Goal: Task Accomplishment & Management: Manage account settings

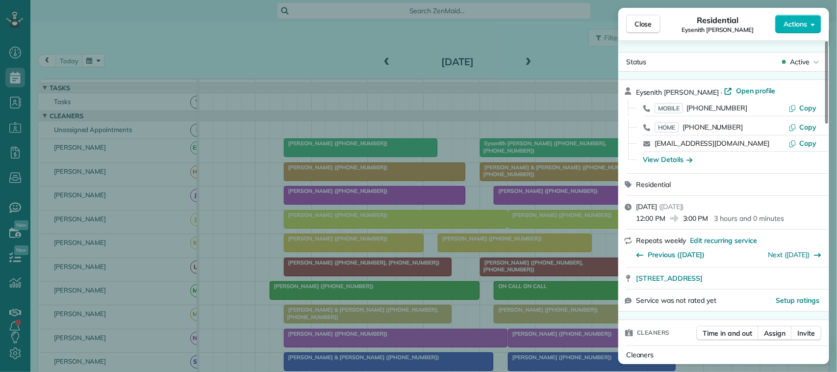
scroll to position [4, 4]
click at [653, 27] on button "Close" at bounding box center [643, 24] width 34 height 19
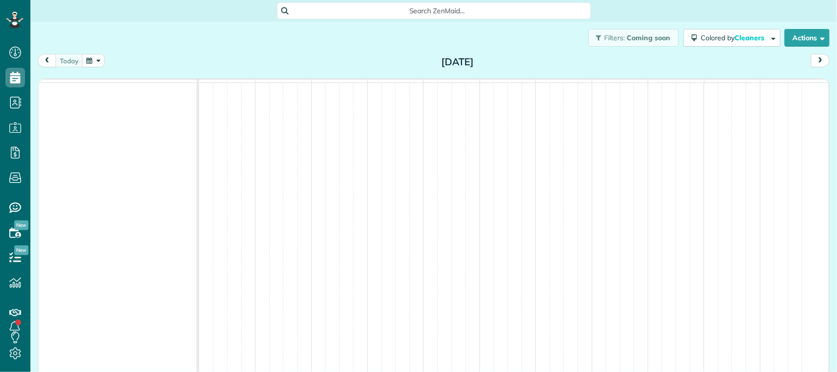
scroll to position [4, 4]
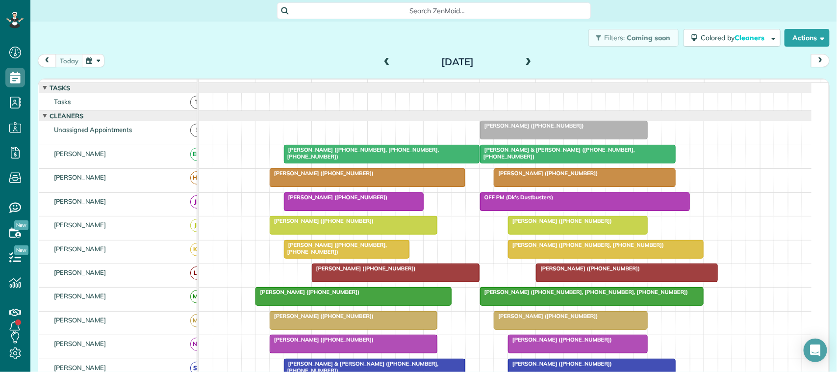
click at [513, 163] on div at bounding box center [577, 154] width 195 height 18
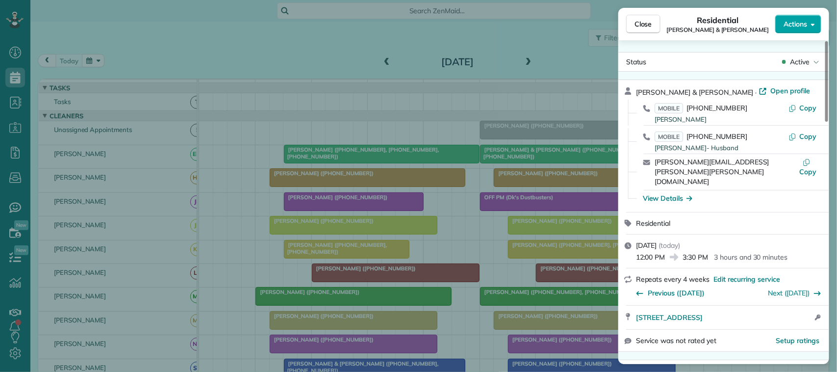
click at [788, 26] on span "Actions" at bounding box center [795, 24] width 24 height 10
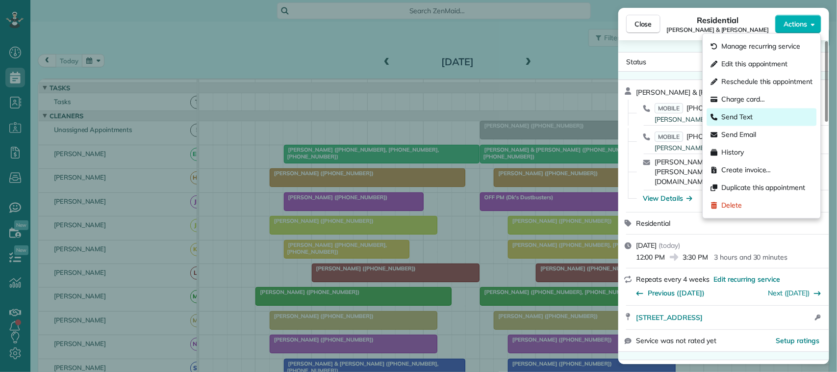
click at [763, 110] on div "Send Text" at bounding box center [762, 117] width 110 height 18
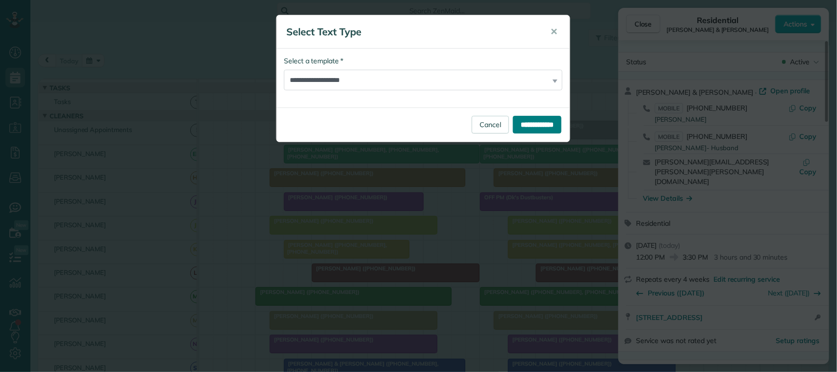
click at [519, 128] on input "**********" at bounding box center [537, 125] width 49 height 18
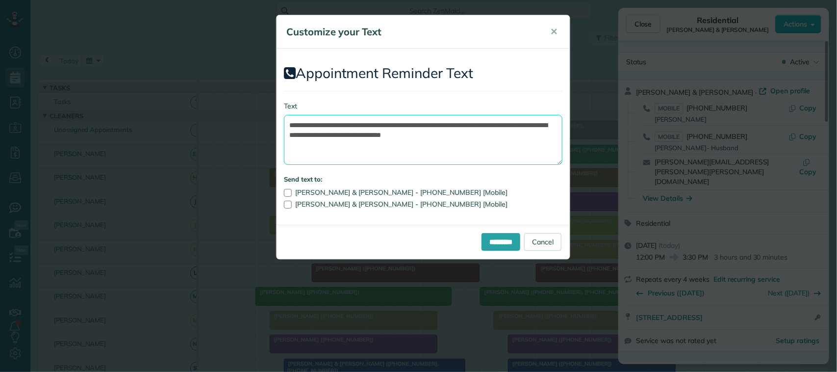
drag, startPoint x: 506, startPoint y: 135, endPoint x: 503, endPoint y: 129, distance: 7.0
click at [503, 129] on textarea "**********" at bounding box center [423, 140] width 278 height 50
drag, startPoint x: 447, startPoint y: 126, endPoint x: 346, endPoint y: 118, distance: 101.3
click at [346, 118] on textarea "**********" at bounding box center [423, 140] width 278 height 50
click at [404, 128] on textarea "**********" at bounding box center [423, 140] width 278 height 50
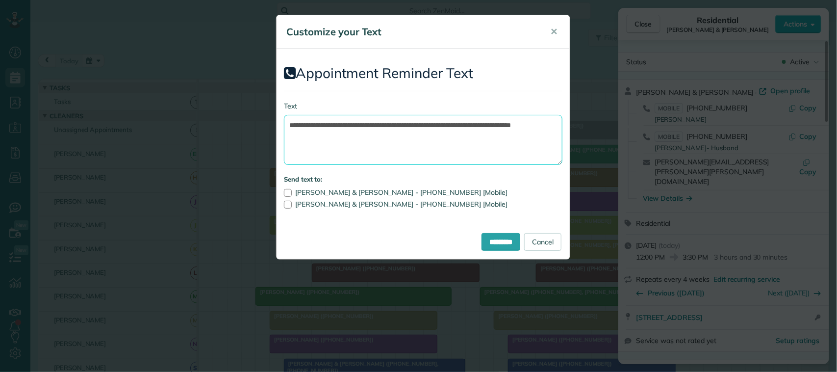
drag, startPoint x: 427, startPoint y: 126, endPoint x: 437, endPoint y: 128, distance: 9.6
click at [429, 126] on textarea "**********" at bounding box center [423, 140] width 278 height 50
click at [432, 126] on textarea "**********" at bounding box center [423, 140] width 278 height 50
click at [420, 127] on textarea "**********" at bounding box center [423, 140] width 278 height 50
type textarea "**********"
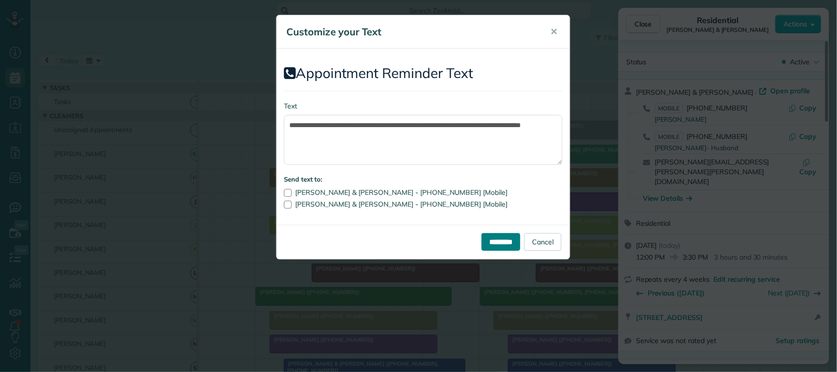
click at [506, 237] on input "*********" at bounding box center [500, 242] width 39 height 18
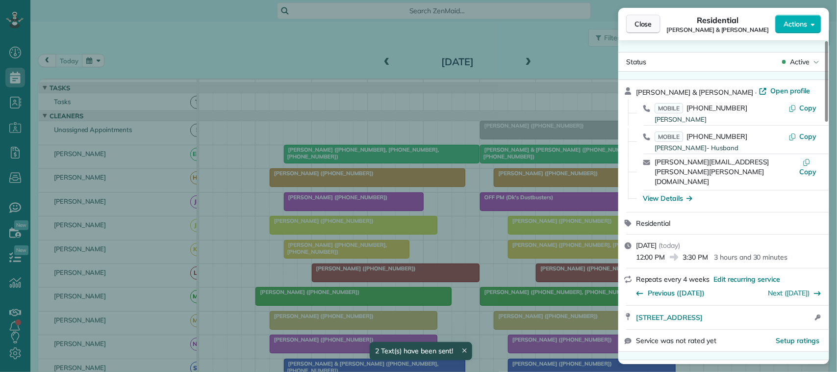
click at [657, 24] on button "Close" at bounding box center [643, 24] width 34 height 19
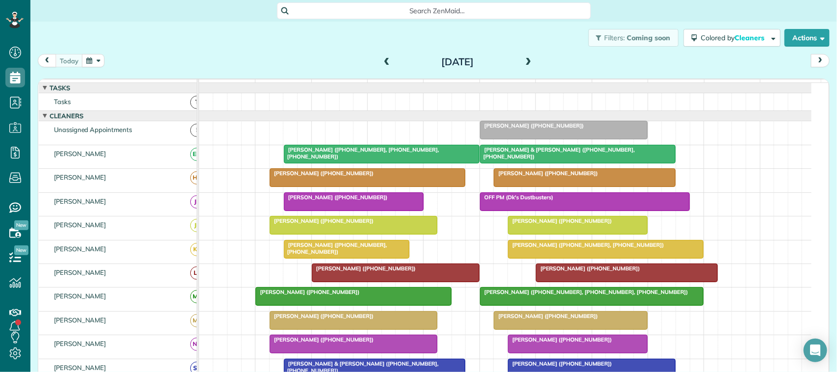
click at [140, 62] on div "[DATE] [DATE]" at bounding box center [434, 63] width 792 height 18
click at [525, 59] on span at bounding box center [528, 62] width 11 height 9
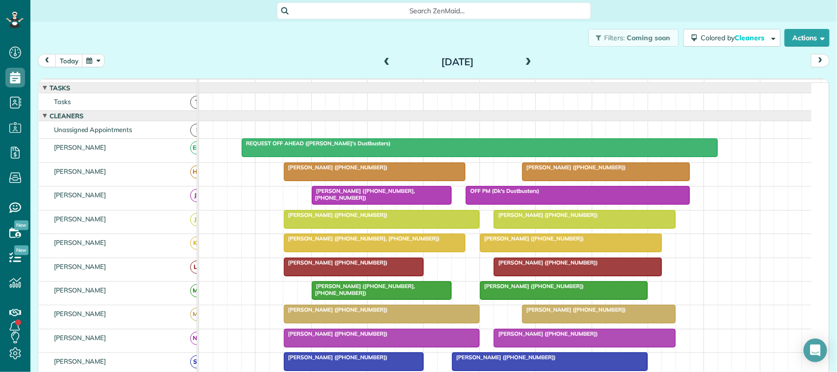
click at [523, 57] on span at bounding box center [528, 62] width 11 height 15
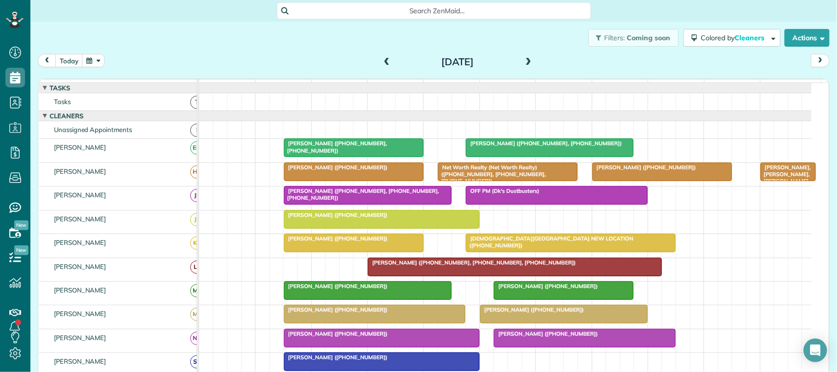
click at [386, 58] on span at bounding box center [386, 62] width 11 height 9
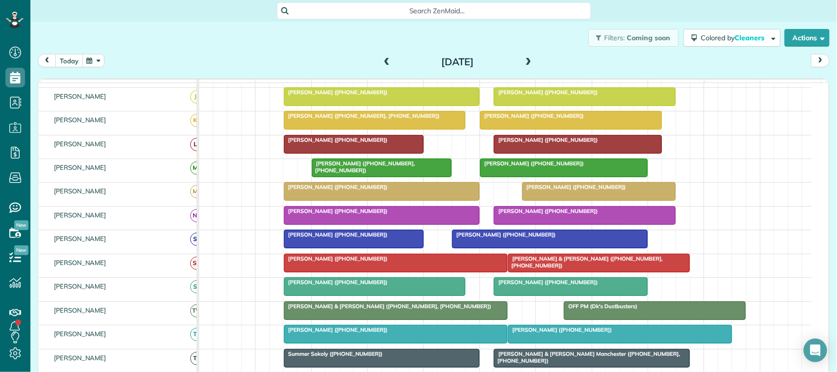
click at [74, 57] on button "today" at bounding box center [68, 60] width 27 height 13
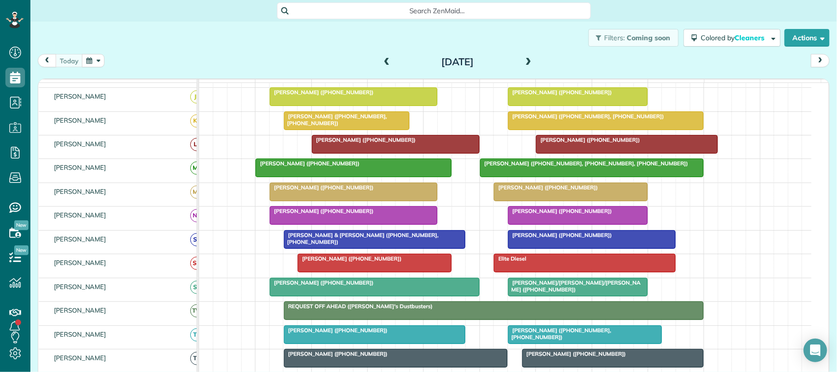
click at [280, 65] on div "[DATE] [DATE]" at bounding box center [434, 63] width 792 height 18
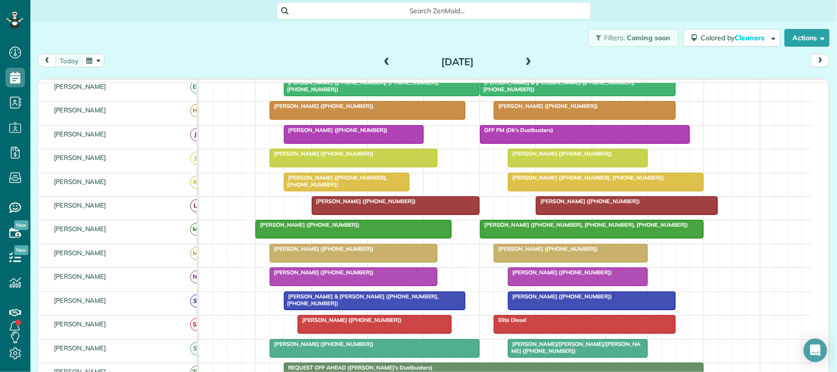
click at [566, 181] on span "[PERSON_NAME] ([PHONE_NUMBER], [PHONE_NUMBER])" at bounding box center [585, 177] width 157 height 7
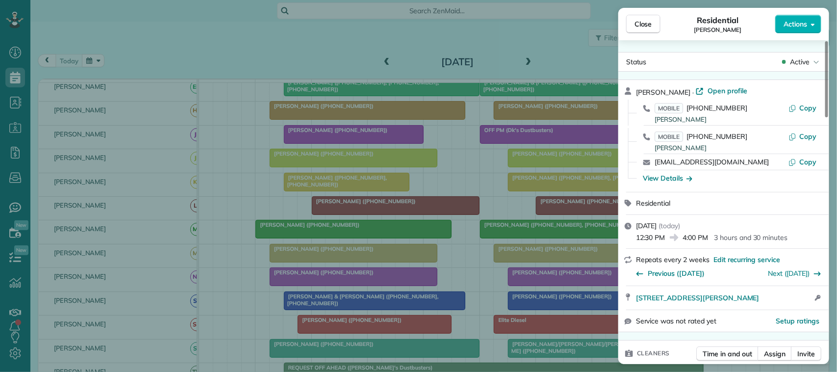
click at [799, 21] on span "Actions" at bounding box center [795, 24] width 24 height 10
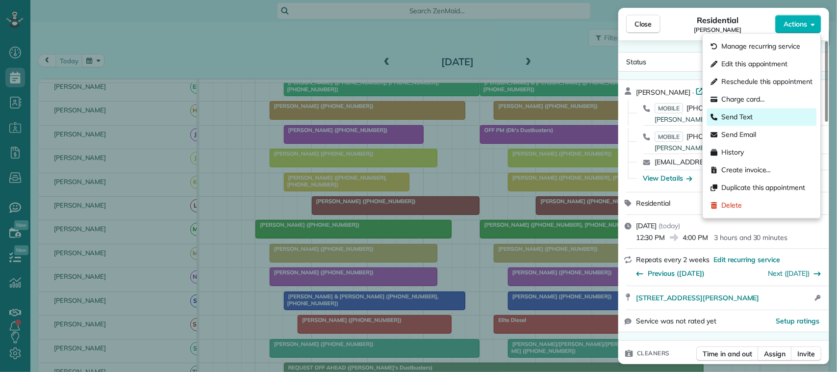
click at [780, 119] on div "Send Text" at bounding box center [762, 117] width 110 height 18
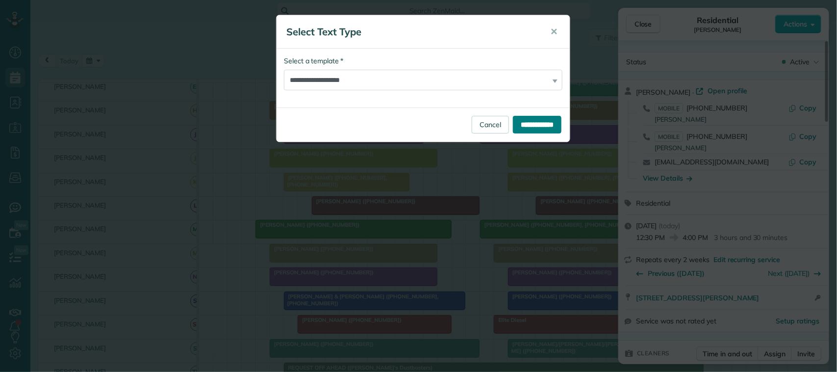
click at [525, 121] on input "**********" at bounding box center [537, 125] width 49 height 18
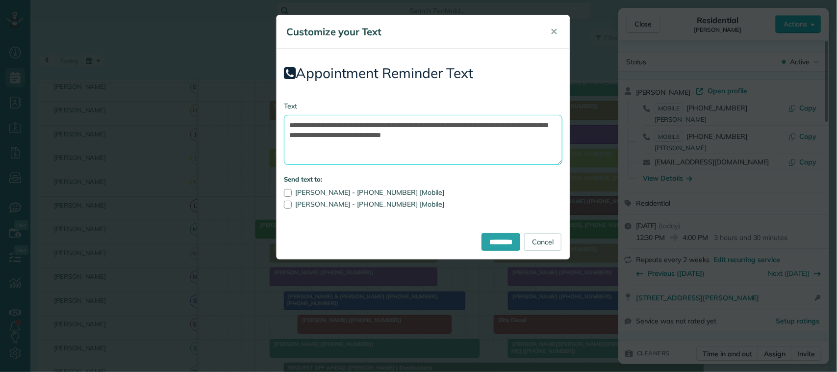
drag, startPoint x: 513, startPoint y: 133, endPoint x: 506, endPoint y: 126, distance: 10.4
click at [506, 126] on textarea "**********" at bounding box center [423, 140] width 278 height 50
drag, startPoint x: 449, startPoint y: 124, endPoint x: 348, endPoint y: 122, distance: 100.5
click at [348, 122] on textarea "**********" at bounding box center [423, 140] width 278 height 50
click at [412, 128] on textarea "**********" at bounding box center [423, 140] width 278 height 50
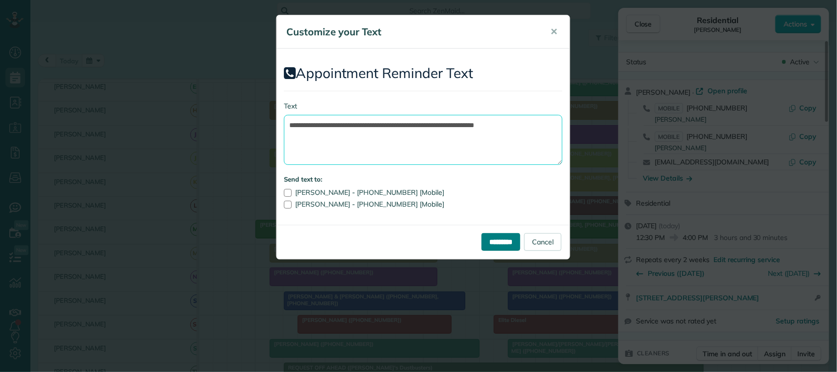
type textarea "**********"
drag, startPoint x: 492, startPoint y: 244, endPoint x: 537, endPoint y: 244, distance: 45.6
click at [492, 245] on input "*********" at bounding box center [500, 242] width 39 height 18
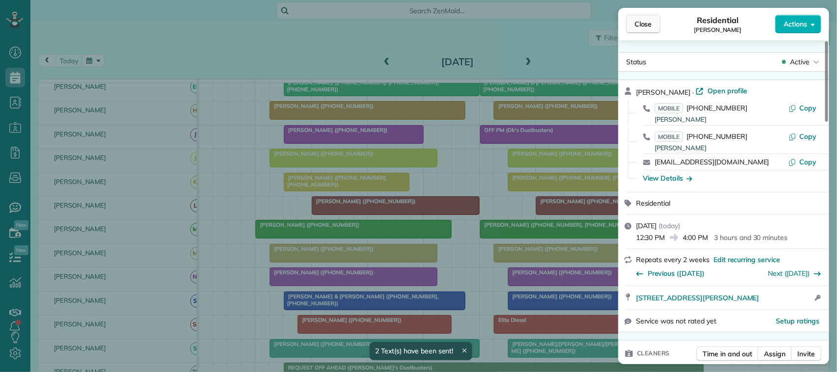
click at [653, 25] on button "Close" at bounding box center [643, 24] width 34 height 19
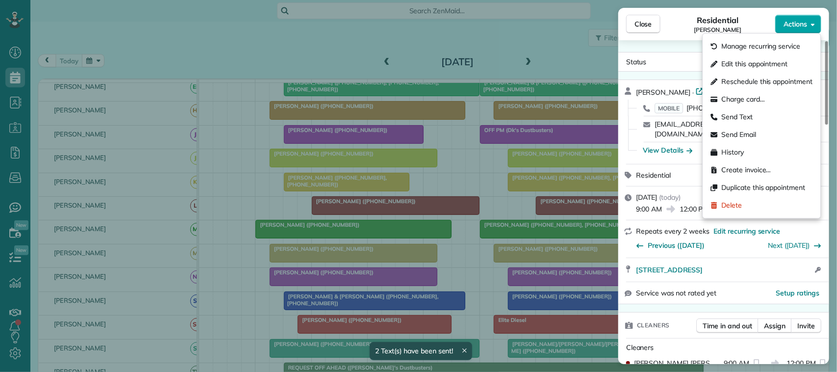
click at [804, 28] on span "Actions" at bounding box center [795, 24] width 24 height 10
click at [776, 114] on div "Send Text" at bounding box center [762, 117] width 110 height 18
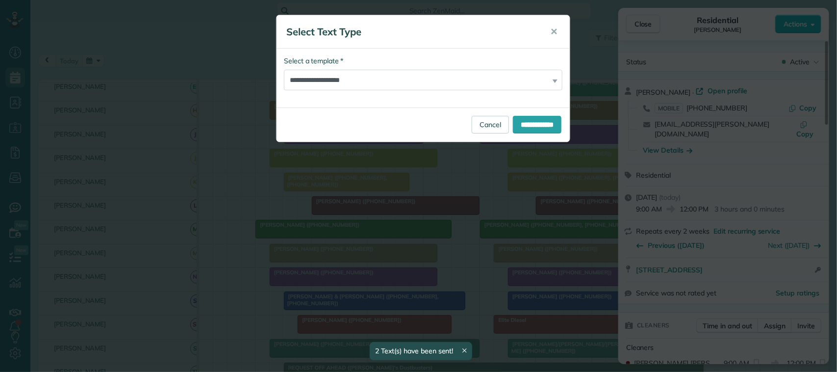
click at [537, 114] on div "**********" at bounding box center [422, 124] width 293 height 34
click at [521, 123] on input "**********" at bounding box center [537, 125] width 49 height 18
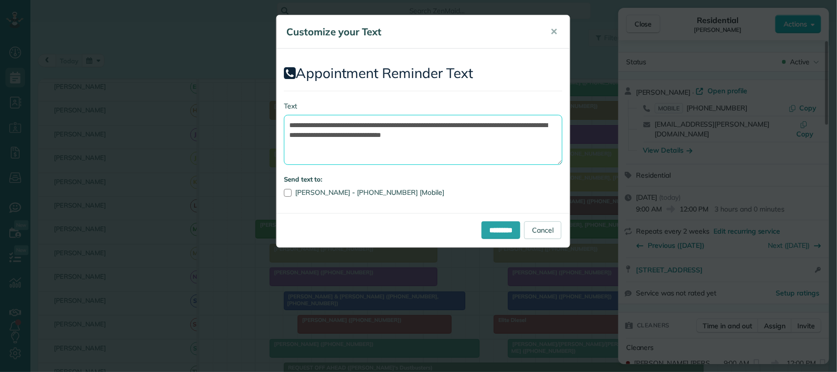
drag, startPoint x: 510, startPoint y: 135, endPoint x: 503, endPoint y: 129, distance: 10.1
click at [503, 129] on textarea "**********" at bounding box center [423, 140] width 278 height 50
drag, startPoint x: 446, startPoint y: 125, endPoint x: 347, endPoint y: 124, distance: 99.0
click at [347, 124] on textarea "**********" at bounding box center [423, 140] width 278 height 50
click at [429, 123] on textarea "**********" at bounding box center [423, 140] width 278 height 50
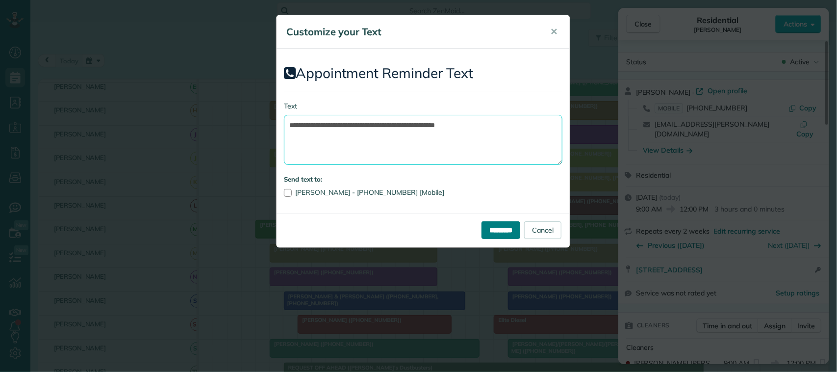
type textarea "**********"
click at [489, 231] on input "*********" at bounding box center [500, 230] width 39 height 18
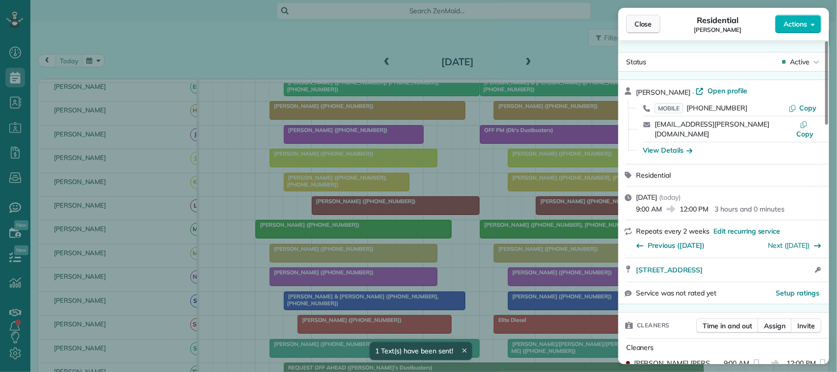
click at [642, 27] on span "Close" at bounding box center [643, 24] width 18 height 10
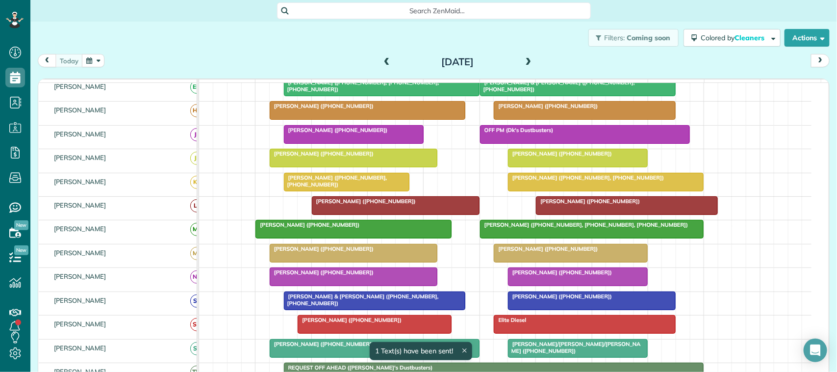
click at [352, 315] on div "[PERSON_NAME] & [PERSON_NAME] ([PHONE_NUMBER], [PHONE_NUMBER]) [PERSON_NAME] ([…" at bounding box center [505, 303] width 612 height 23
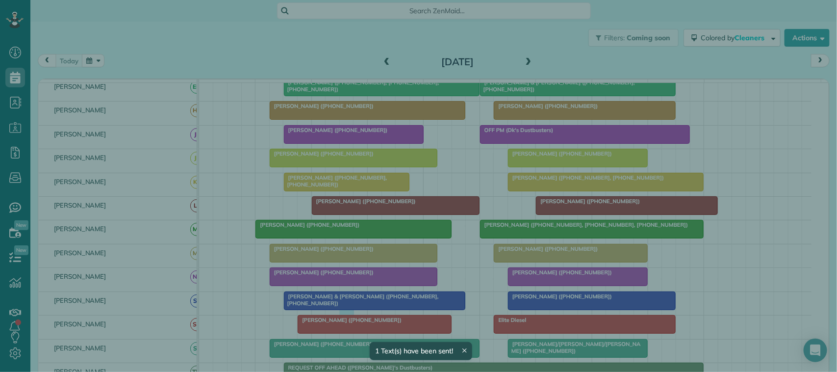
click at [352, 328] on div "Cancel New appointment Select a contact Add new" at bounding box center [418, 186] width 837 height 372
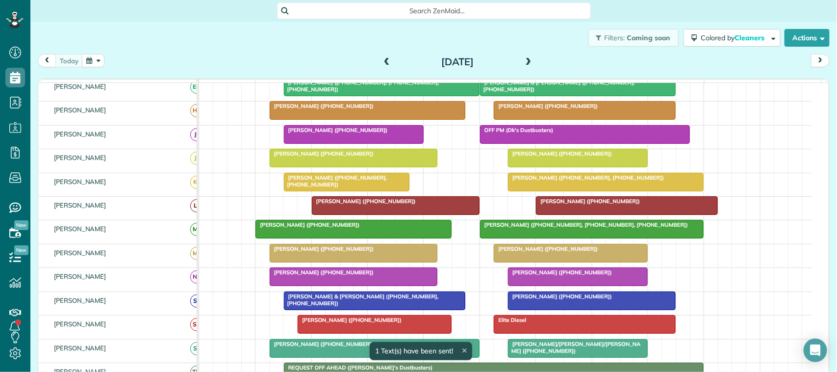
click at [352, 323] on span "[PERSON_NAME] ([PHONE_NUMBER])" at bounding box center [349, 319] width 105 height 7
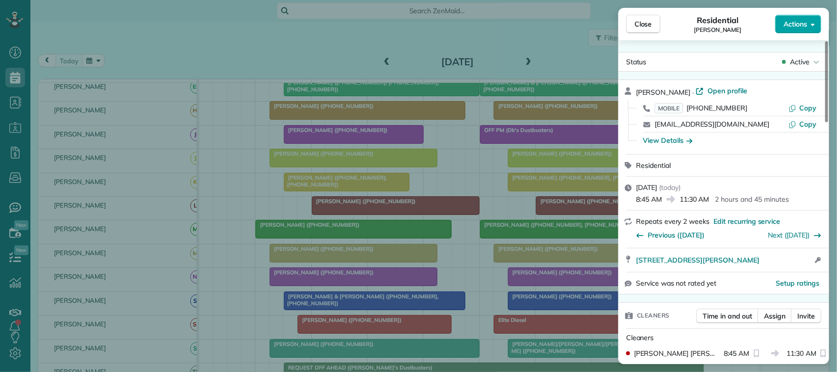
click at [801, 25] on span "Actions" at bounding box center [795, 24] width 24 height 10
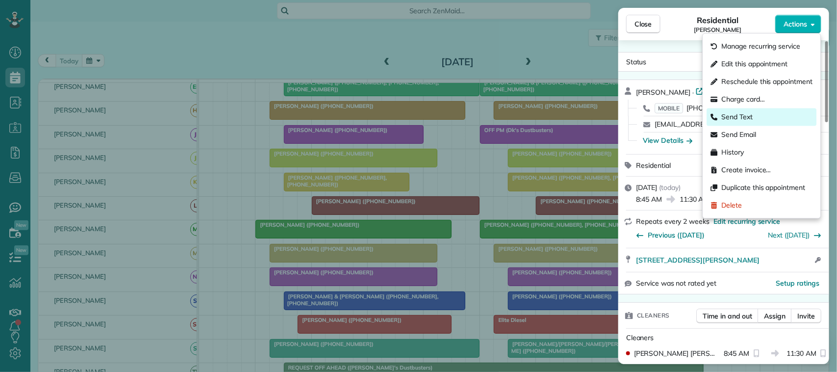
click at [771, 116] on div "Send Text" at bounding box center [762, 117] width 110 height 18
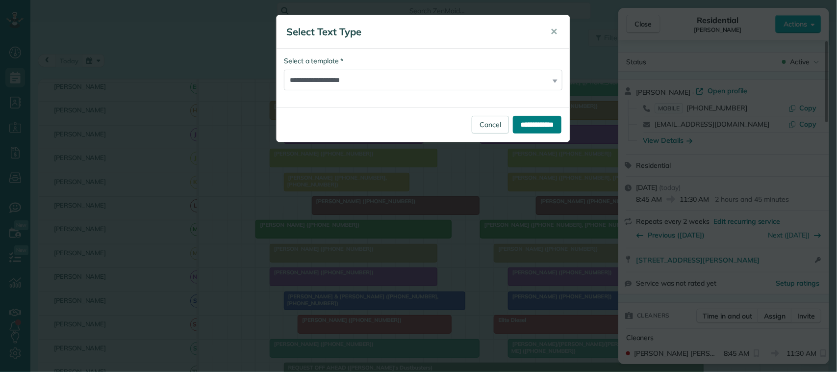
click at [528, 119] on input "**********" at bounding box center [537, 125] width 49 height 18
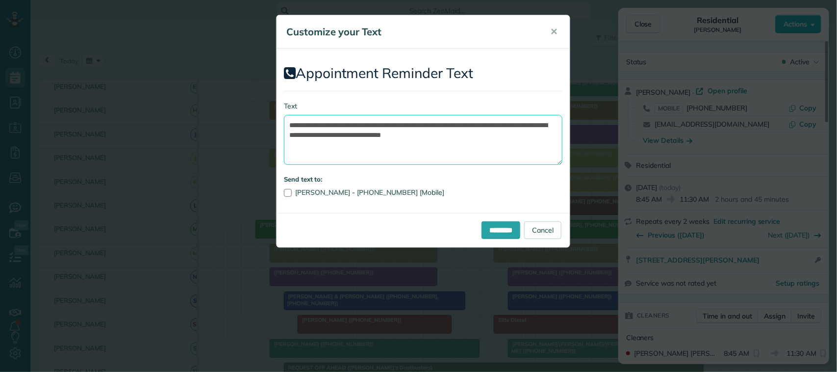
drag, startPoint x: 507, startPoint y: 136, endPoint x: 504, endPoint y: 126, distance: 10.9
click at [504, 126] on textarea "**********" at bounding box center [423, 140] width 278 height 50
drag, startPoint x: 447, startPoint y: 126, endPoint x: 347, endPoint y: 121, distance: 100.2
click at [347, 121] on textarea "**********" at bounding box center [423, 140] width 278 height 50
click at [425, 125] on textarea "**********" at bounding box center [423, 140] width 278 height 50
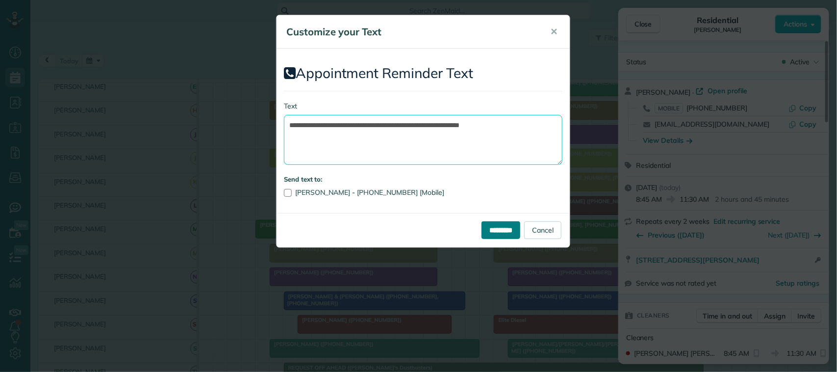
type textarea "**********"
click at [499, 227] on input "*********" at bounding box center [500, 230] width 39 height 18
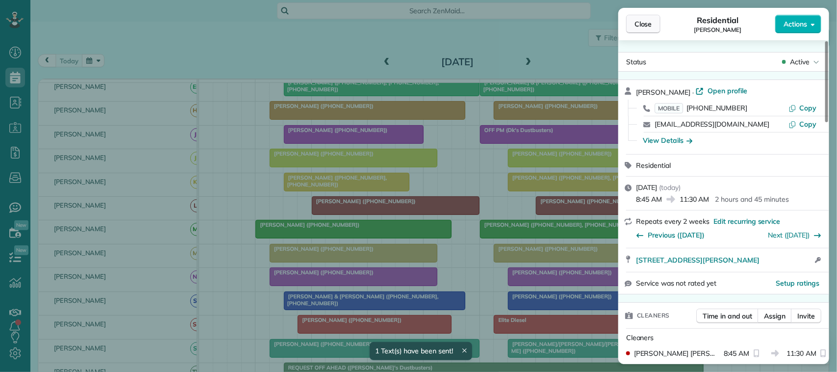
click at [648, 23] on span "Close" at bounding box center [643, 24] width 18 height 10
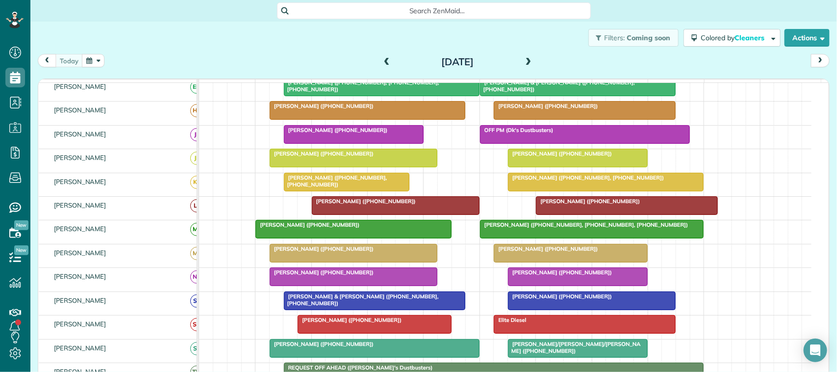
click at [523, 238] on div at bounding box center [591, 229] width 223 height 18
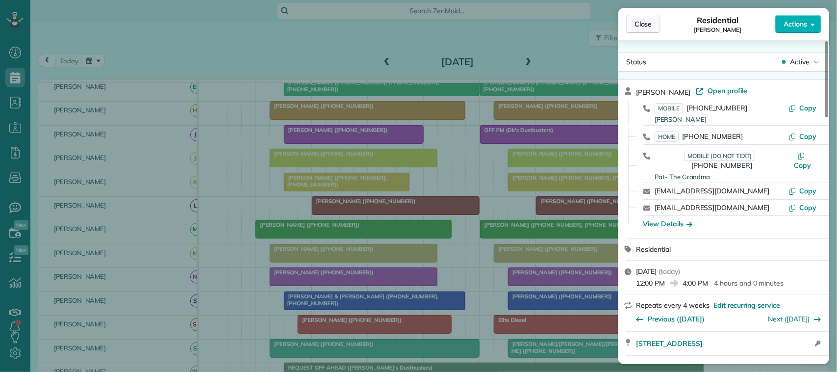
click at [643, 25] on span "Close" at bounding box center [643, 24] width 18 height 10
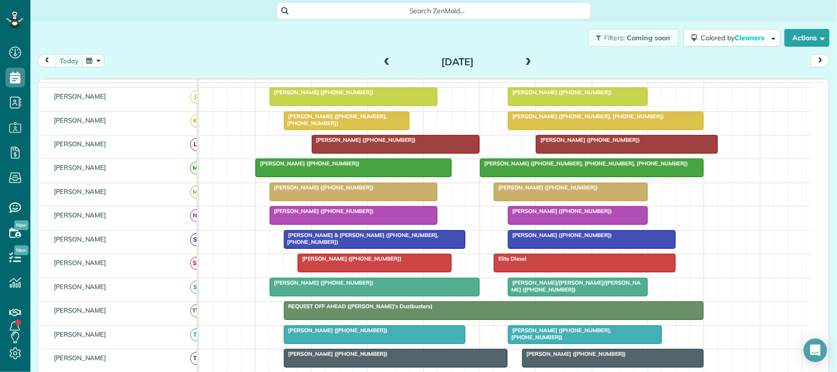
scroll to position [67, 0]
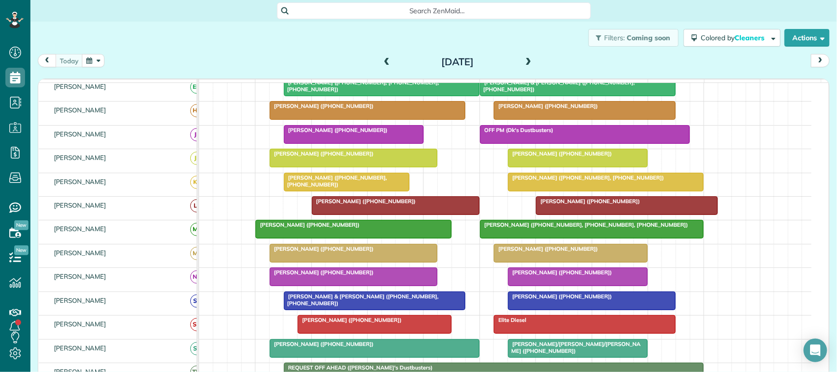
click at [525, 65] on span at bounding box center [528, 62] width 11 height 9
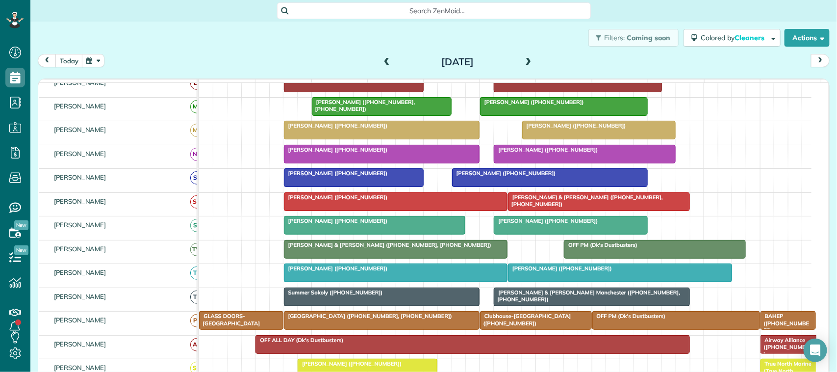
click at [523, 62] on span at bounding box center [528, 62] width 11 height 9
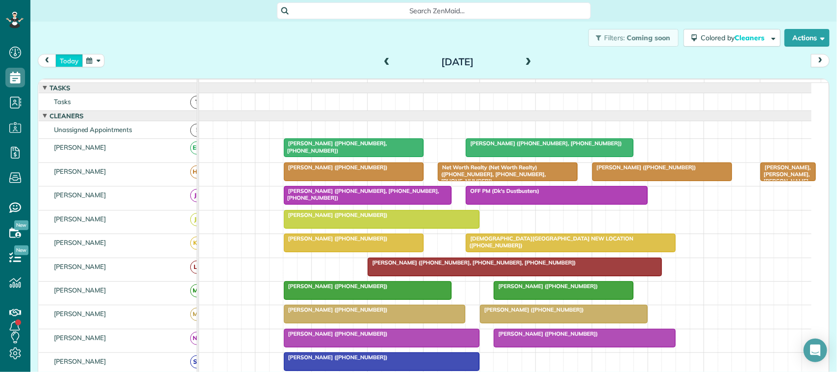
click at [76, 64] on button "today" at bounding box center [68, 60] width 27 height 13
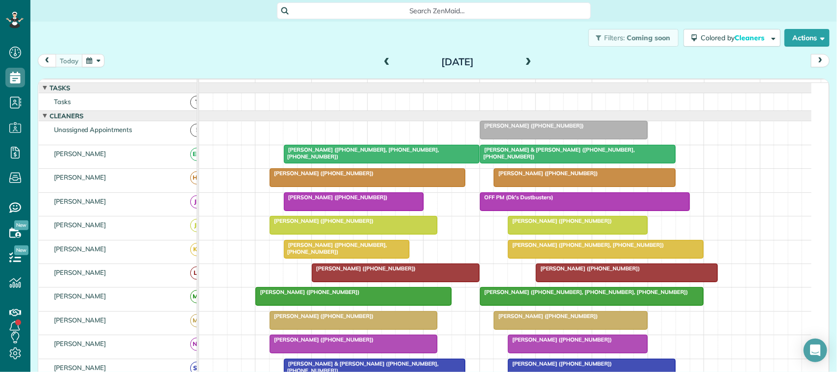
click at [310, 52] on div "Filters: Coming soon Colored by Cleaners Color by Cleaner Color by Team Color b…" at bounding box center [433, 38] width 806 height 32
click at [523, 60] on span at bounding box center [528, 62] width 11 height 9
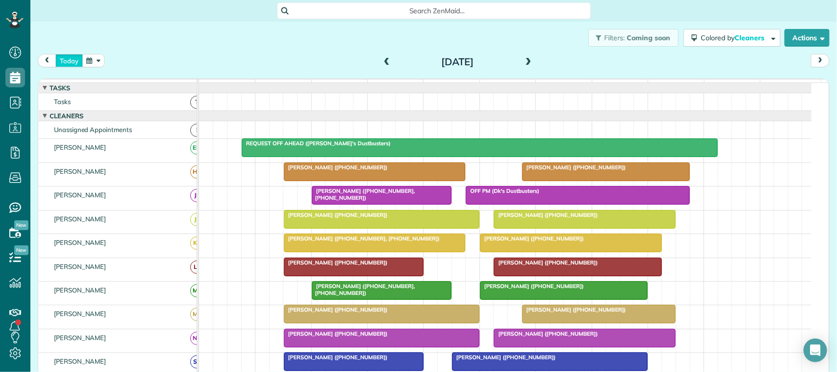
click at [71, 64] on button "today" at bounding box center [68, 60] width 27 height 13
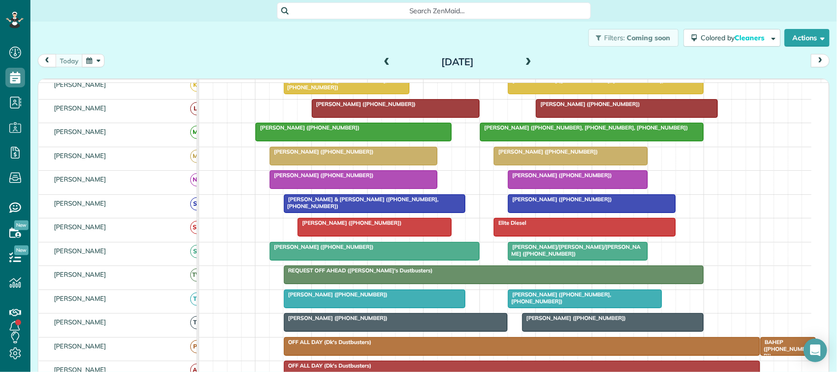
scroll to position [184, 0]
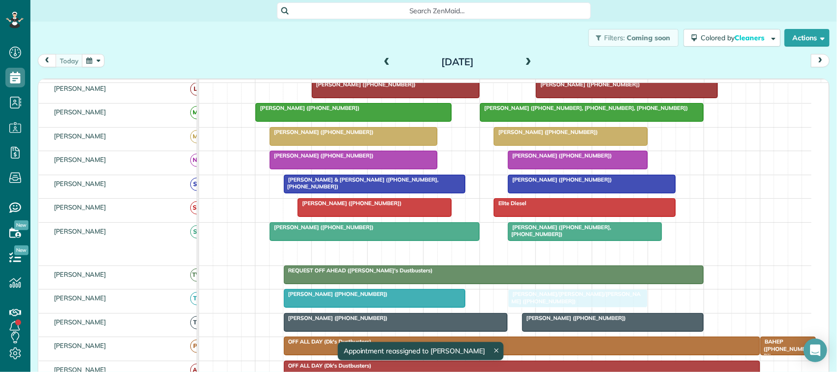
drag, startPoint x: 543, startPoint y: 265, endPoint x: 538, endPoint y: 304, distance: 40.0
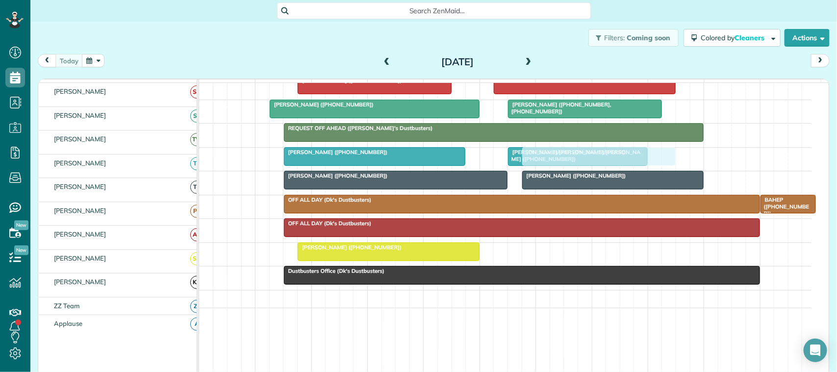
scroll to position [306, 0]
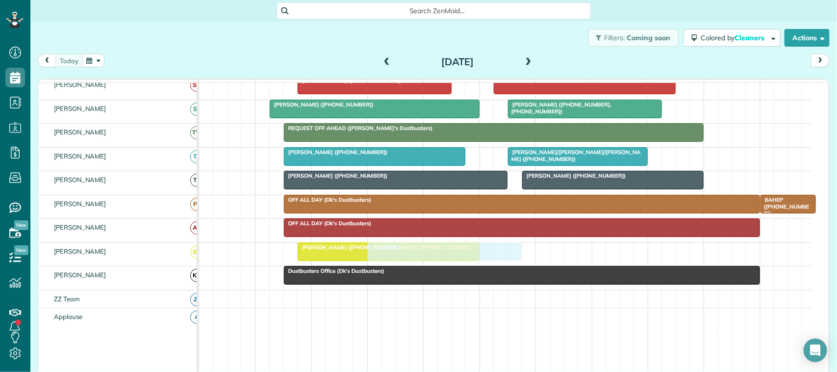
drag, startPoint x: 511, startPoint y: 150, endPoint x: 380, endPoint y: 264, distance: 173.8
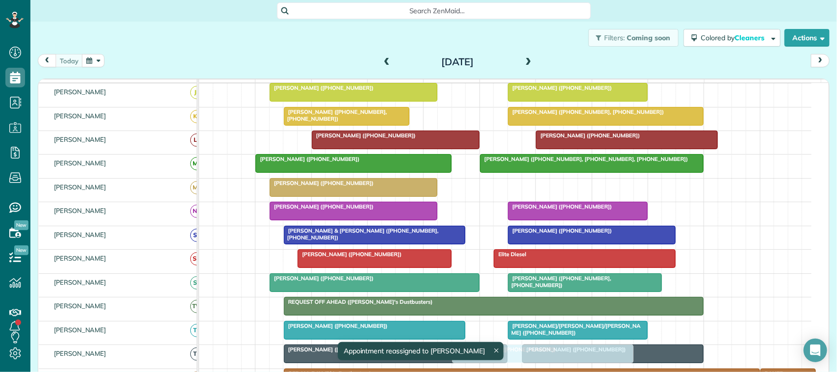
scroll to position [123, 0]
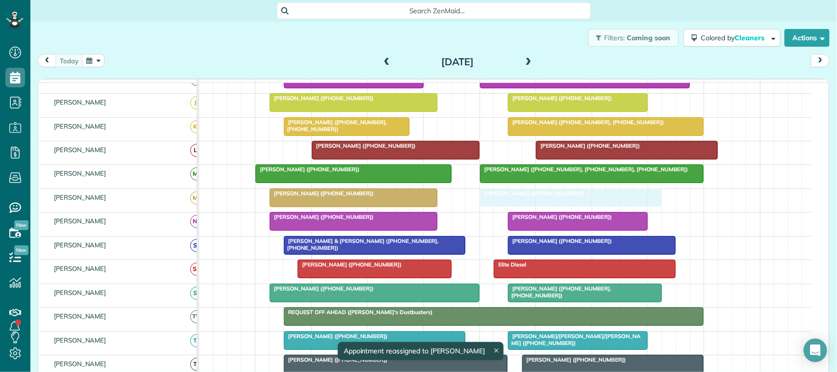
drag, startPoint x: 367, startPoint y: 265, endPoint x: 546, endPoint y: 212, distance: 186.7
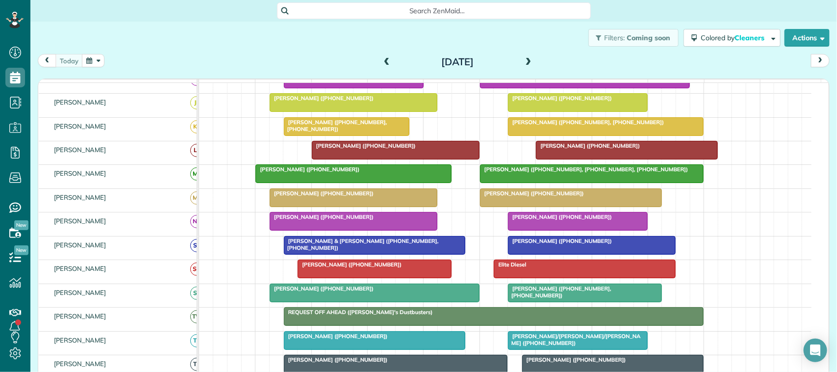
click at [89, 63] on button "button" at bounding box center [93, 60] width 23 height 13
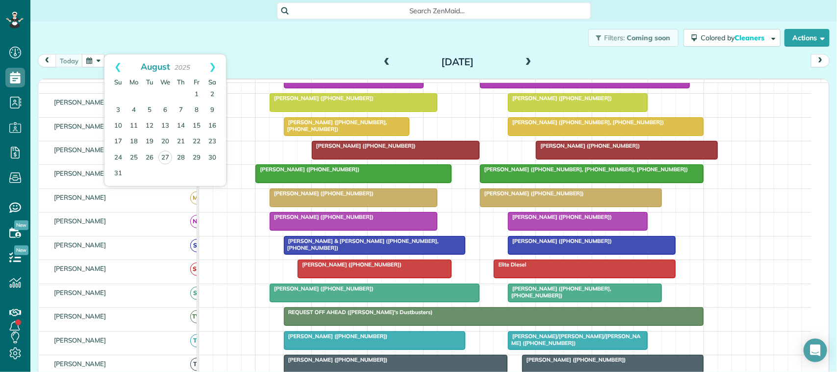
click at [295, 59] on div "[DATE] [DATE]" at bounding box center [434, 63] width 792 height 18
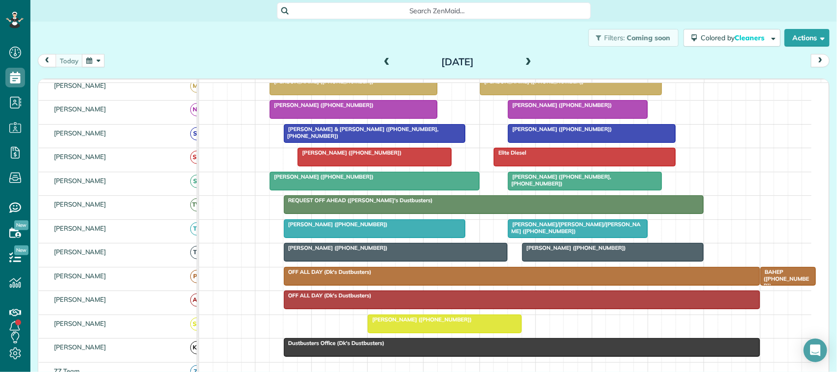
scroll to position [245, 0]
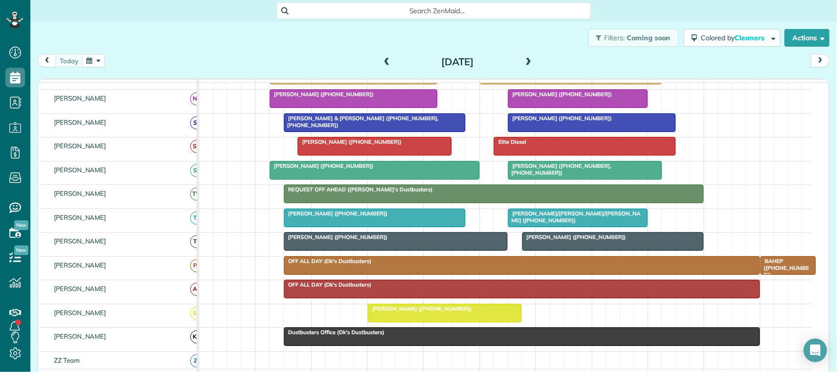
click at [309, 226] on div at bounding box center [374, 218] width 181 height 18
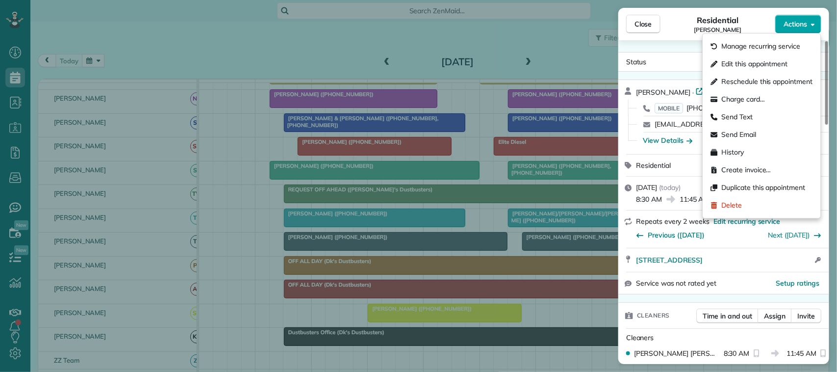
click at [798, 25] on span "Actions" at bounding box center [795, 24] width 24 height 10
click at [763, 97] on span "Charge card…" at bounding box center [744, 100] width 44 height 10
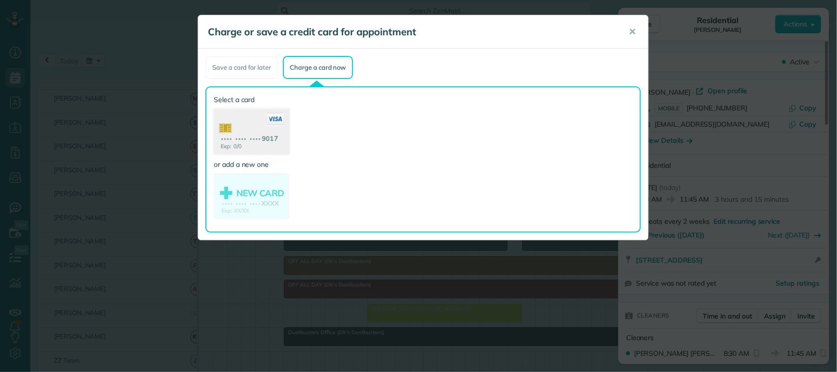
click at [267, 142] on use at bounding box center [251, 133] width 75 height 48
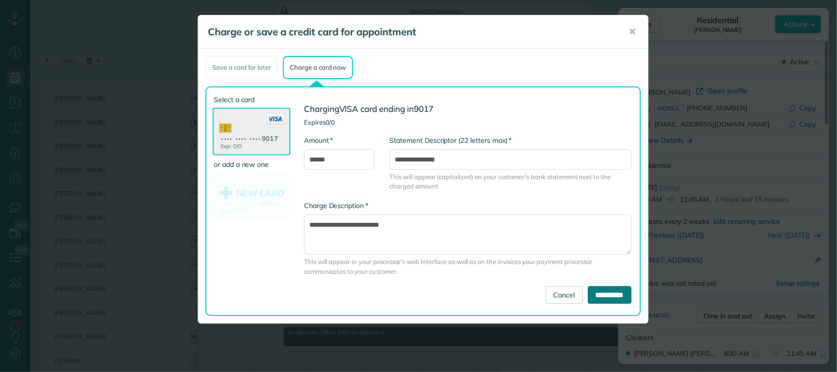
click at [604, 290] on input "**********" at bounding box center [610, 295] width 44 height 18
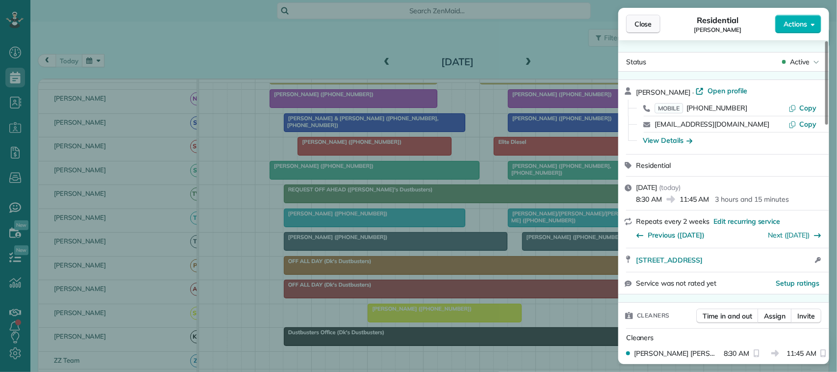
click at [643, 23] on span "Close" at bounding box center [643, 24] width 18 height 10
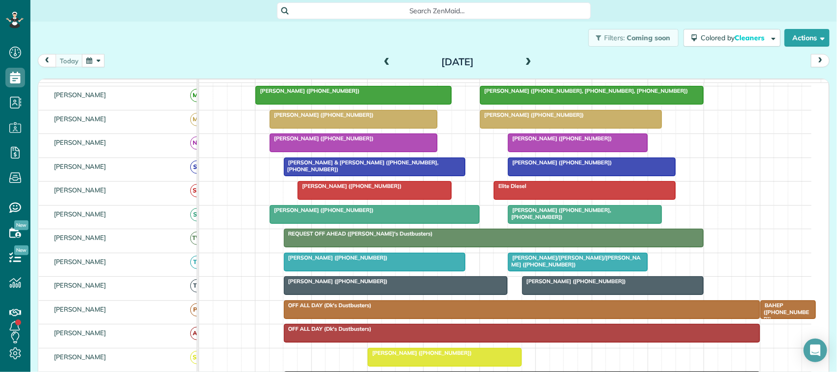
scroll to position [184, 0]
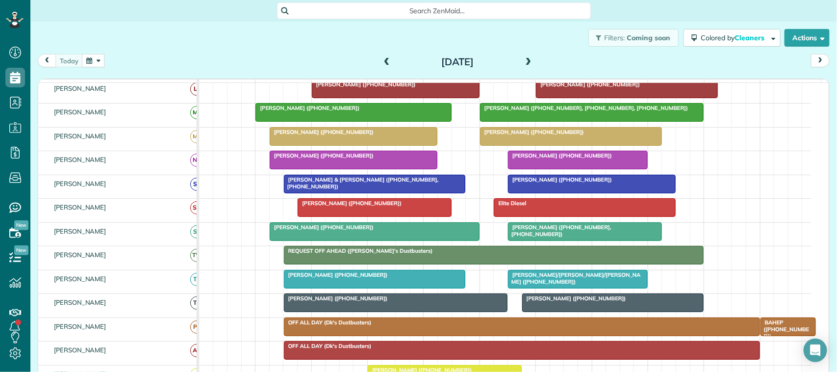
click at [317, 121] on div at bounding box center [353, 112] width 195 height 18
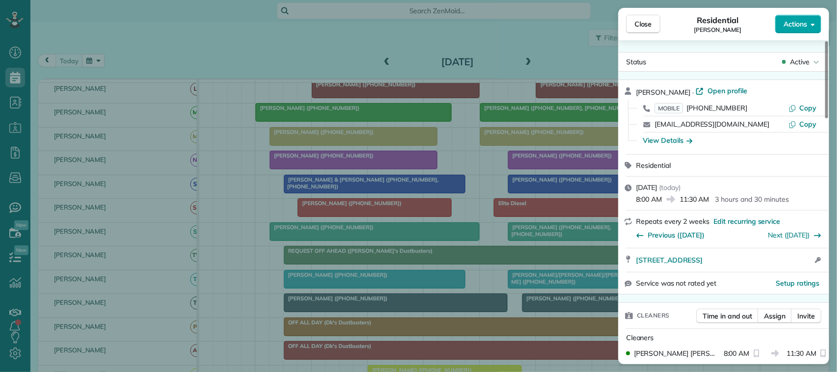
click at [787, 25] on span "Actions" at bounding box center [795, 24] width 24 height 10
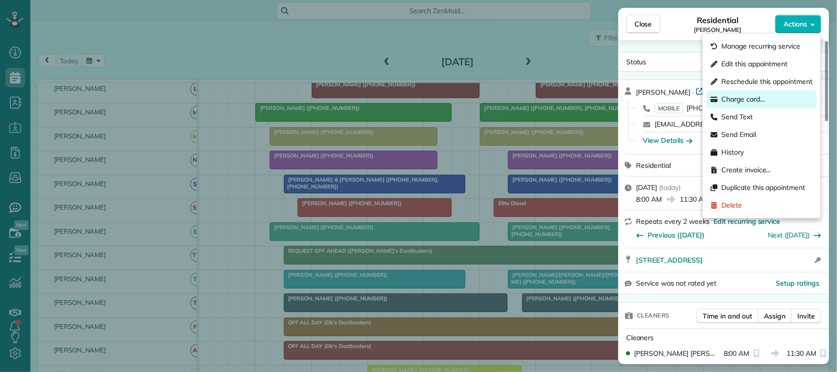
click at [754, 92] on div "Charge card…" at bounding box center [762, 100] width 110 height 18
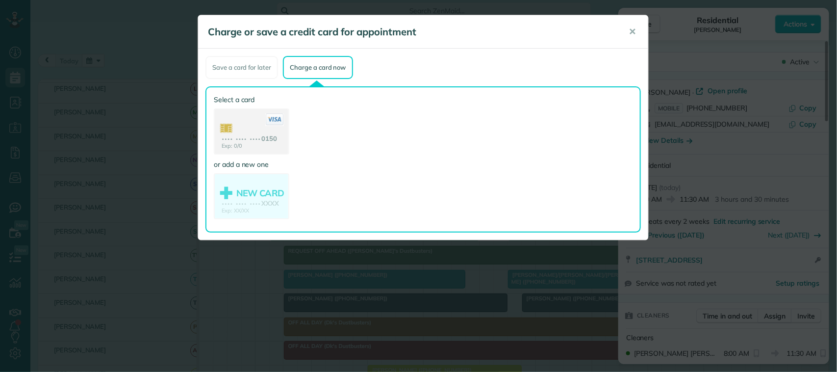
click at [256, 138] on use at bounding box center [252, 132] width 74 height 46
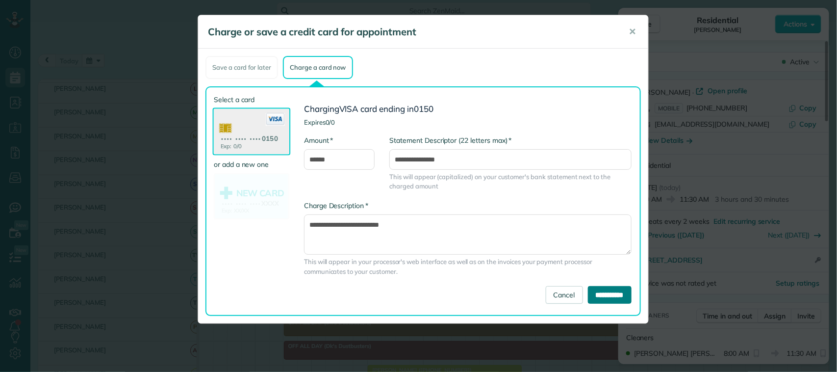
click at [593, 292] on input "**********" at bounding box center [610, 295] width 44 height 18
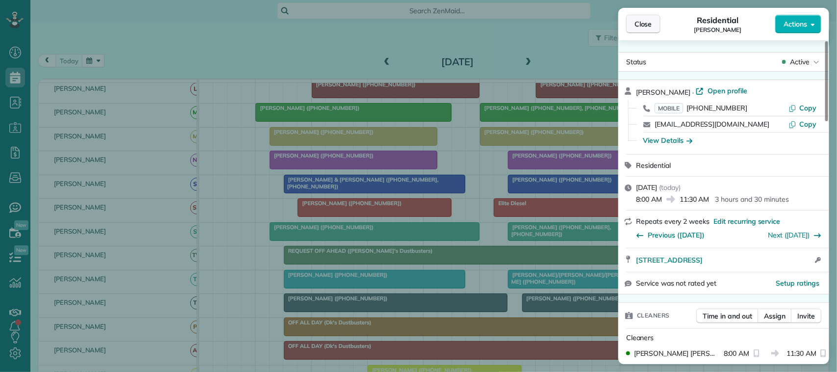
click at [655, 22] on button "Close" at bounding box center [643, 24] width 34 height 19
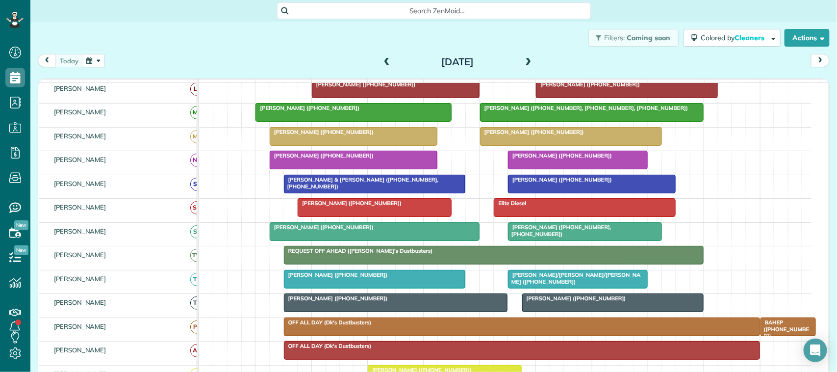
click at [583, 111] on span "[PERSON_NAME] ([PHONE_NUMBER], [PHONE_NUMBER], [PHONE_NUMBER])" at bounding box center [583, 107] width 209 height 7
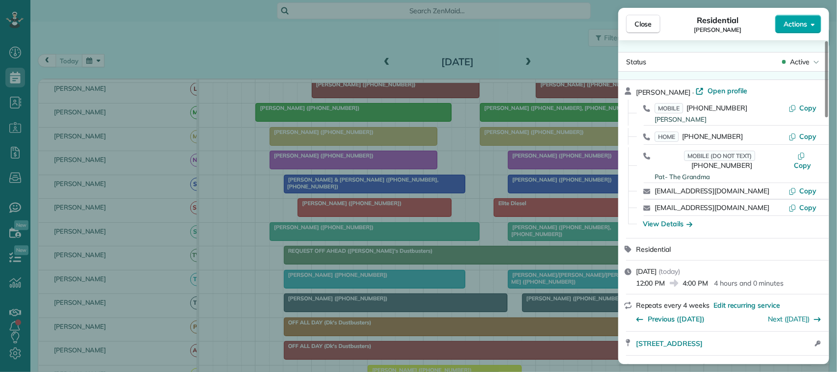
click at [792, 22] on span "Actions" at bounding box center [795, 24] width 24 height 10
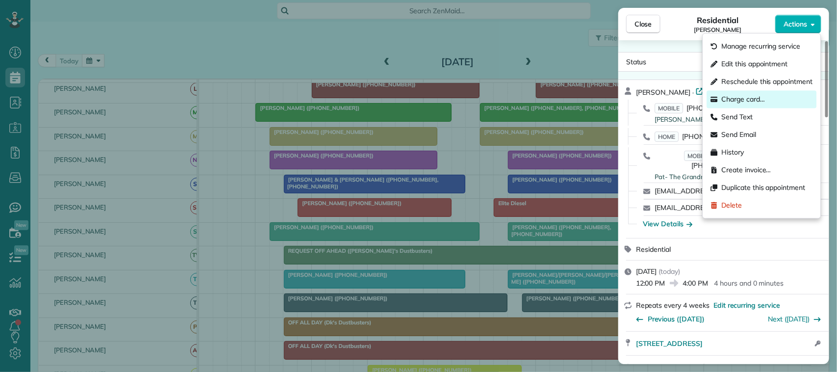
click at [764, 94] on div "Charge card…" at bounding box center [762, 100] width 110 height 18
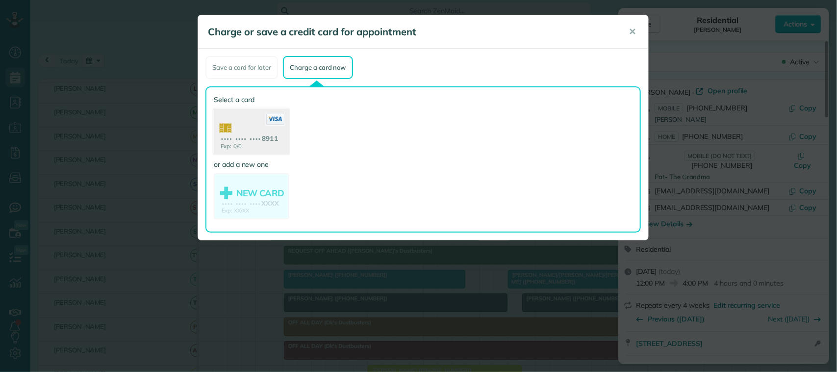
click at [259, 135] on use at bounding box center [251, 133] width 75 height 48
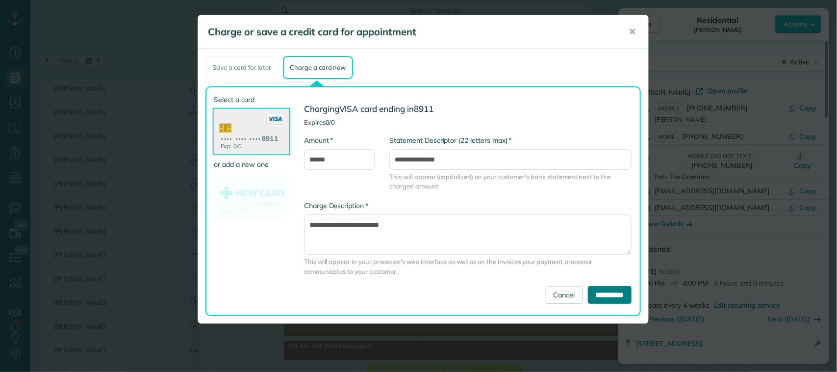
click at [600, 292] on input "**********" at bounding box center [610, 295] width 44 height 18
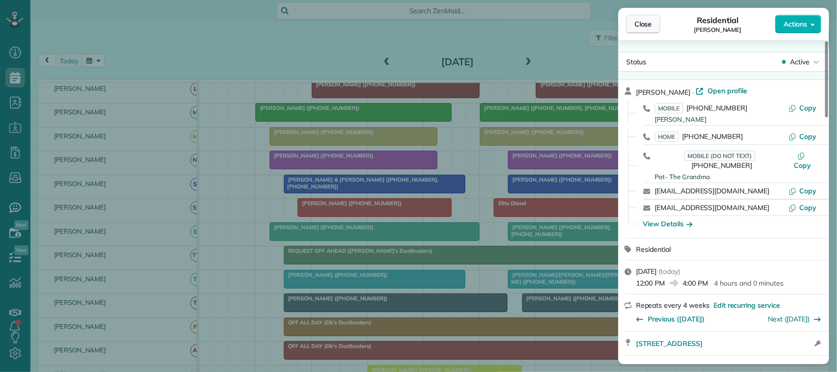
click at [645, 23] on span "Close" at bounding box center [643, 24] width 18 height 10
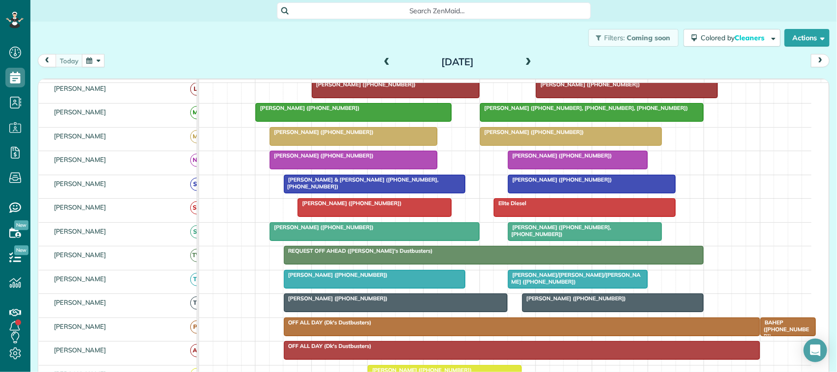
click at [555, 169] on div at bounding box center [577, 160] width 139 height 18
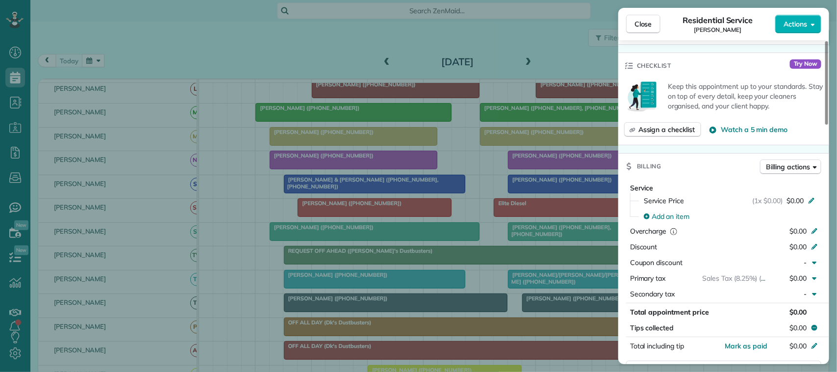
scroll to position [368, 0]
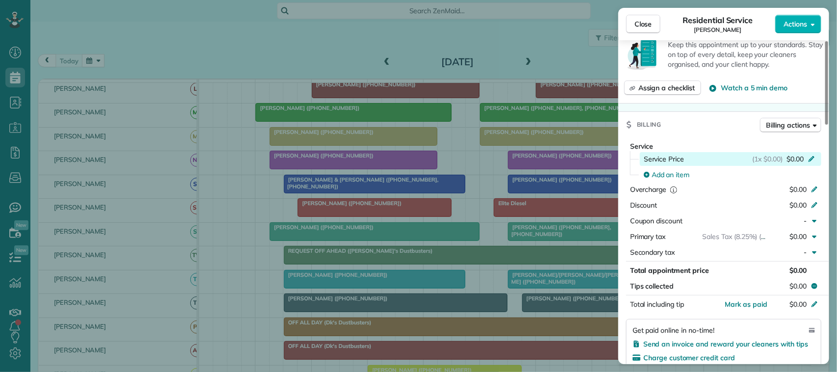
click at [798, 164] on span "$0.00" at bounding box center [794, 159] width 17 height 10
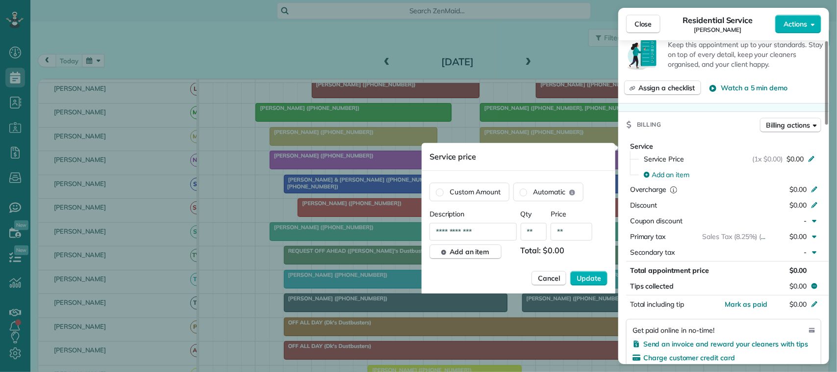
click at [578, 230] on input "**" at bounding box center [572, 232] width 42 height 18
type input "****"
click at [570, 271] on button "Update" at bounding box center [588, 278] width 37 height 15
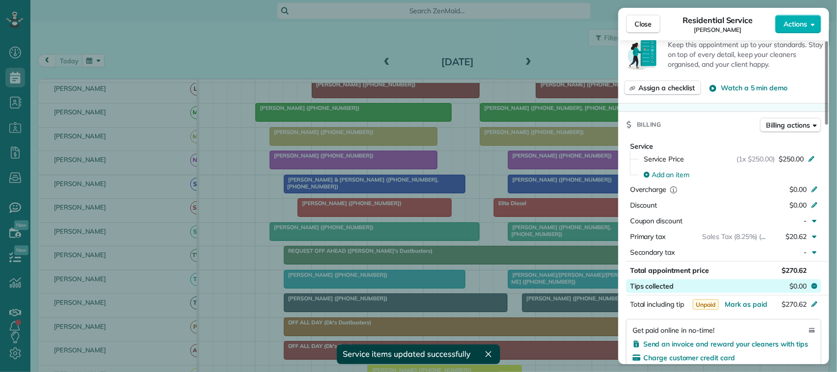
click at [795, 287] on span "$0.00" at bounding box center [797, 286] width 17 height 10
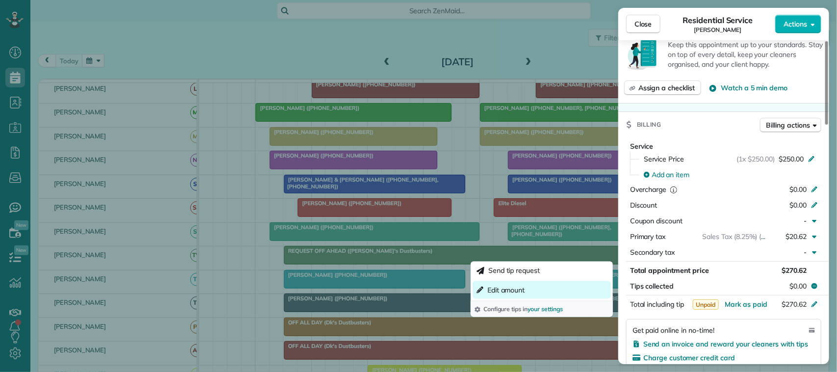
click at [537, 298] on button "Edit amount" at bounding box center [542, 290] width 138 height 18
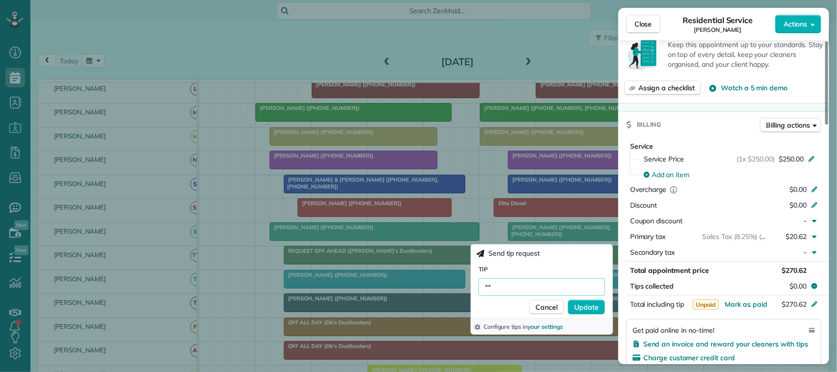
click at [511, 287] on input "**" at bounding box center [541, 287] width 126 height 18
type input "******"
click at [597, 305] on span "Update" at bounding box center [586, 307] width 25 height 10
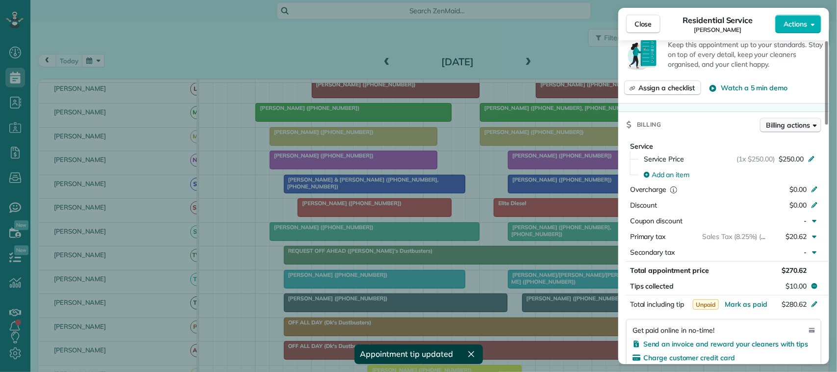
click at [790, 132] on button "Billing actions" at bounding box center [790, 125] width 61 height 15
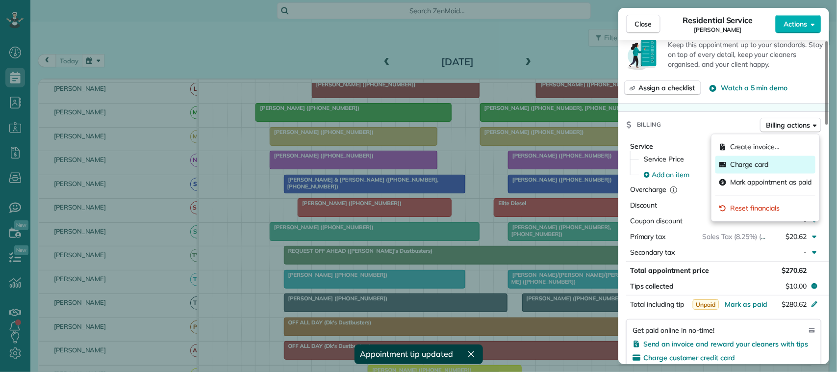
click at [771, 168] on div "Charge card" at bounding box center [765, 165] width 100 height 18
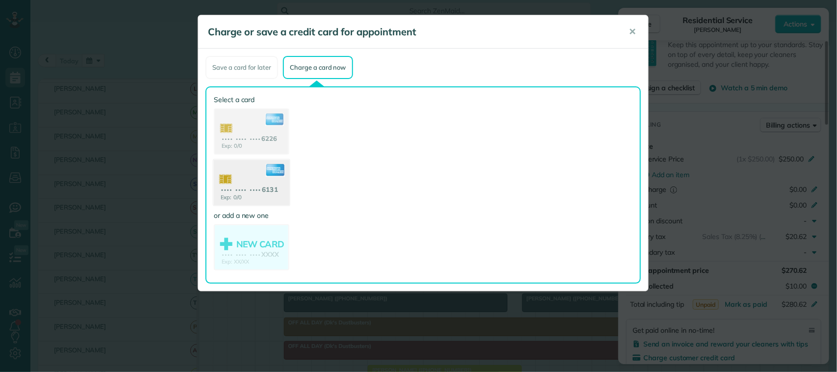
click at [278, 177] on use at bounding box center [251, 184] width 75 height 48
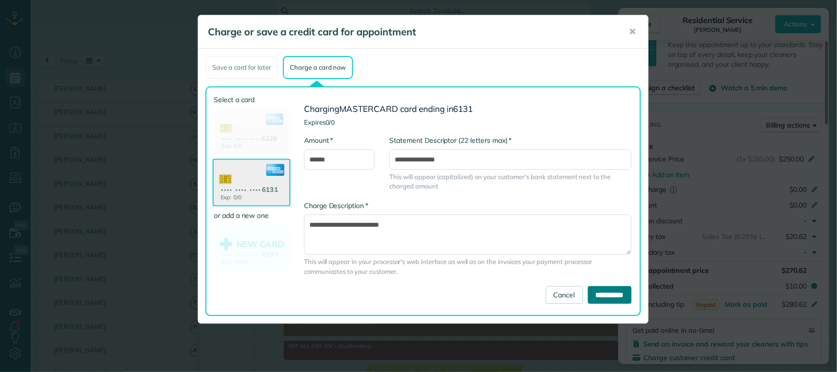
click at [596, 298] on input "**********" at bounding box center [610, 295] width 44 height 18
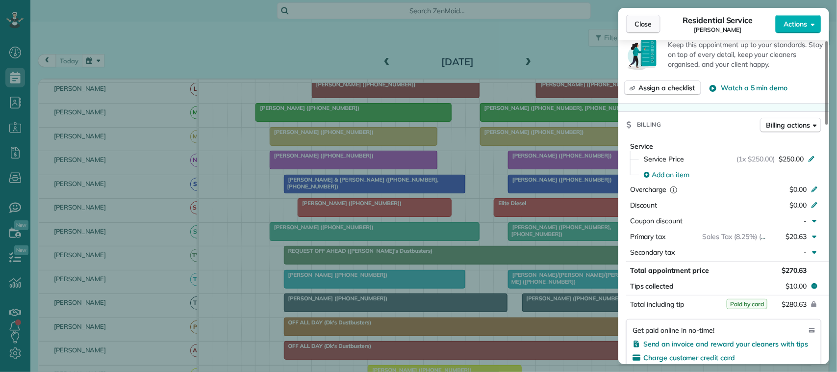
click at [646, 17] on button "Close" at bounding box center [643, 24] width 34 height 19
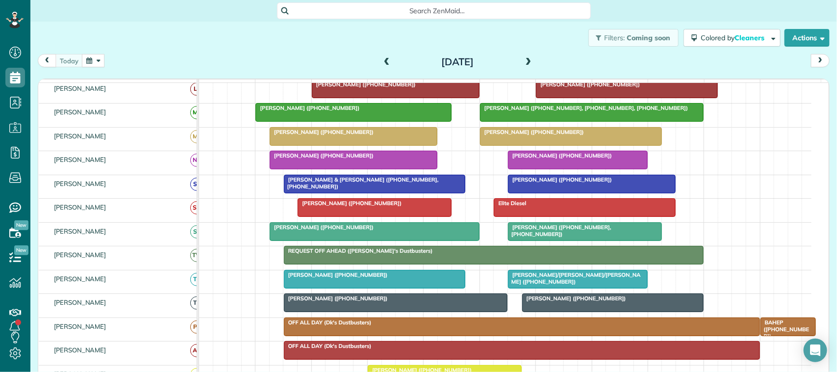
click at [533, 135] on span "[PERSON_NAME] ([PHONE_NUMBER])" at bounding box center [531, 131] width 105 height 7
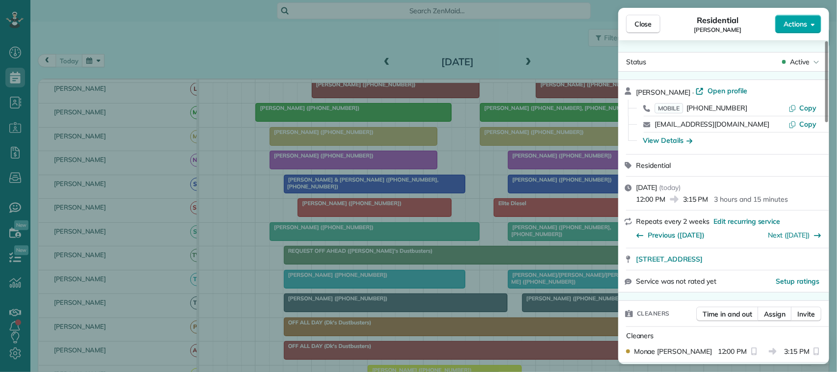
click at [788, 24] on span "Actions" at bounding box center [795, 24] width 24 height 10
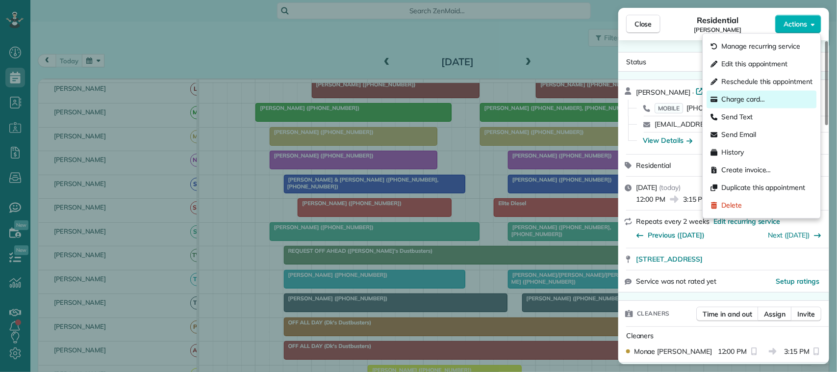
click at [757, 96] on span "Charge card…" at bounding box center [744, 100] width 44 height 10
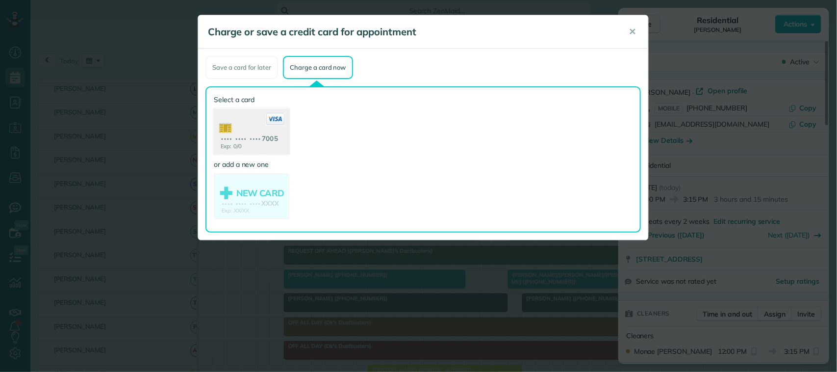
click at [256, 133] on use at bounding box center [251, 133] width 75 height 48
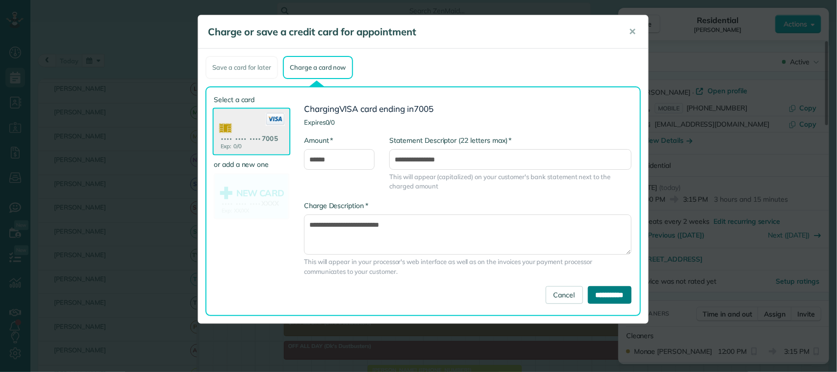
click at [589, 290] on input "**********" at bounding box center [610, 295] width 44 height 18
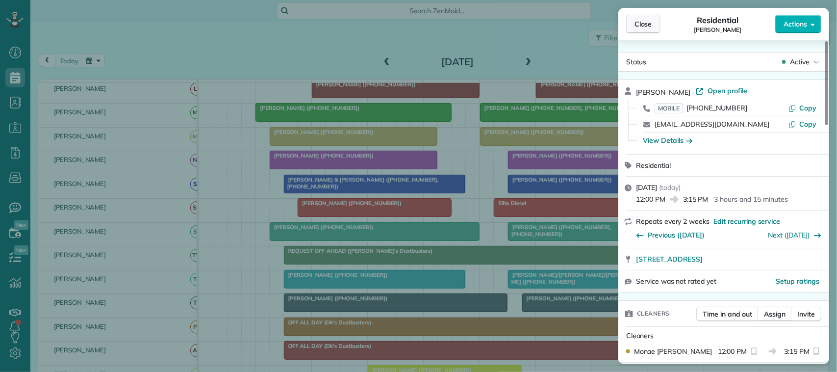
click at [635, 26] on span "Close" at bounding box center [643, 24] width 18 height 10
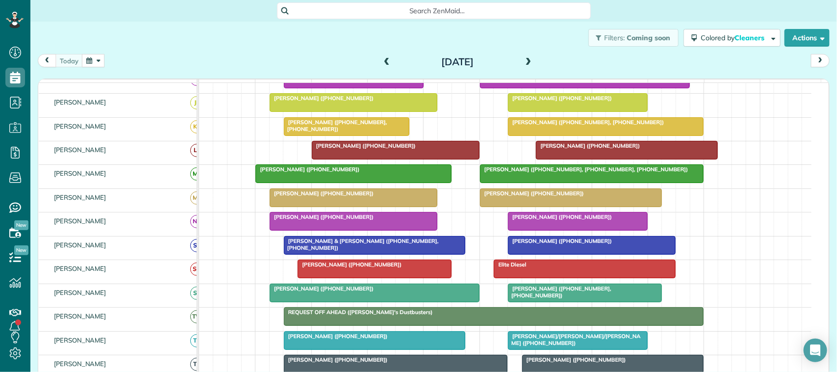
scroll to position [61, 0]
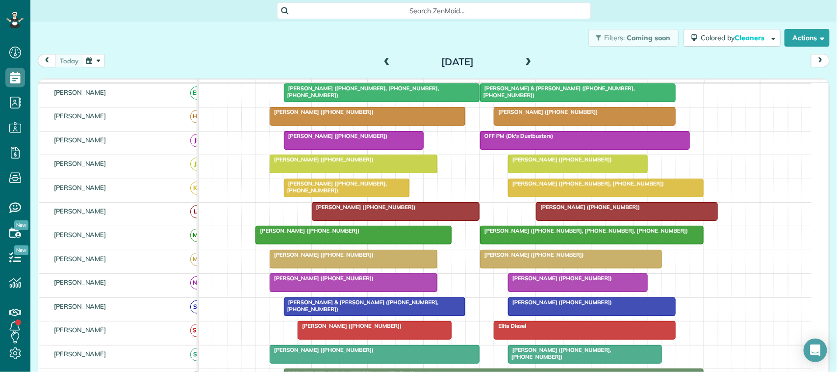
click at [325, 149] on div at bounding box center [353, 140] width 139 height 18
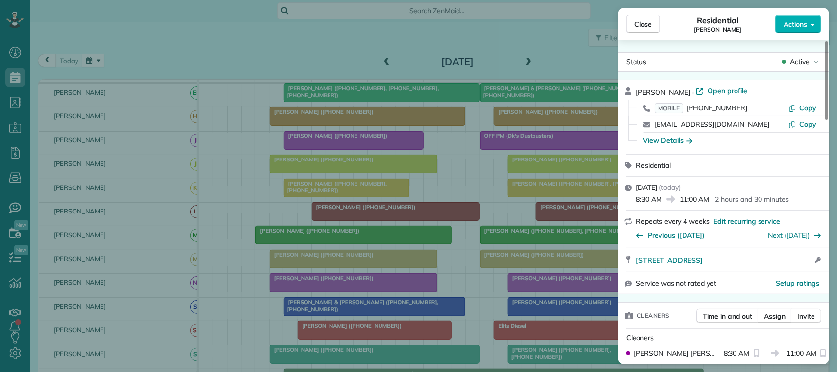
click at [797, 20] on span "Actions" at bounding box center [795, 24] width 24 height 10
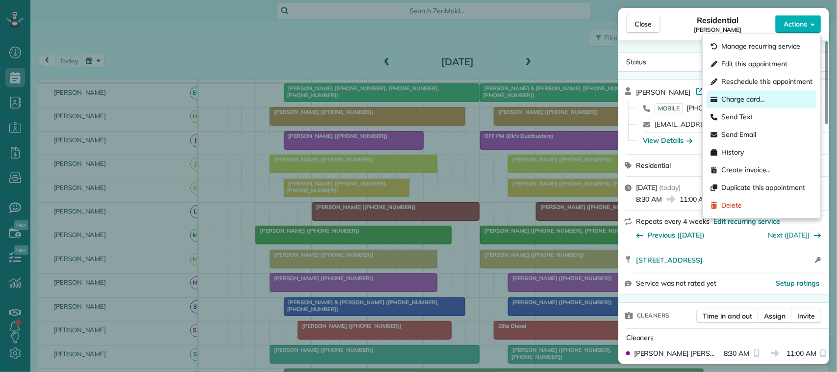
click at [770, 92] on div "Charge card…" at bounding box center [762, 100] width 110 height 18
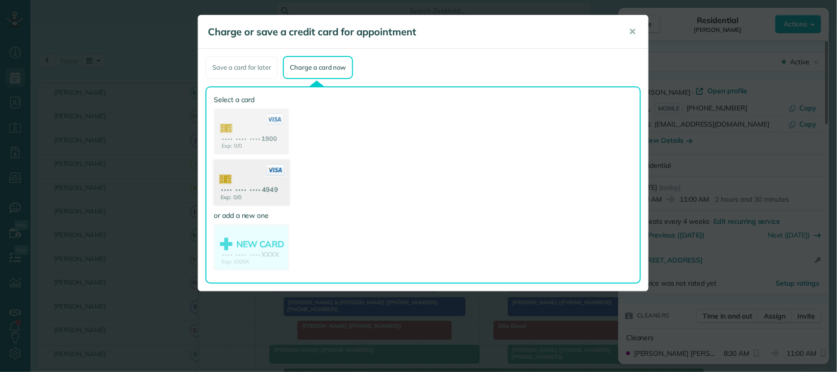
click at [268, 183] on use at bounding box center [251, 184] width 75 height 48
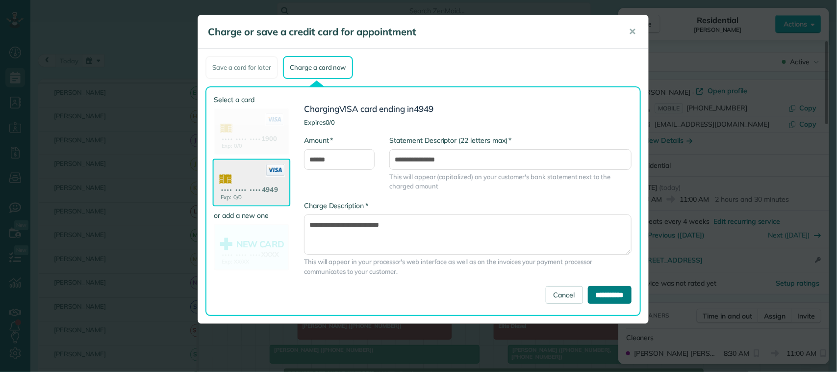
click at [594, 286] on input "**********" at bounding box center [610, 295] width 44 height 18
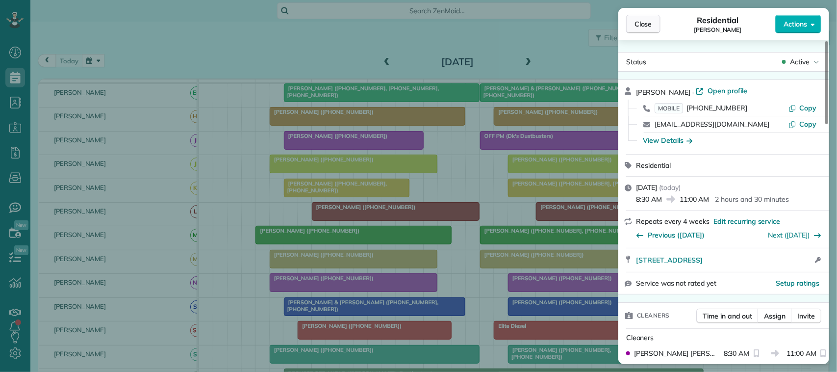
click at [648, 25] on span "Close" at bounding box center [643, 24] width 18 height 10
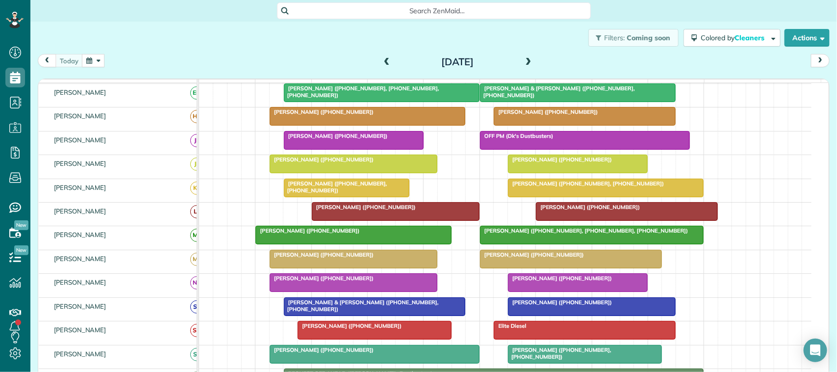
click at [377, 291] on div at bounding box center [353, 283] width 167 height 18
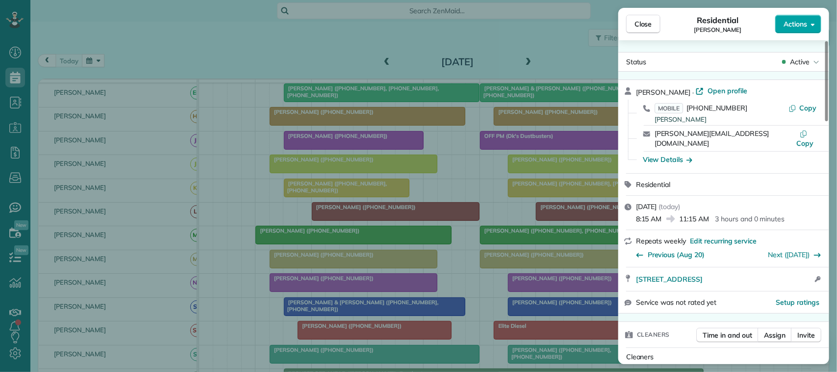
click at [803, 17] on button "Actions" at bounding box center [798, 24] width 46 height 19
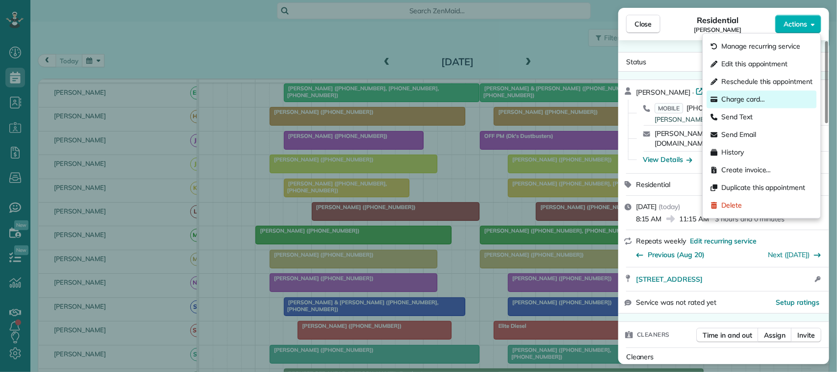
click at [765, 101] on div "Charge card…" at bounding box center [762, 100] width 110 height 18
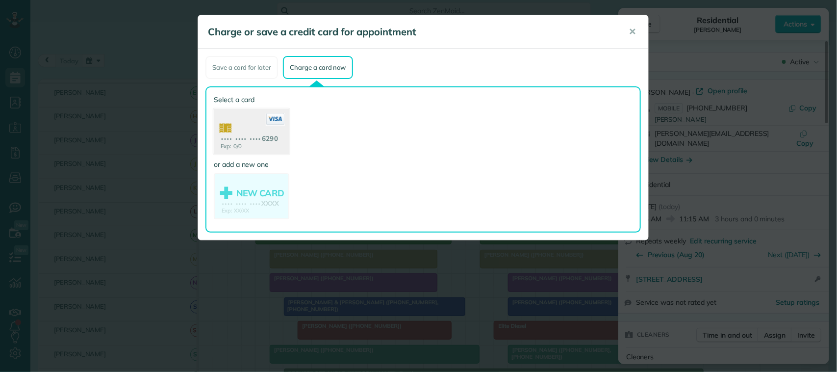
click at [274, 138] on use at bounding box center [251, 133] width 75 height 48
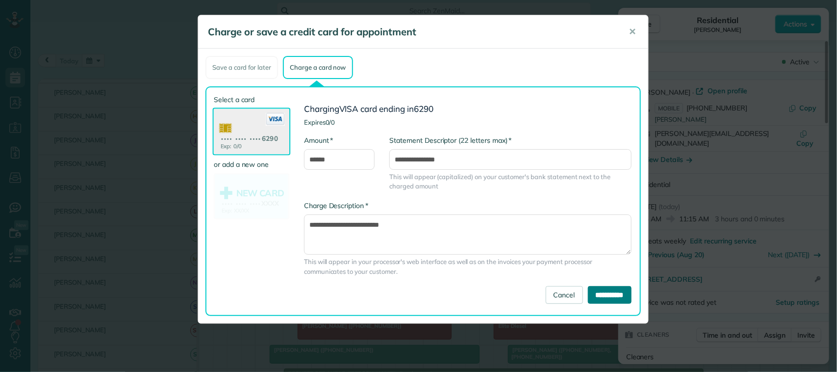
click at [593, 292] on input "**********" at bounding box center [610, 295] width 44 height 18
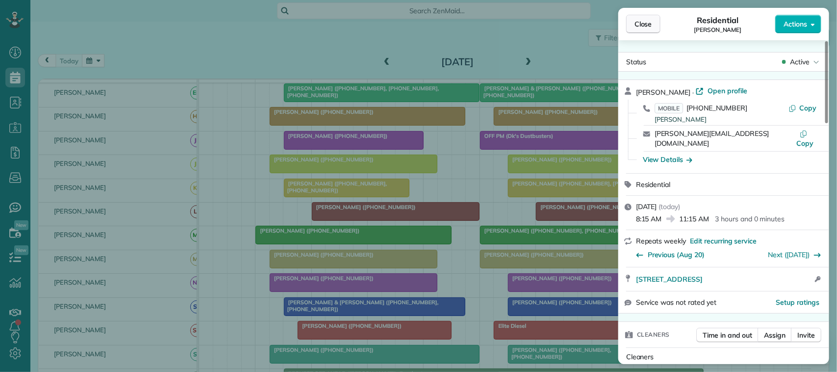
click at [647, 23] on span "Close" at bounding box center [643, 24] width 18 height 10
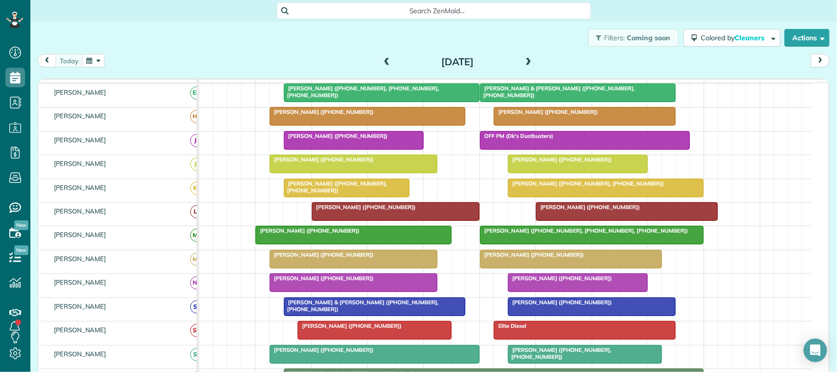
click at [385, 101] on div at bounding box center [381, 93] width 195 height 18
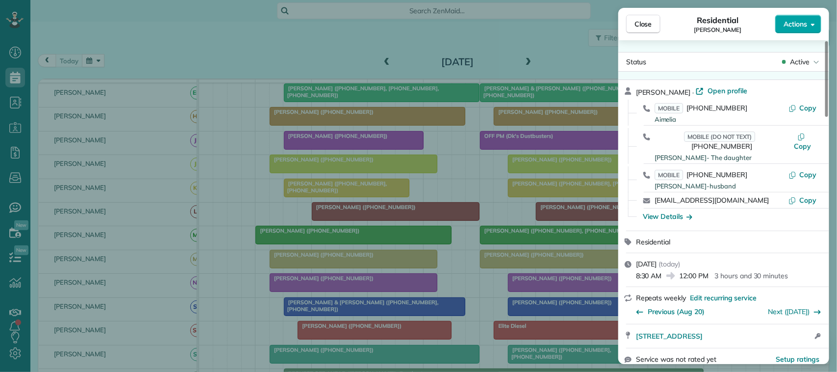
click at [791, 22] on span "Actions" at bounding box center [795, 24] width 24 height 10
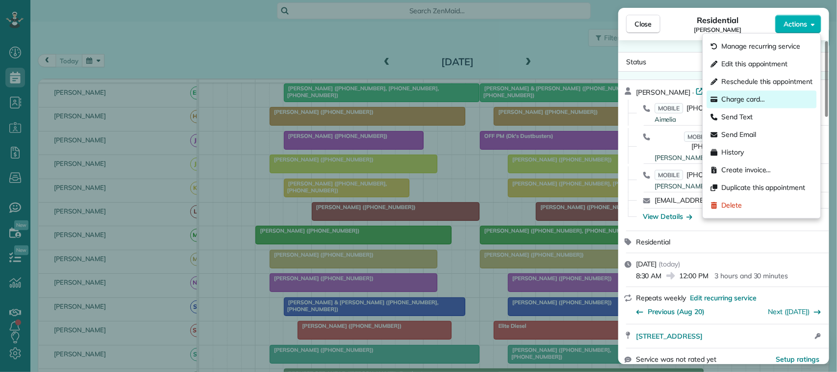
click at [768, 97] on div "Charge card…" at bounding box center [762, 100] width 110 height 18
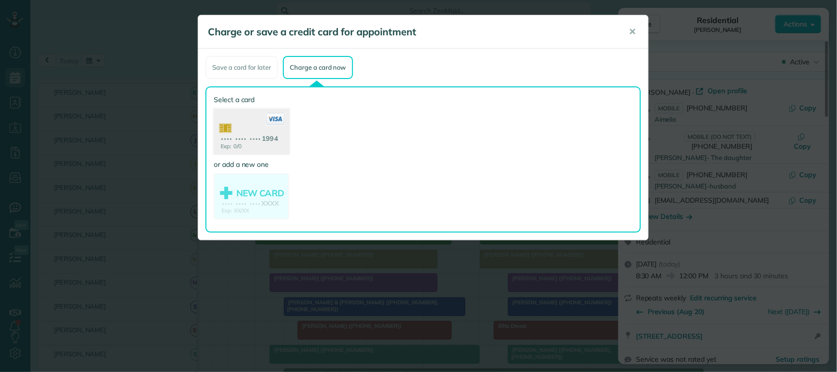
click at [277, 127] on use at bounding box center [251, 133] width 75 height 48
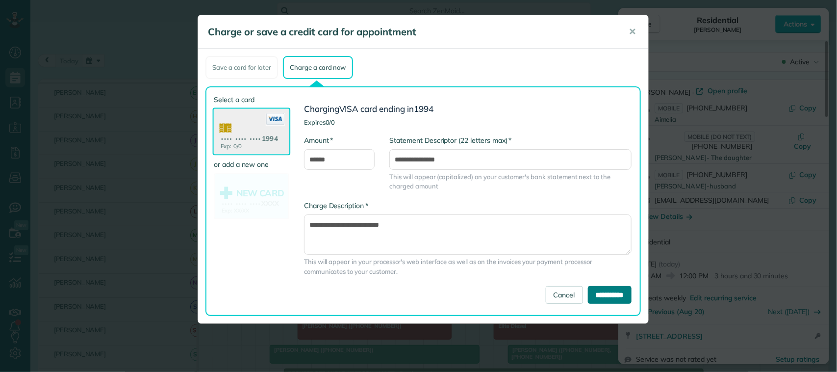
click at [605, 294] on input "**********" at bounding box center [610, 295] width 44 height 18
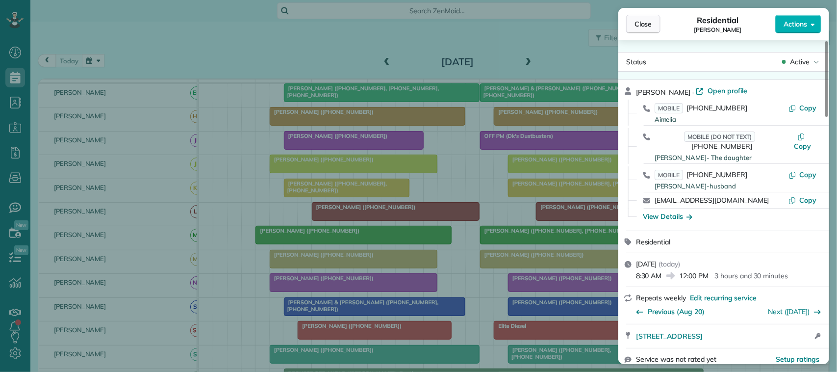
click at [655, 20] on button "Close" at bounding box center [643, 24] width 34 height 19
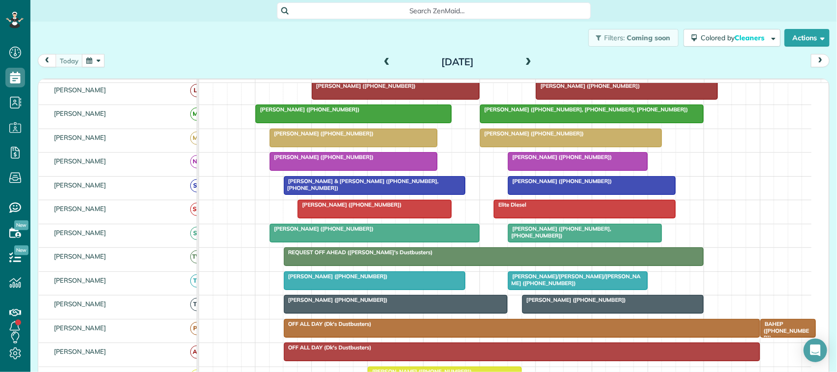
scroll to position [184, 0]
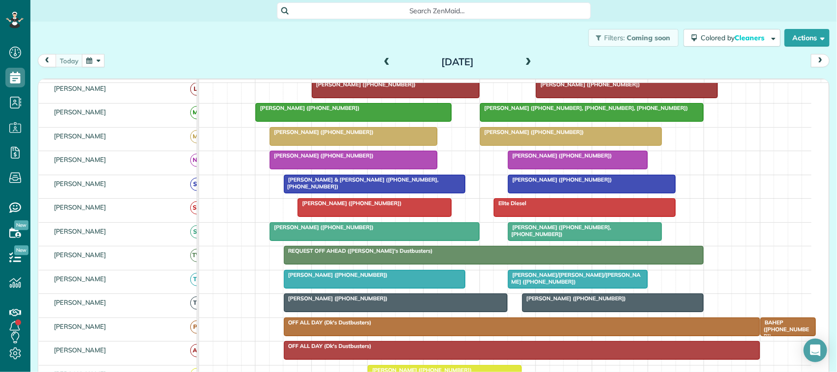
click at [324, 193] on div at bounding box center [374, 184] width 181 height 18
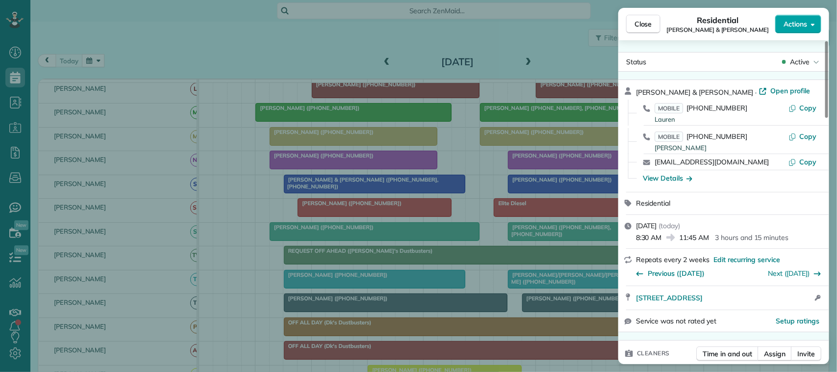
click at [792, 21] on span "Actions" at bounding box center [795, 24] width 24 height 10
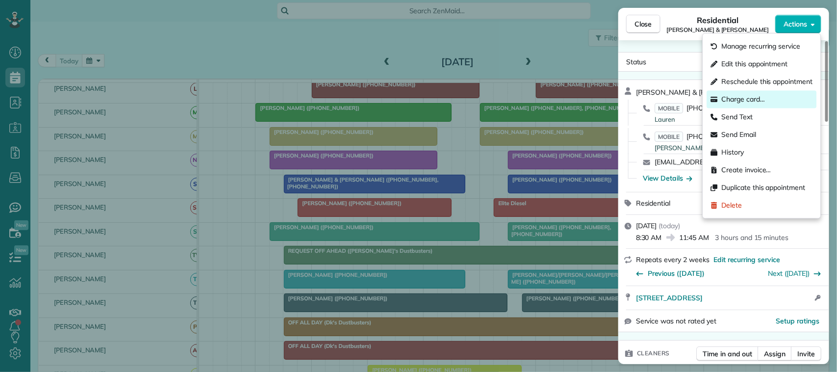
click at [768, 101] on div "Charge card…" at bounding box center [762, 100] width 110 height 18
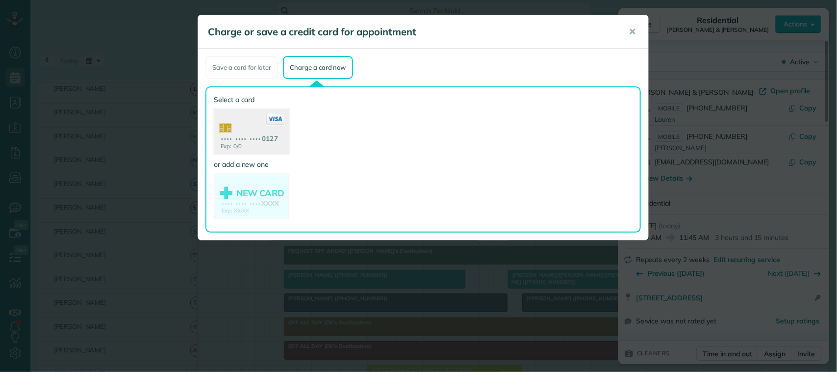
click at [288, 136] on use at bounding box center [251, 133] width 75 height 48
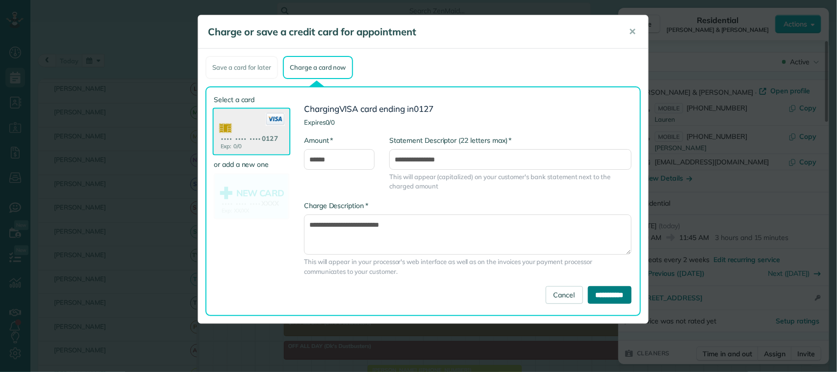
click at [616, 287] on input "**********" at bounding box center [610, 295] width 44 height 18
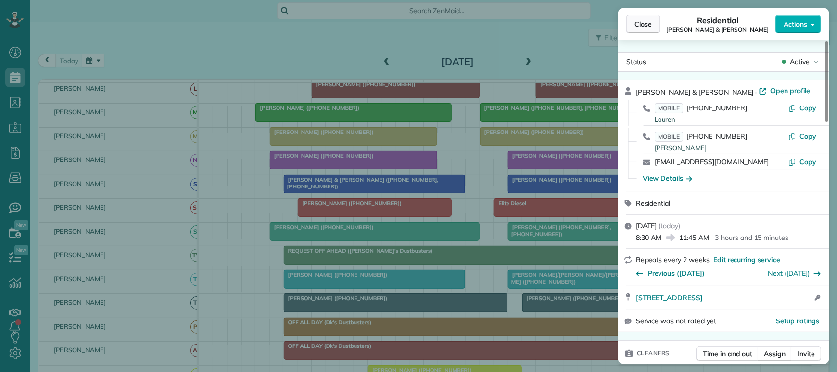
click at [640, 22] on span "Close" at bounding box center [643, 24] width 18 height 10
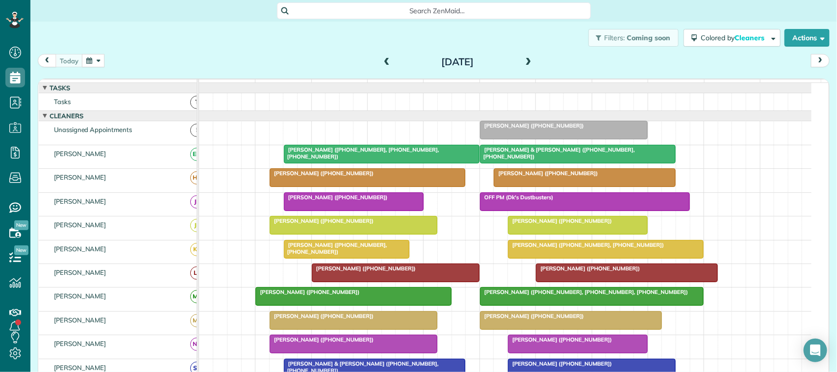
click at [523, 60] on span at bounding box center [528, 62] width 11 height 9
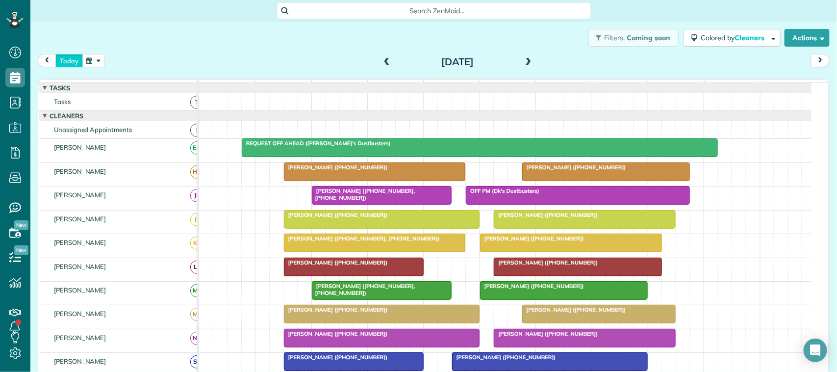
click at [72, 61] on button "today" at bounding box center [68, 60] width 27 height 13
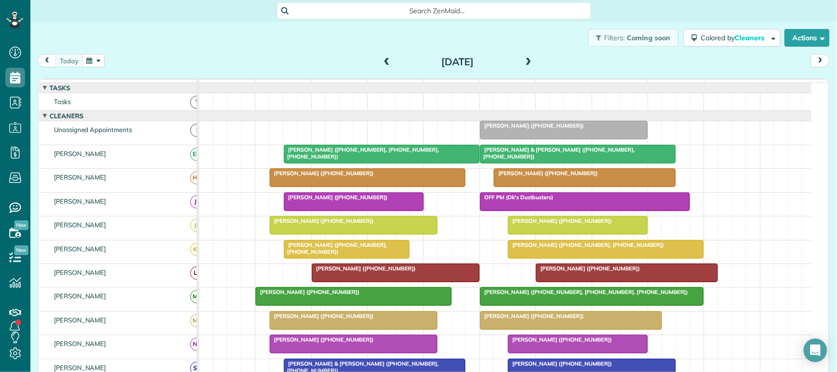
click at [384, 60] on span at bounding box center [386, 62] width 11 height 9
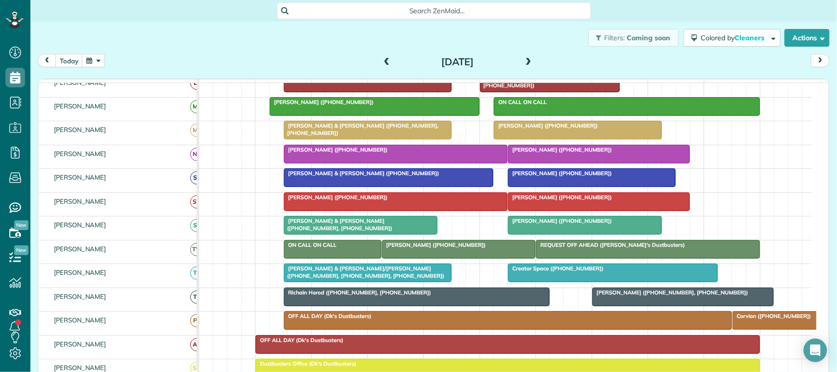
scroll to position [233, 0]
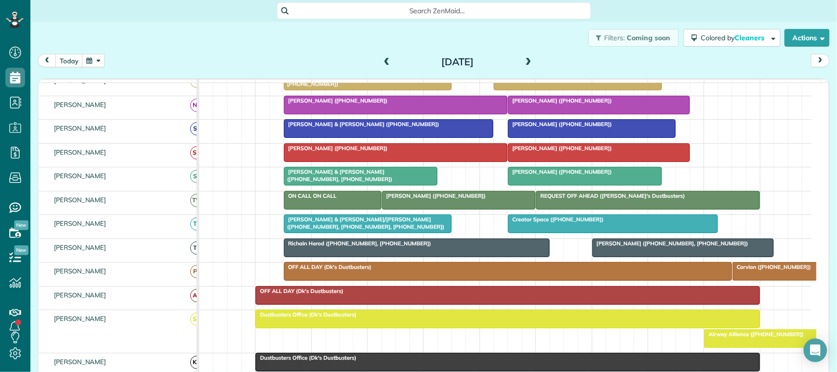
click at [546, 175] on span "[PERSON_NAME] ([PHONE_NUMBER])" at bounding box center [559, 171] width 105 height 7
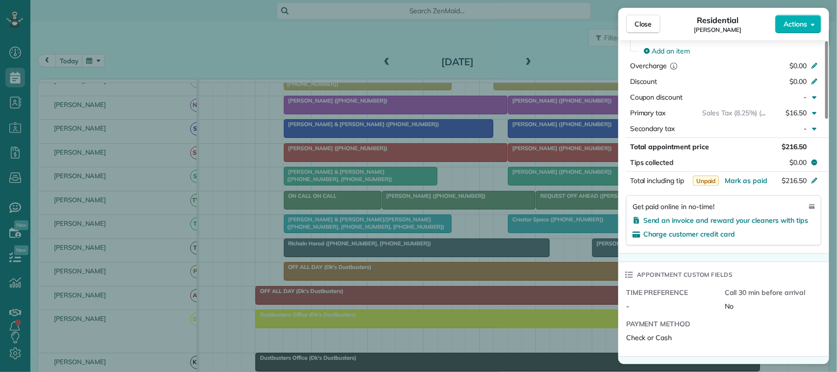
scroll to position [490, 0]
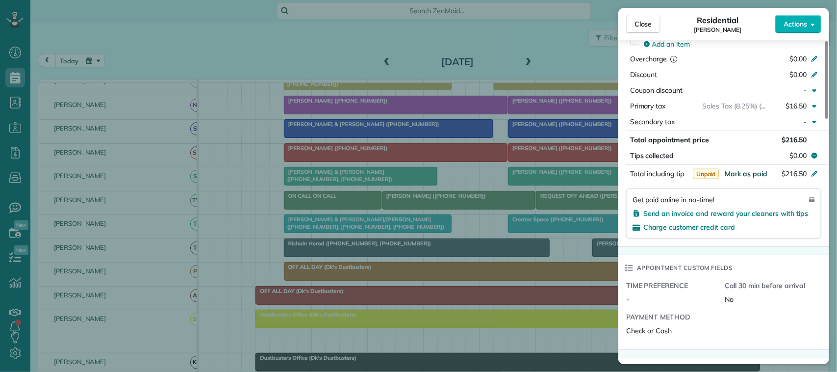
click at [760, 175] on span "Mark as paid" at bounding box center [746, 173] width 43 height 9
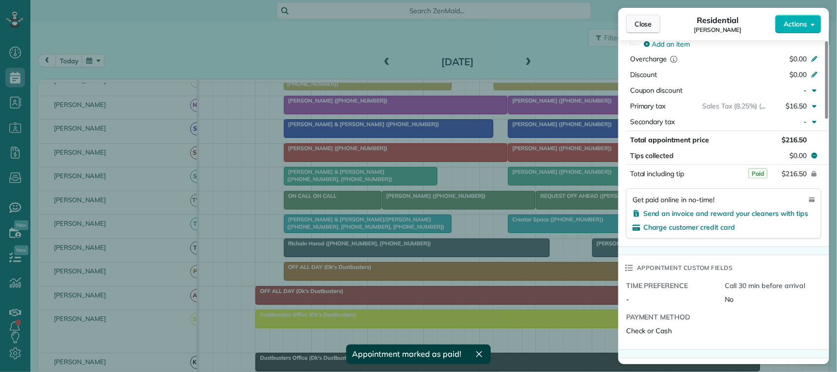
click at [655, 22] on button "Close" at bounding box center [643, 24] width 34 height 19
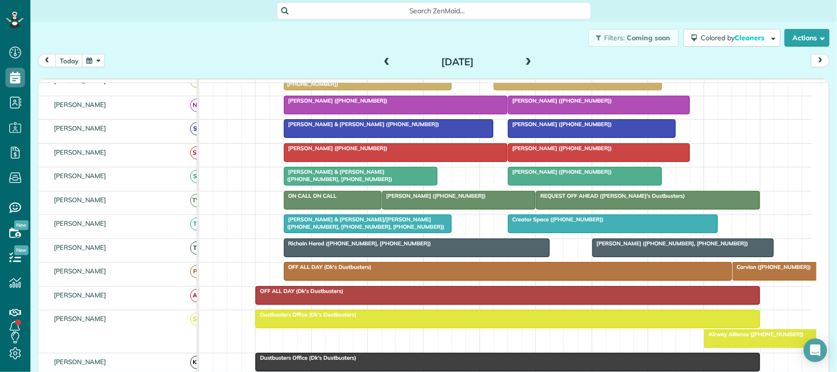
click at [389, 61] on div "[DATE]" at bounding box center [457, 62] width 157 height 16
click at [382, 61] on span at bounding box center [386, 62] width 11 height 9
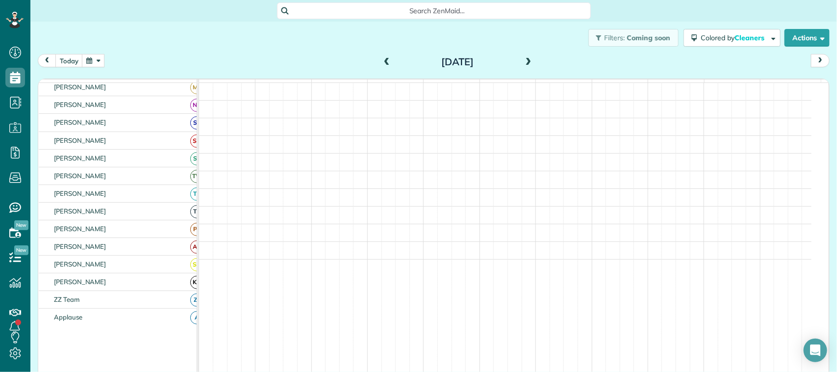
scroll to position [233, 0]
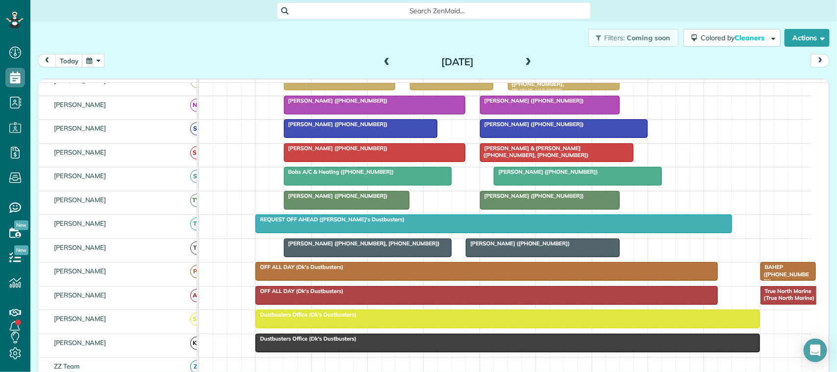
click at [531, 175] on span "[PERSON_NAME] ([PHONE_NUMBER])" at bounding box center [545, 171] width 105 height 7
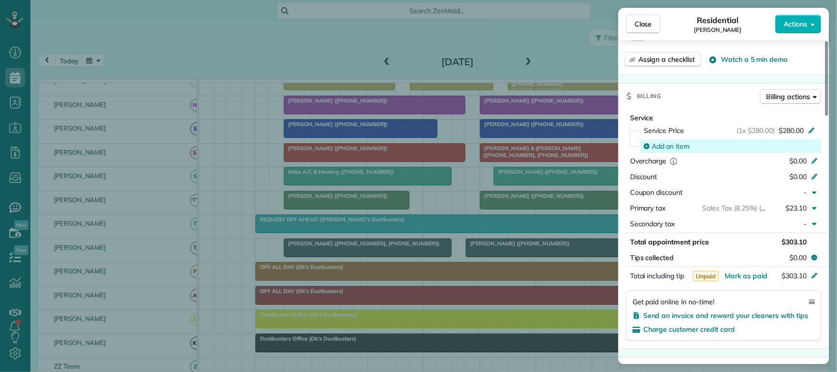
scroll to position [429, 0]
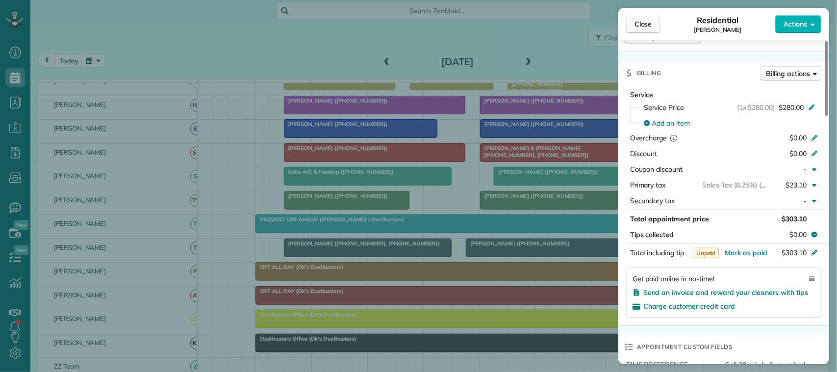
click at [644, 19] on span "Close" at bounding box center [643, 24] width 18 height 10
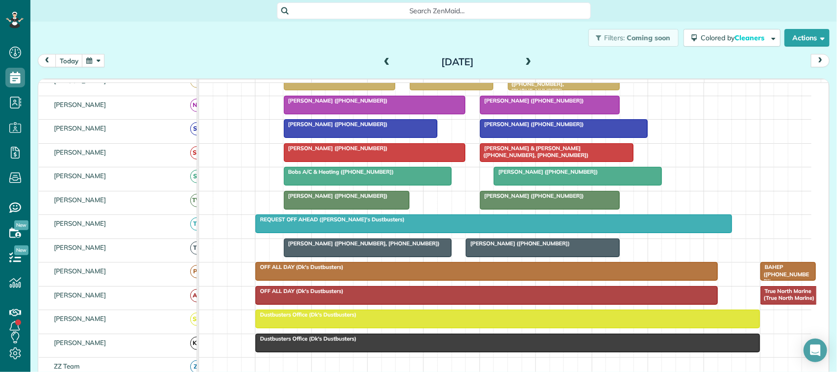
click at [381, 61] on span at bounding box center [386, 62] width 11 height 9
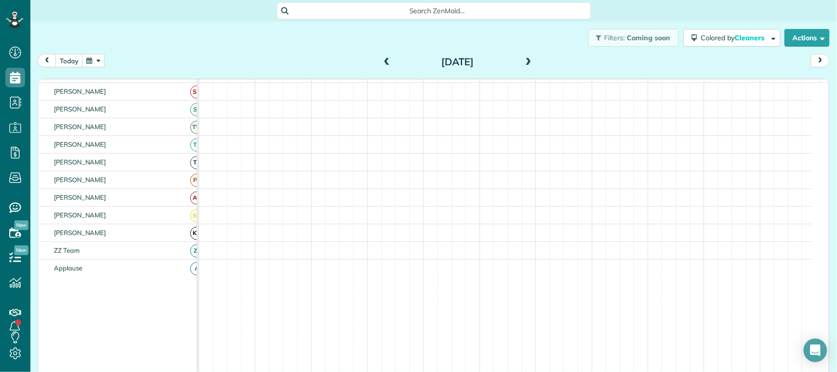
scroll to position [184, 0]
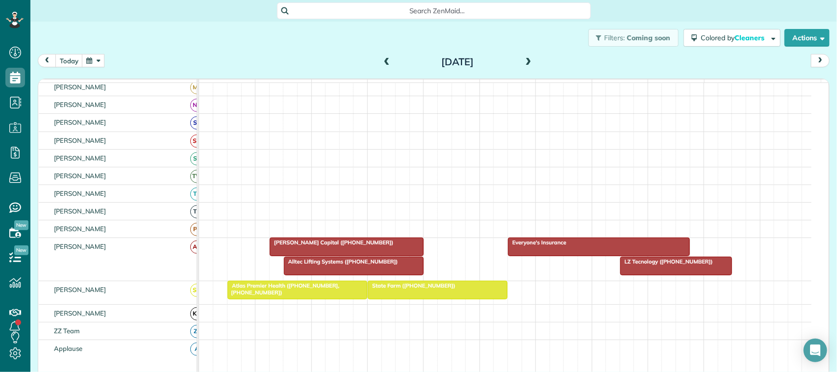
click at [381, 67] on span at bounding box center [386, 62] width 11 height 15
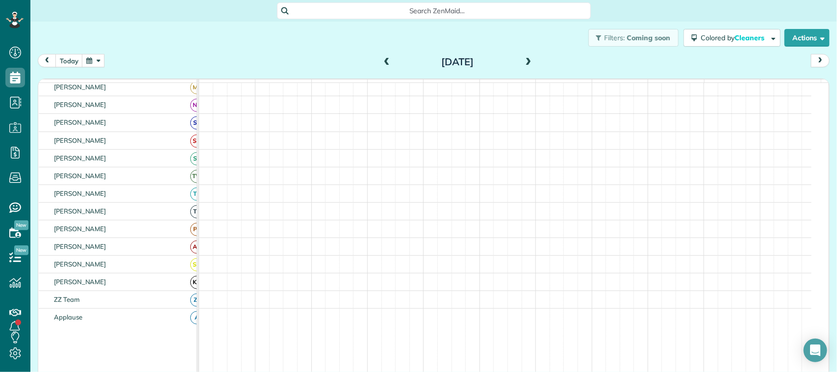
click at [381, 67] on span at bounding box center [386, 62] width 11 height 15
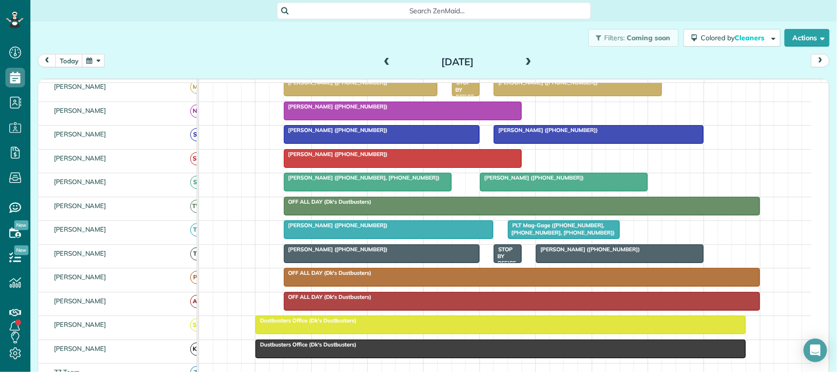
click at [381, 67] on span at bounding box center [386, 62] width 11 height 15
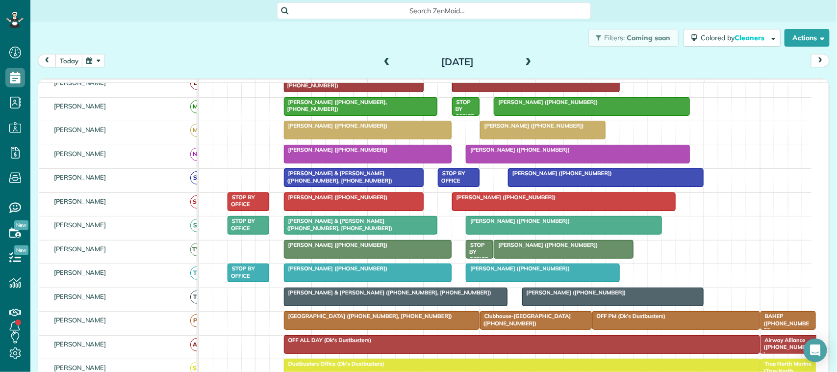
scroll to position [233, 0]
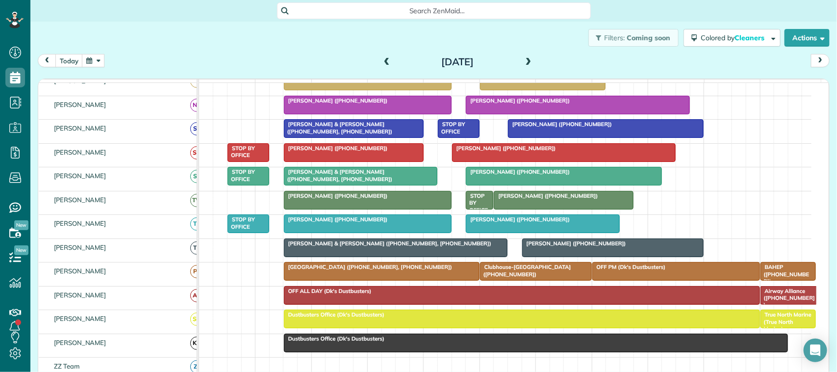
click at [525, 185] on div at bounding box center [563, 176] width 195 height 18
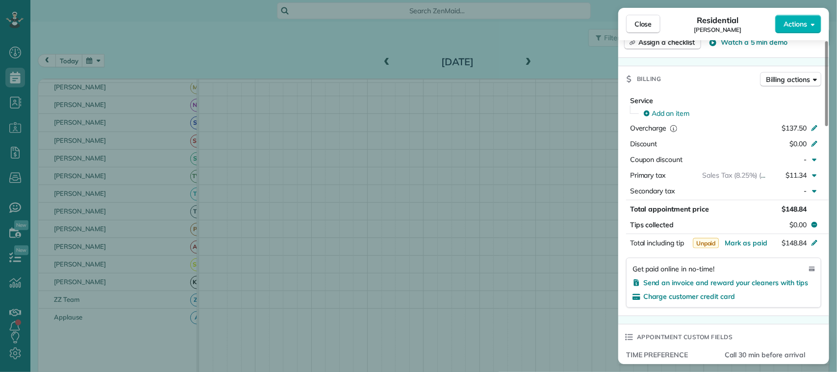
scroll to position [429, 0]
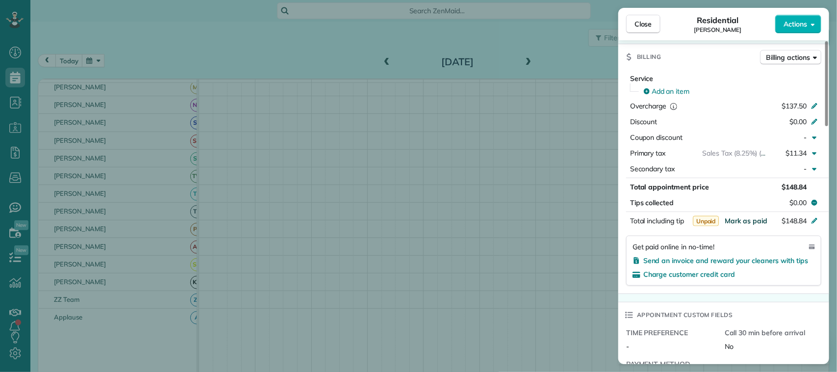
click at [756, 225] on span "Mark as paid" at bounding box center [746, 220] width 43 height 9
click at [645, 27] on span "Close" at bounding box center [643, 24] width 18 height 10
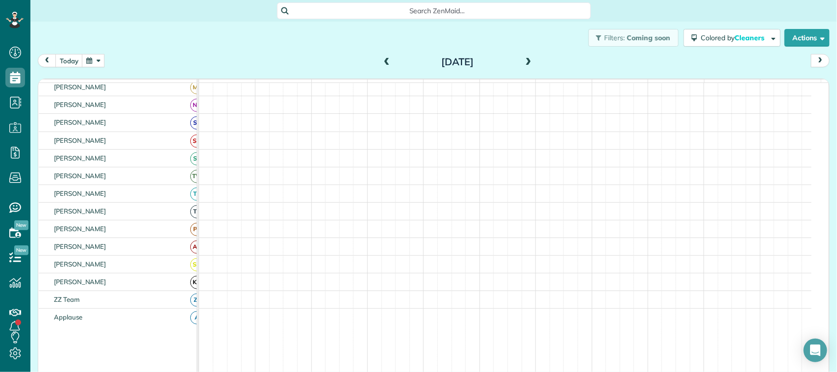
click at [381, 59] on span at bounding box center [386, 62] width 11 height 9
click at [523, 60] on span at bounding box center [528, 62] width 11 height 9
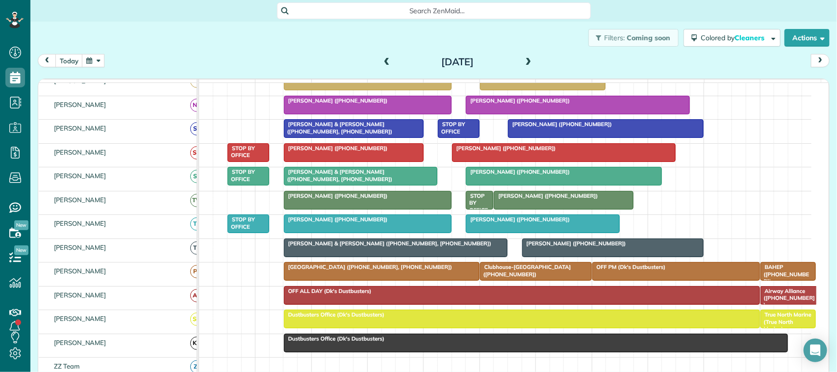
click at [517, 185] on div at bounding box center [563, 176] width 195 height 18
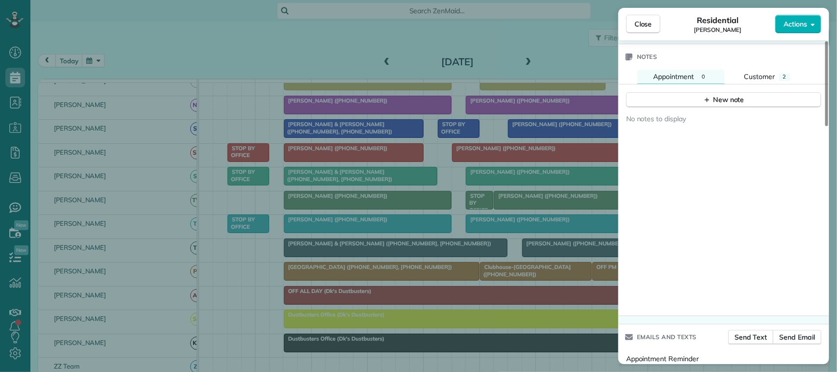
scroll to position [785, 0]
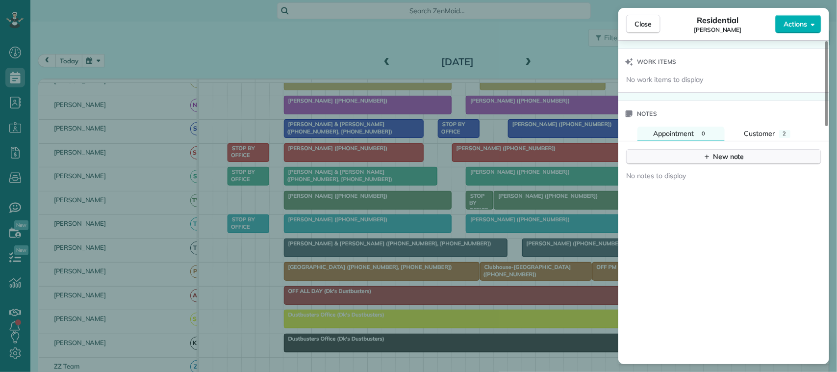
click at [721, 160] on div "New note" at bounding box center [723, 156] width 41 height 10
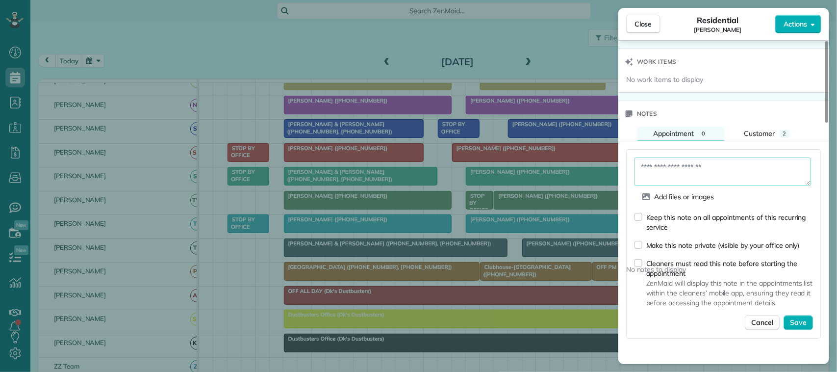
click at [716, 172] on textarea at bounding box center [722, 171] width 176 height 28
type textarea "**********"
click at [796, 320] on button "Save" at bounding box center [797, 322] width 29 height 15
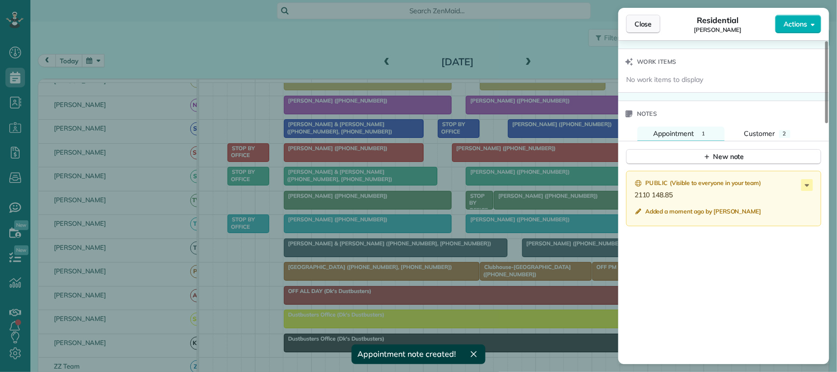
click at [646, 25] on span "Close" at bounding box center [643, 24] width 18 height 10
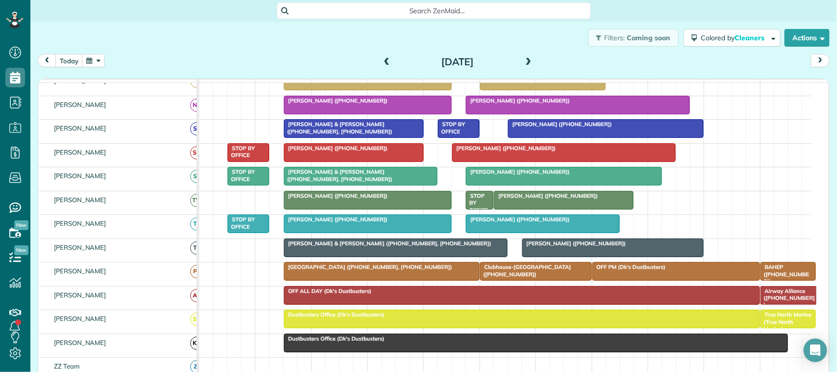
click at [381, 185] on div at bounding box center [360, 176] width 153 height 18
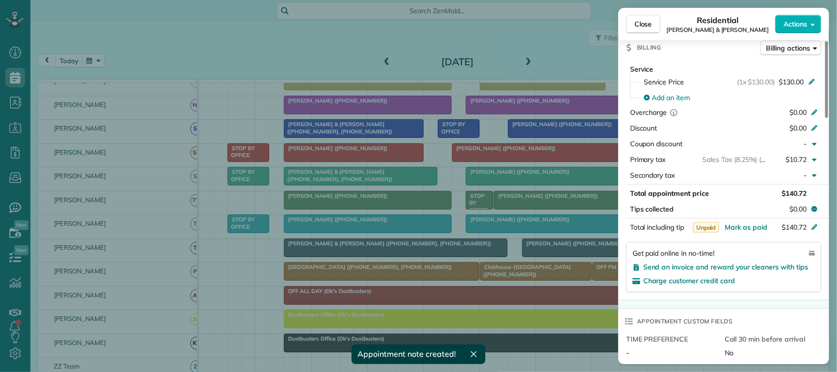
scroll to position [490, 0]
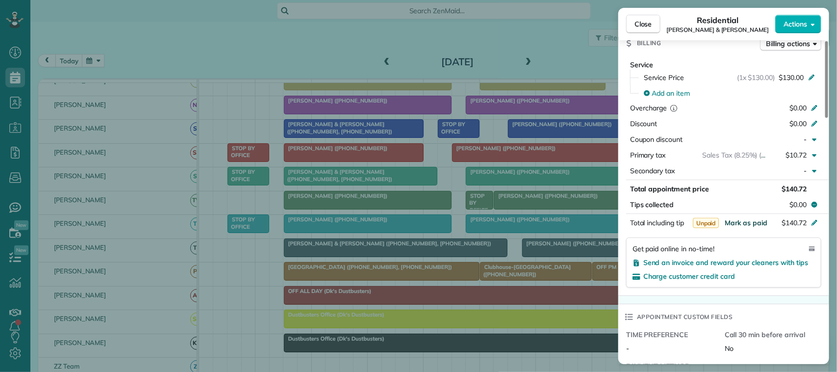
click at [749, 218] on span "Mark as paid" at bounding box center [746, 222] width 43 height 9
click at [657, 25] on button "Close" at bounding box center [643, 24] width 34 height 19
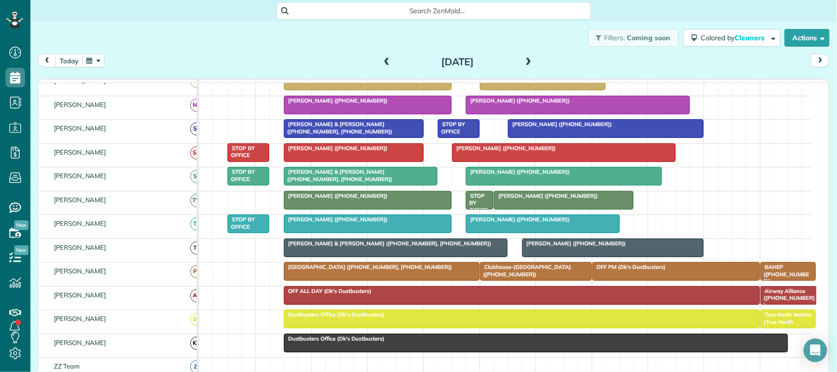
click at [75, 60] on button "today" at bounding box center [68, 60] width 27 height 13
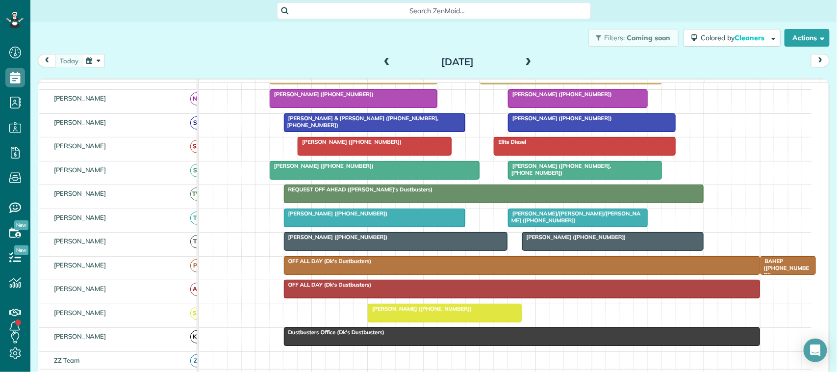
scroll to position [202, 0]
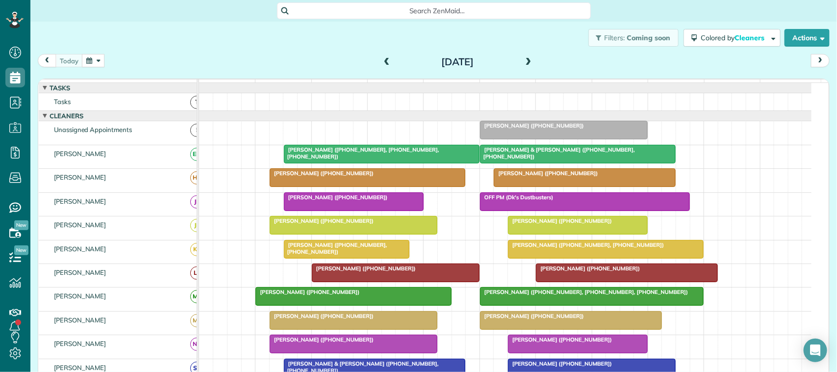
click at [117, 60] on div "[DATE] [DATE]" at bounding box center [434, 63] width 792 height 18
click at [89, 57] on button "button" at bounding box center [93, 60] width 23 height 13
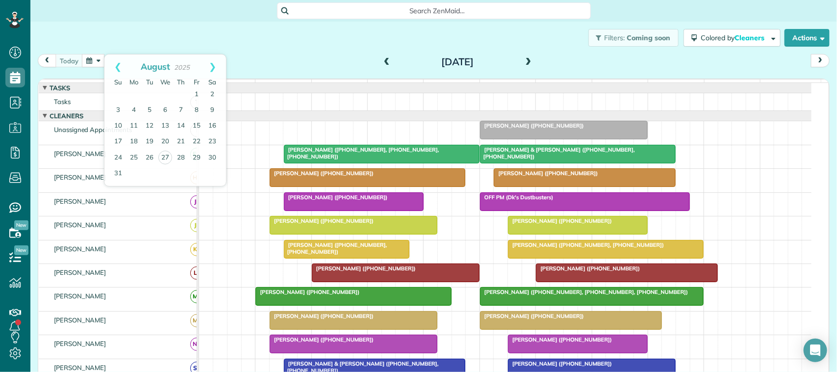
click at [127, 42] on div "Filters: Coming soon Colored by Cleaners Color by Cleaner Color by Team Color b…" at bounding box center [433, 38] width 806 height 32
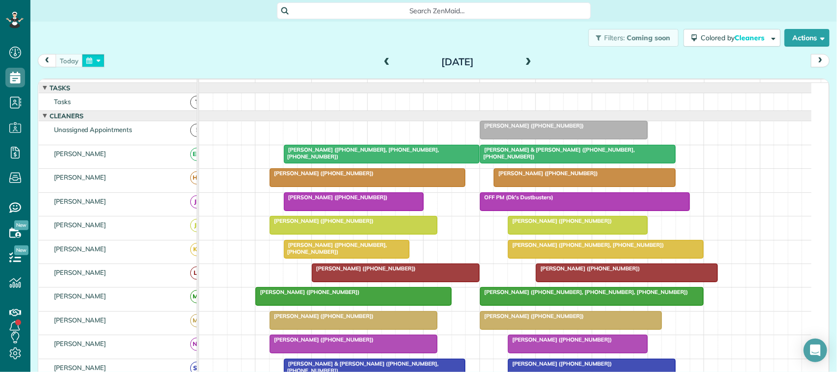
click at [92, 60] on button "button" at bounding box center [93, 60] width 23 height 13
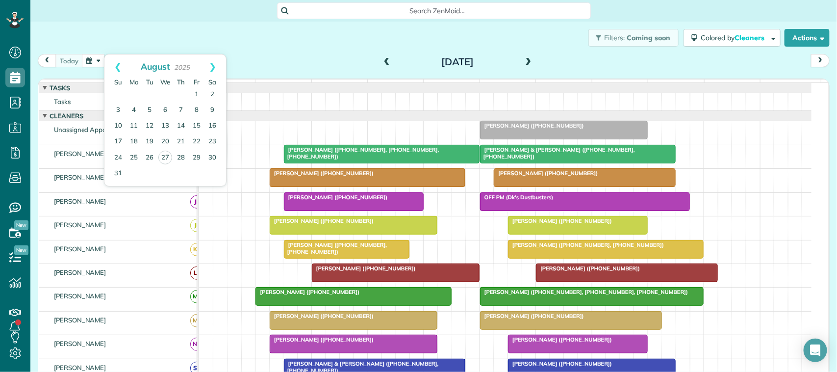
click at [114, 46] on div "Filters: Coming soon Colored by Cleaners Color by Cleaner Color by Team Color b…" at bounding box center [433, 38] width 806 height 32
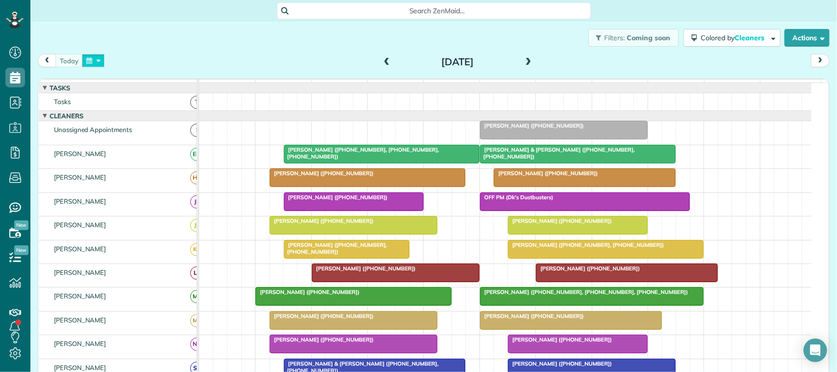
click at [101, 61] on button "button" at bounding box center [93, 60] width 23 height 13
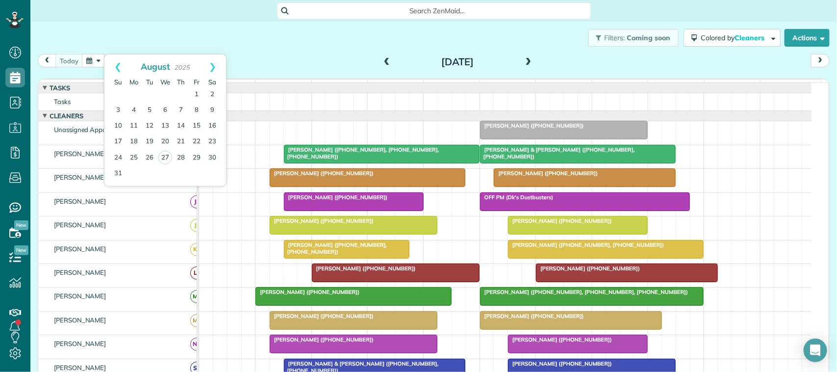
click at [113, 46] on div "Filters: Coming soon Colored by Cleaners Color by Cleaner Color by Team Color b…" at bounding box center [433, 38] width 806 height 32
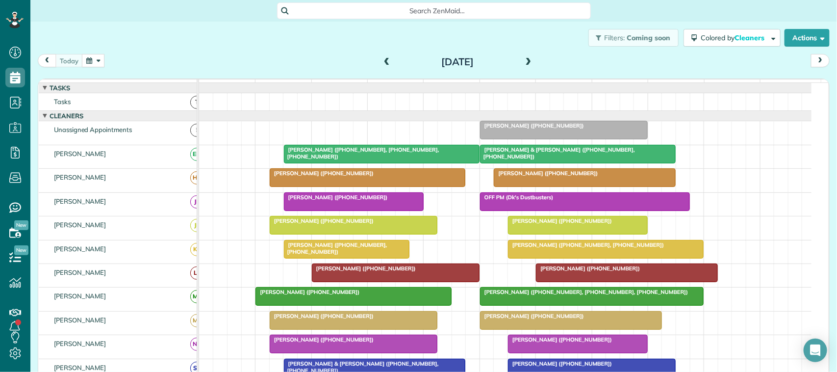
click at [228, 43] on div "Filters: Coming soon Colored by Cleaners Color by Cleaner Color by Team Color b…" at bounding box center [433, 38] width 806 height 32
click at [262, 62] on div "[DATE] [DATE]" at bounding box center [434, 63] width 792 height 18
click at [385, 63] on span at bounding box center [386, 62] width 11 height 9
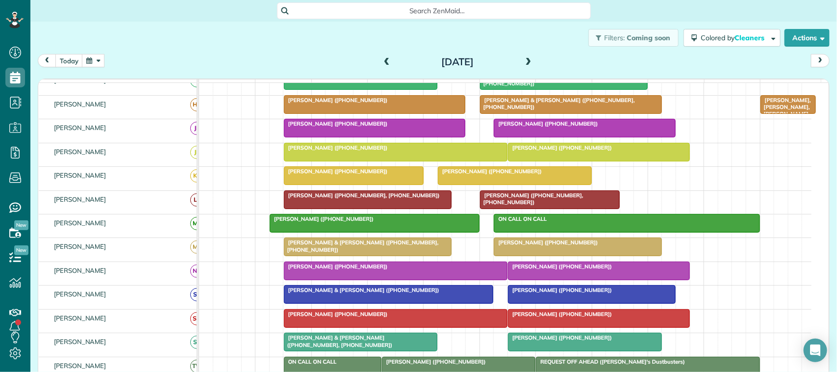
scroll to position [86, 0]
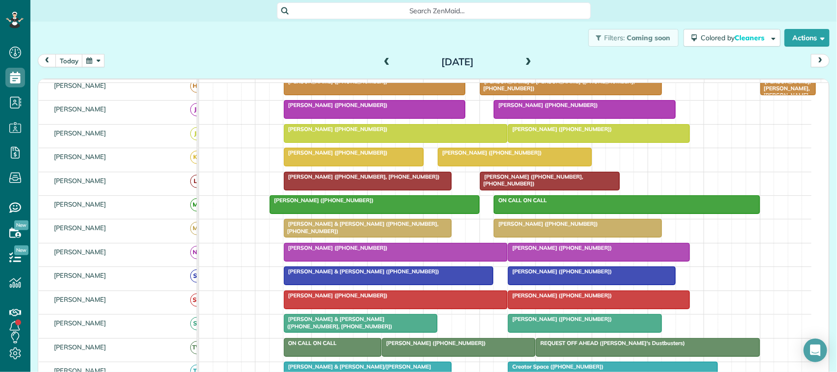
click at [500, 190] on div at bounding box center [549, 181] width 139 height 18
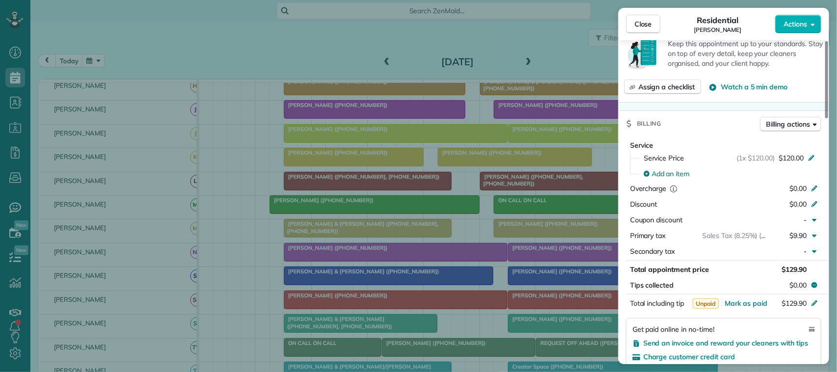
scroll to position [490, 0]
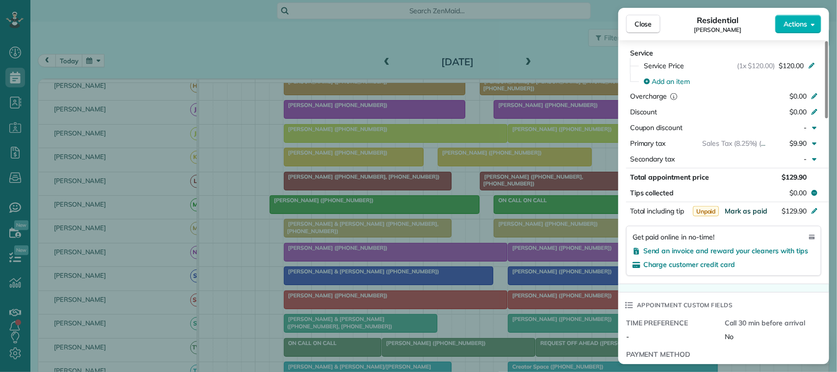
click at [750, 212] on span "Mark as paid" at bounding box center [746, 210] width 43 height 9
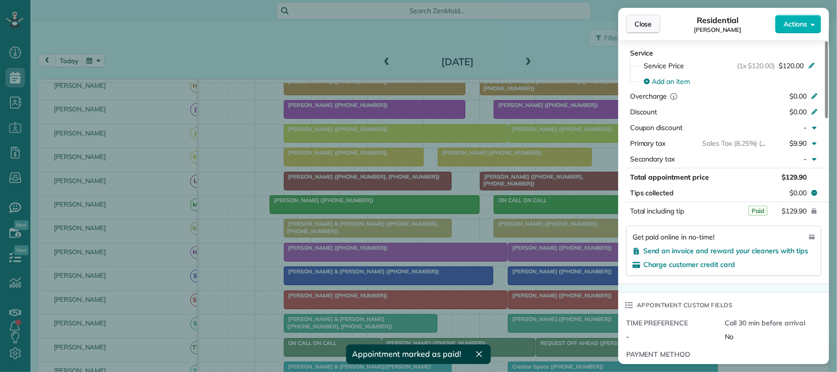
click at [640, 23] on span "Close" at bounding box center [643, 24] width 18 height 10
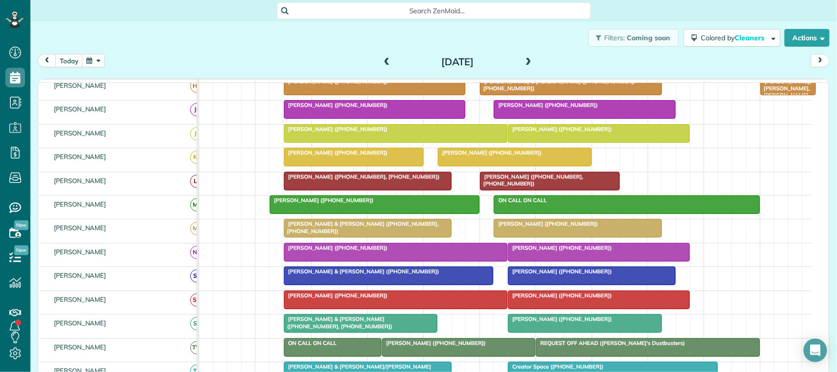
click at [371, 56] on div "[DATE] [DATE]" at bounding box center [434, 63] width 792 height 18
click at [381, 62] on span at bounding box center [386, 62] width 11 height 9
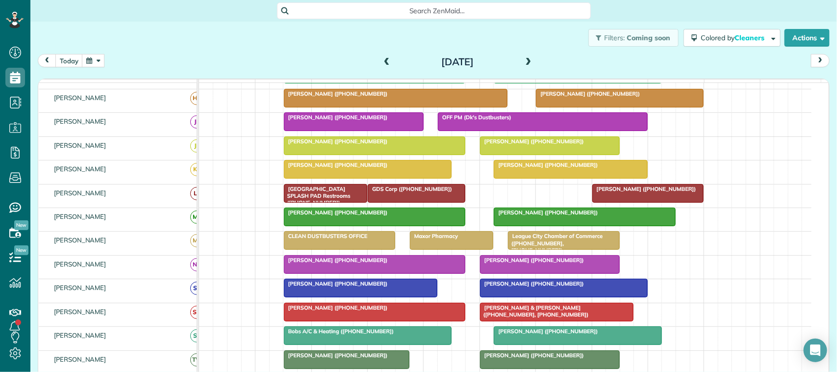
scroll to position [79, 0]
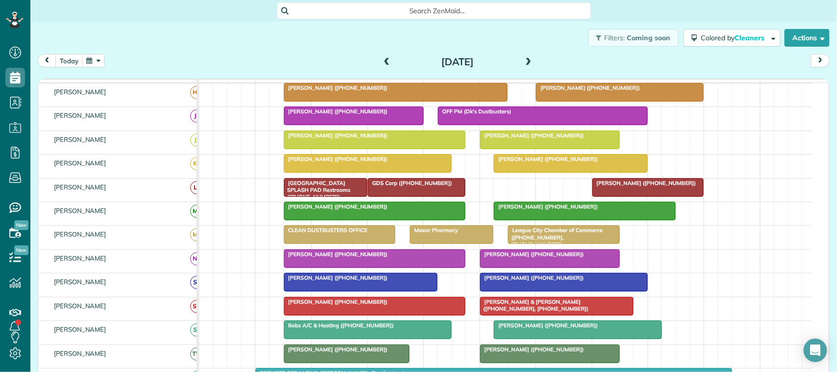
click at [605, 196] on div at bounding box center [648, 187] width 111 height 18
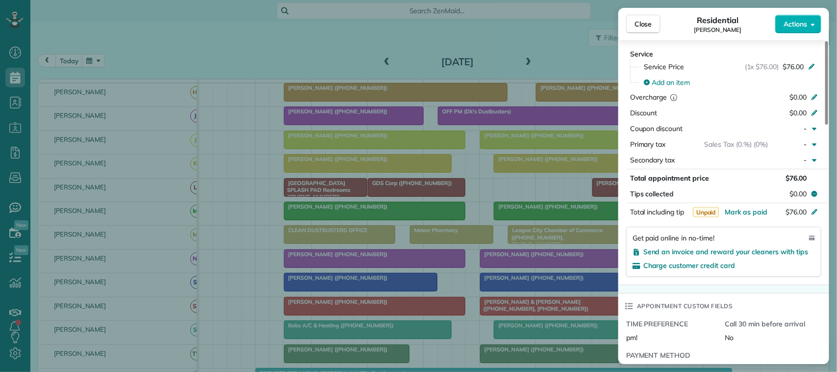
scroll to position [490, 0]
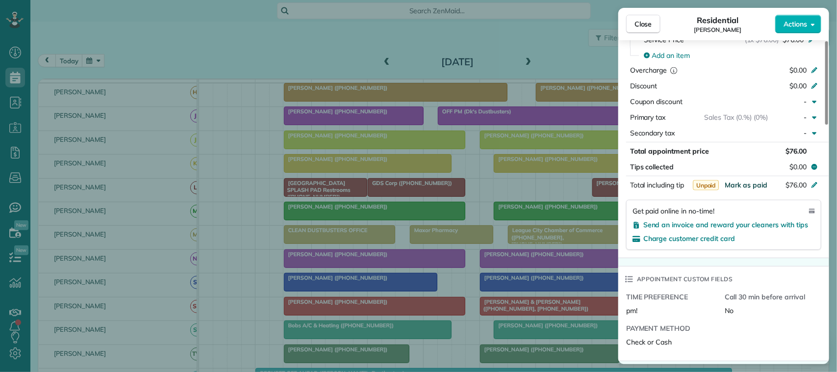
click at [758, 180] on span "Mark as paid" at bounding box center [746, 184] width 43 height 9
click at [643, 28] on span "Close" at bounding box center [643, 24] width 18 height 10
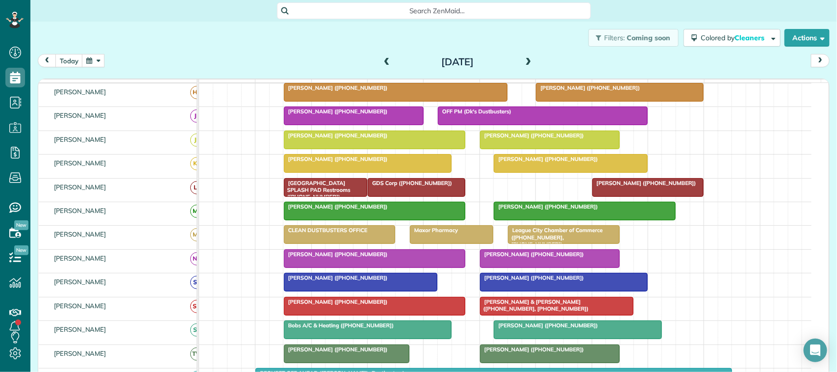
click at [528, 64] on span at bounding box center [528, 62] width 11 height 9
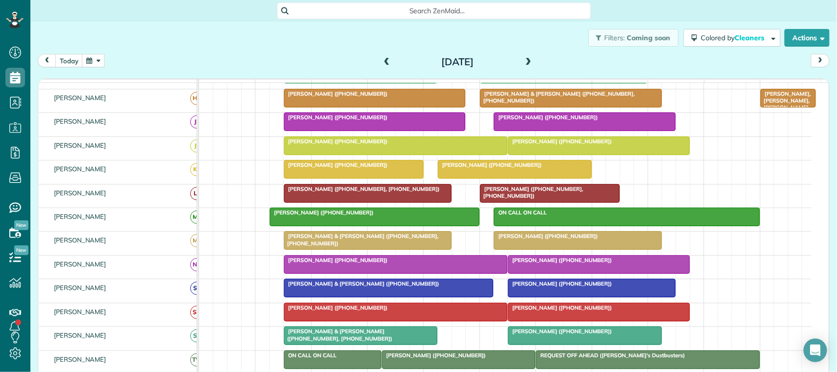
scroll to position [79, 0]
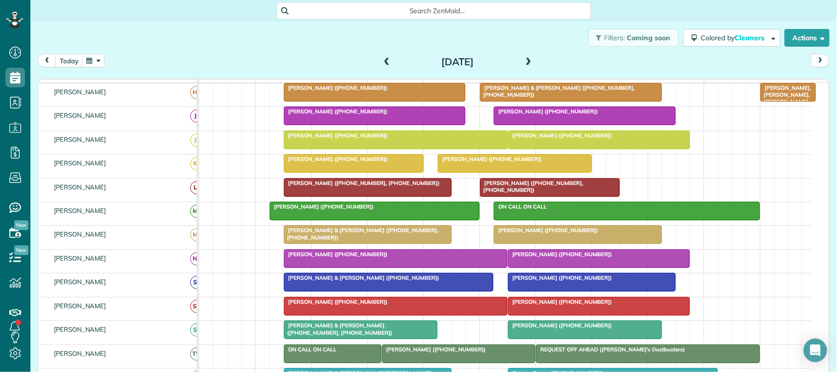
click at [526, 60] on span at bounding box center [528, 62] width 11 height 9
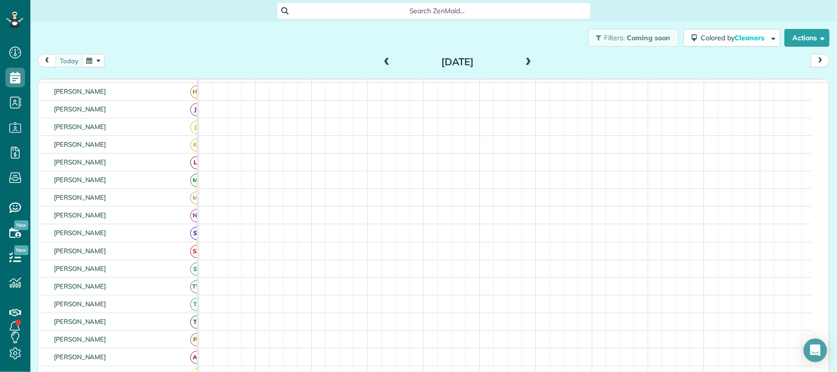
click at [96, 67] on div "[DATE] [DATE]" at bounding box center [434, 63] width 792 height 18
click at [90, 60] on button "button" at bounding box center [93, 60] width 23 height 13
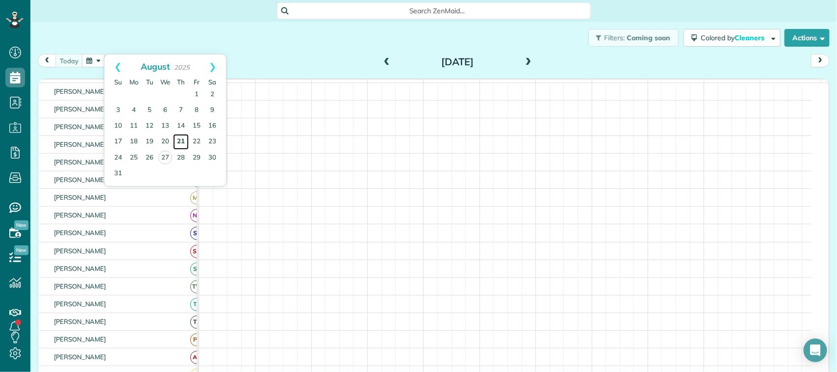
click at [184, 141] on link "21" at bounding box center [181, 142] width 16 height 16
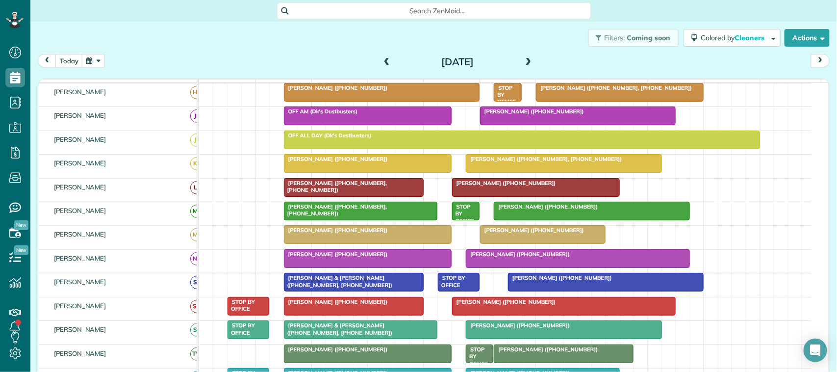
click at [352, 196] on div at bounding box center [353, 187] width 139 height 18
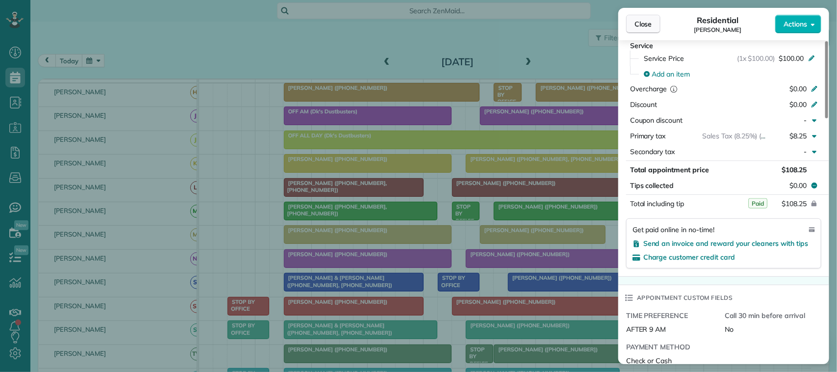
click at [650, 25] on span "Close" at bounding box center [643, 24] width 18 height 10
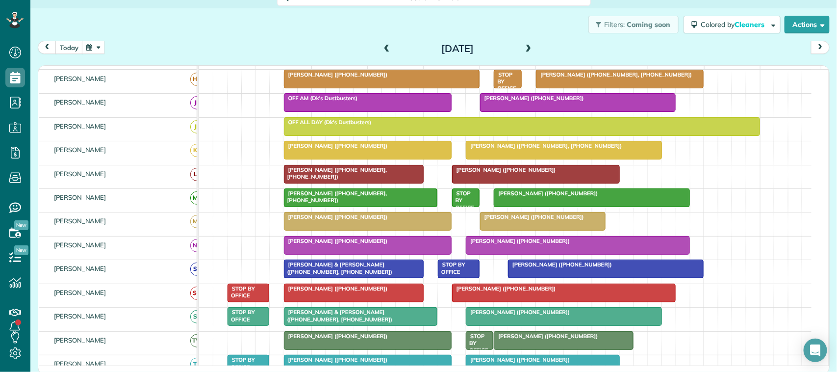
scroll to position [16, 0]
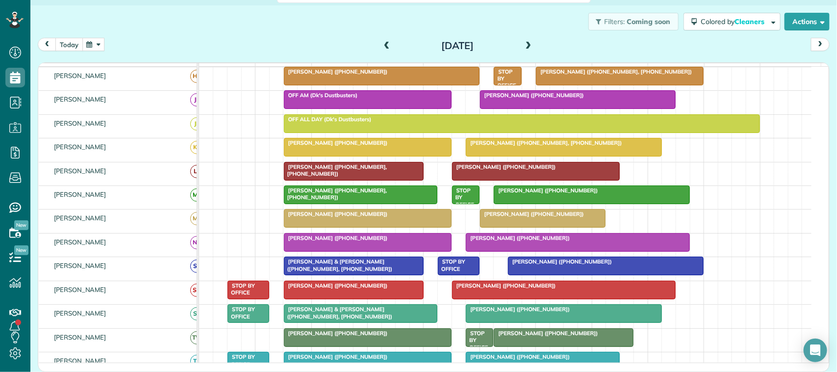
click at [71, 40] on button "today" at bounding box center [68, 44] width 27 height 13
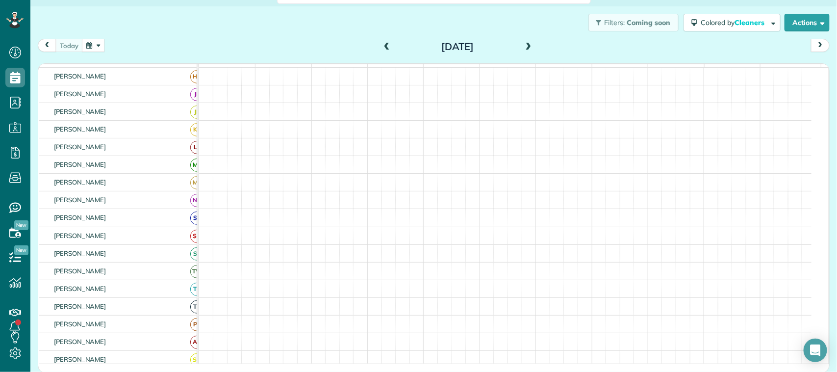
scroll to position [86, 0]
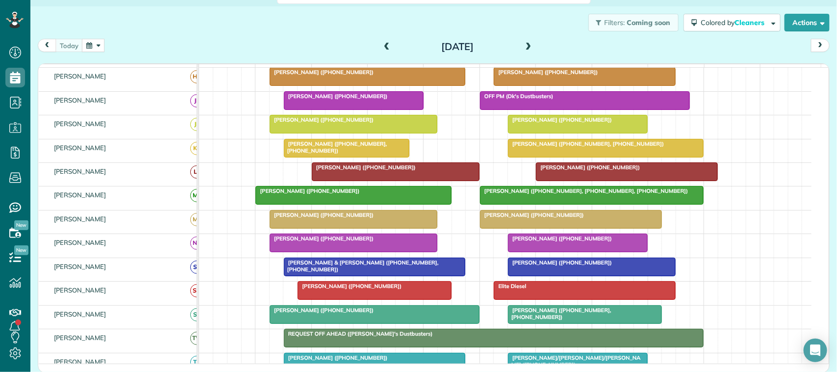
click at [379, 50] on div "[DATE]" at bounding box center [457, 47] width 157 height 16
click at [382, 44] on span at bounding box center [386, 47] width 11 height 9
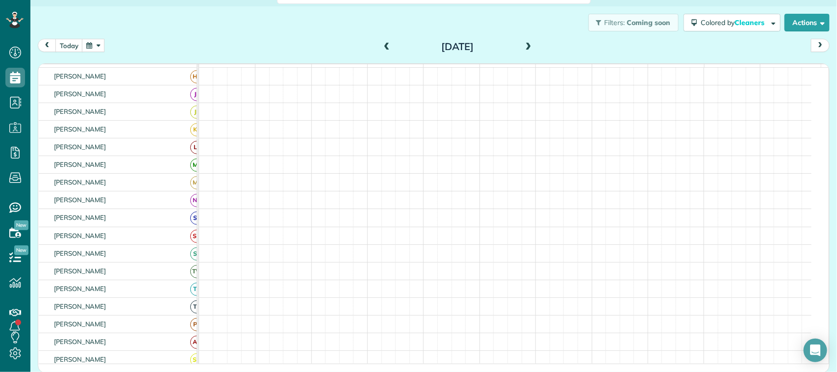
scroll to position [79, 0]
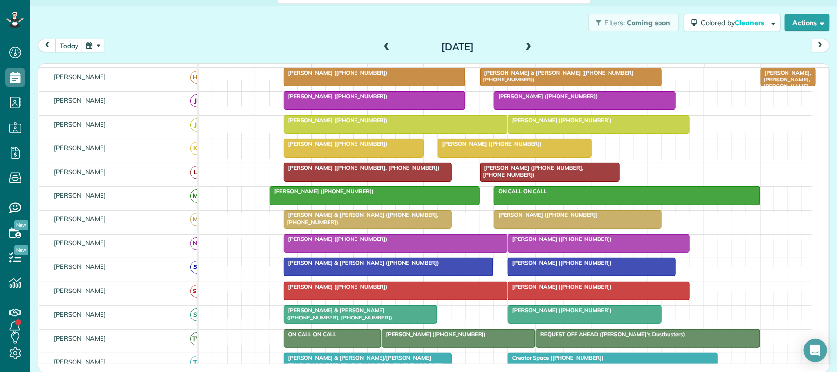
click at [471, 157] on div at bounding box center [514, 148] width 153 height 18
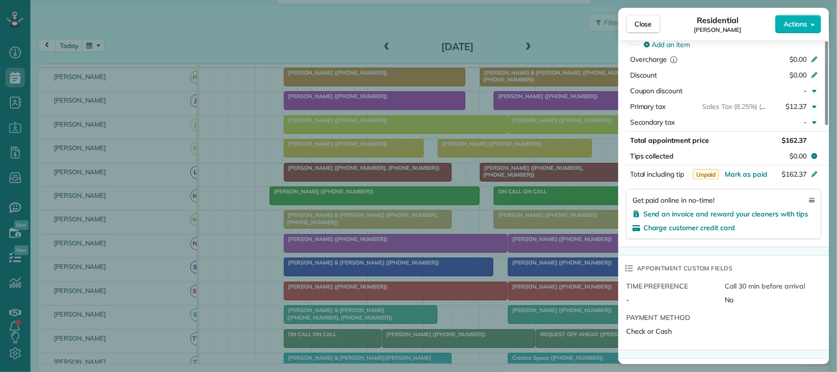
scroll to position [490, 0]
click at [742, 180] on div "$162.37" at bounding box center [763, 174] width 96 height 12
click at [738, 176] on span "Mark as paid" at bounding box center [746, 173] width 43 height 9
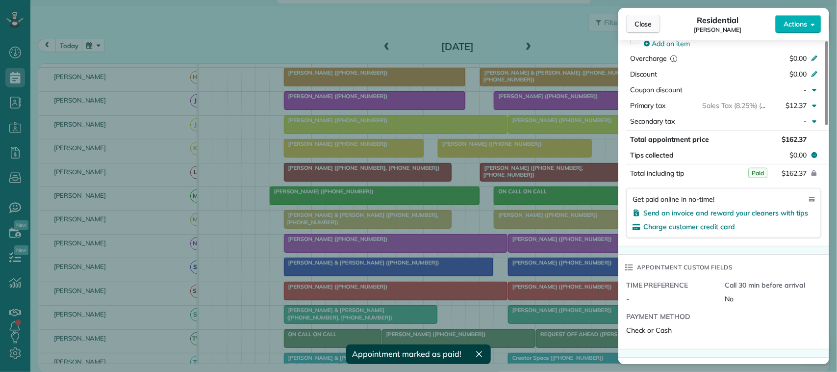
click at [650, 25] on span "Close" at bounding box center [643, 24] width 18 height 10
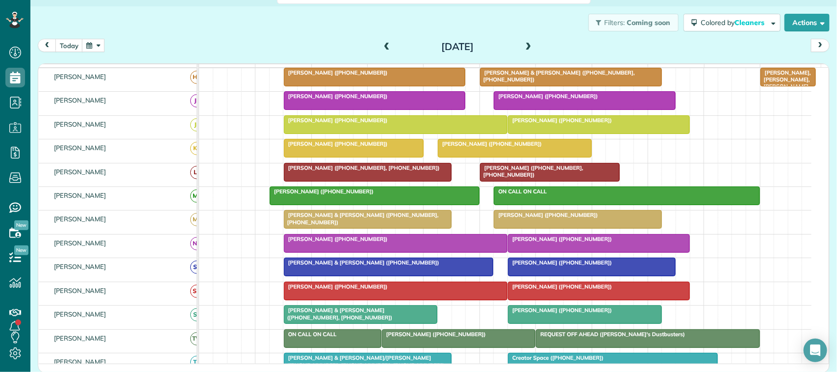
click at [391, 147] on div "[PERSON_NAME] ([PHONE_NUMBER])" at bounding box center [354, 143] width 134 height 7
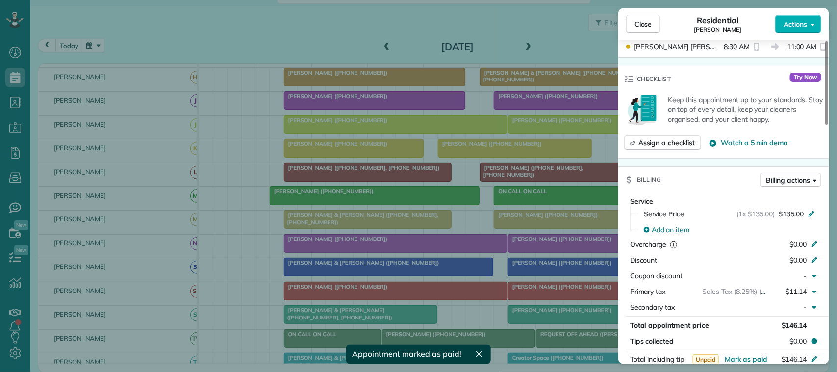
scroll to position [368, 0]
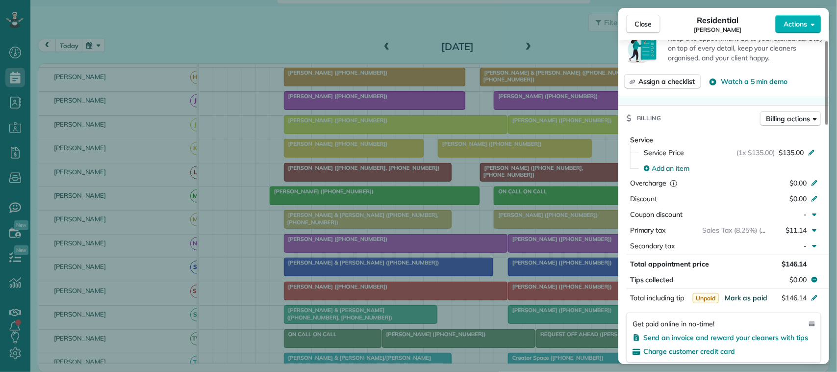
click at [748, 299] on span "Mark as paid" at bounding box center [746, 297] width 43 height 9
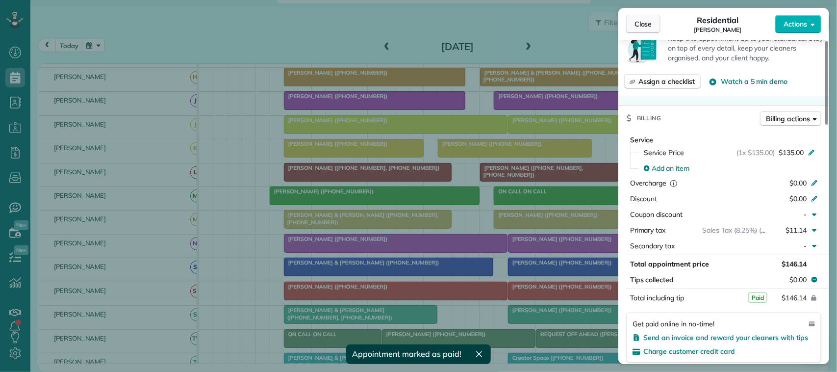
click at [646, 25] on span "Close" at bounding box center [643, 24] width 18 height 10
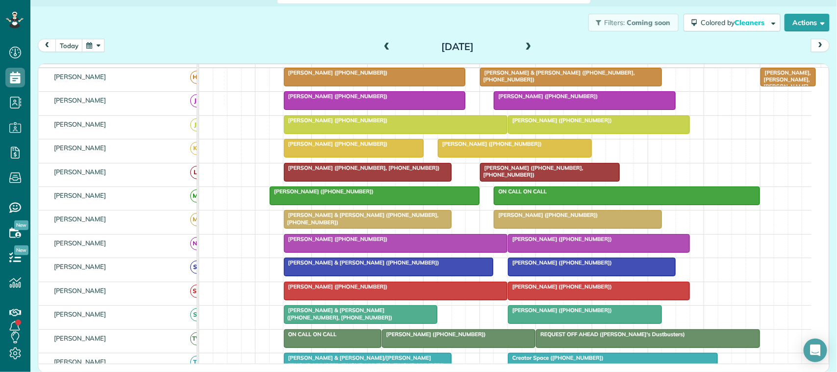
click at [381, 45] on span at bounding box center [386, 47] width 11 height 9
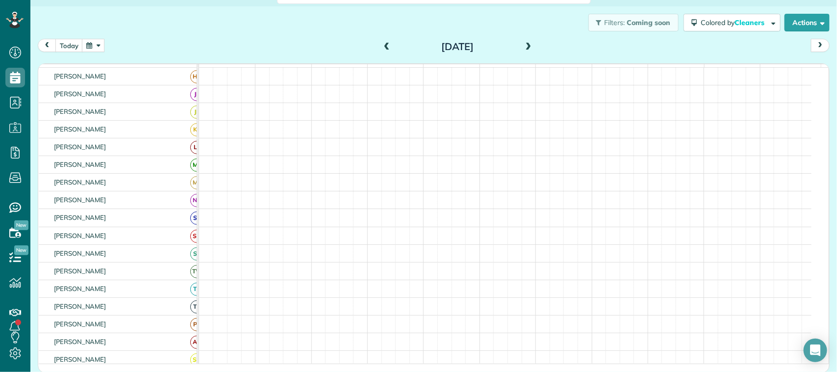
scroll to position [79, 0]
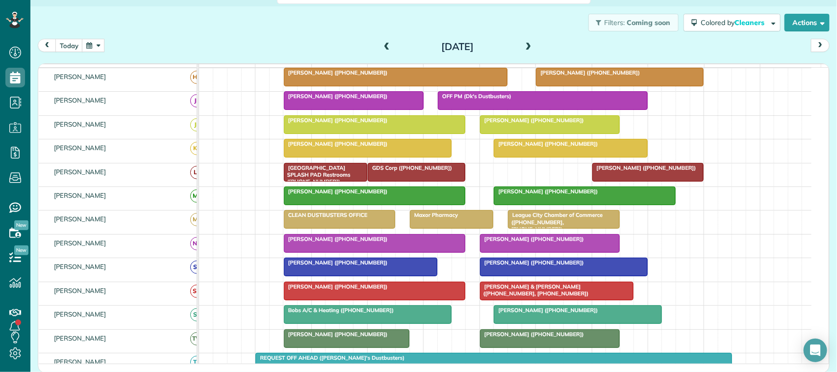
click at [378, 204] on div at bounding box center [374, 196] width 181 height 18
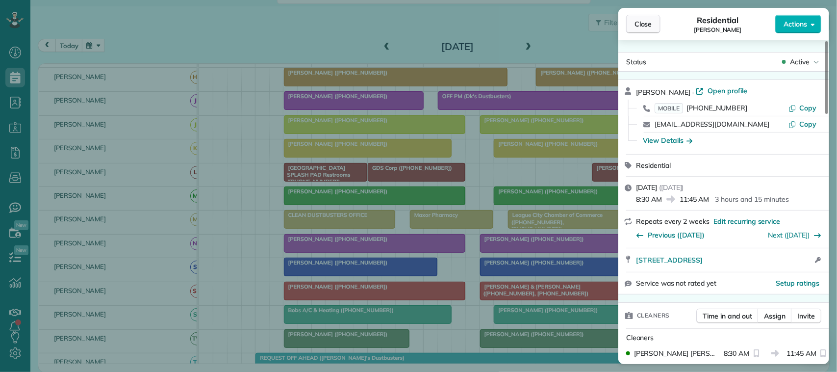
click at [641, 23] on span "Close" at bounding box center [643, 24] width 18 height 10
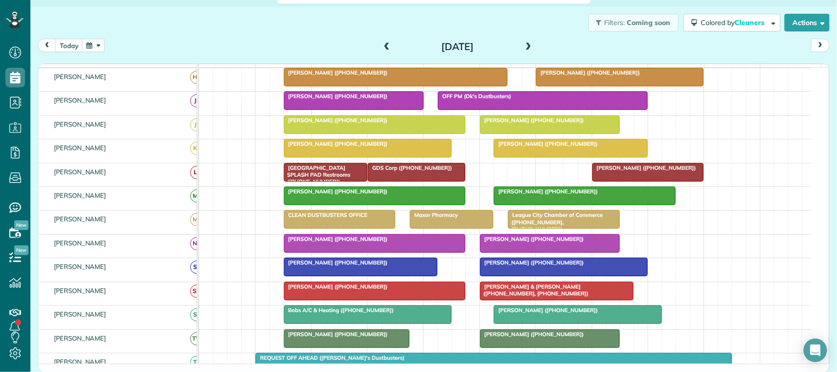
click at [339, 157] on div at bounding box center [367, 148] width 167 height 18
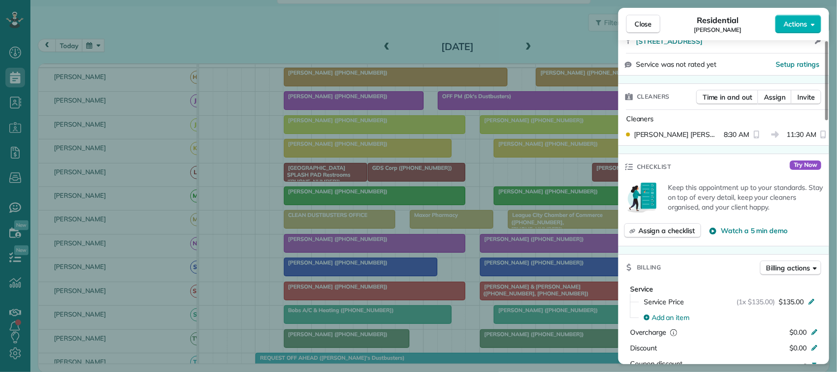
scroll to position [368, 0]
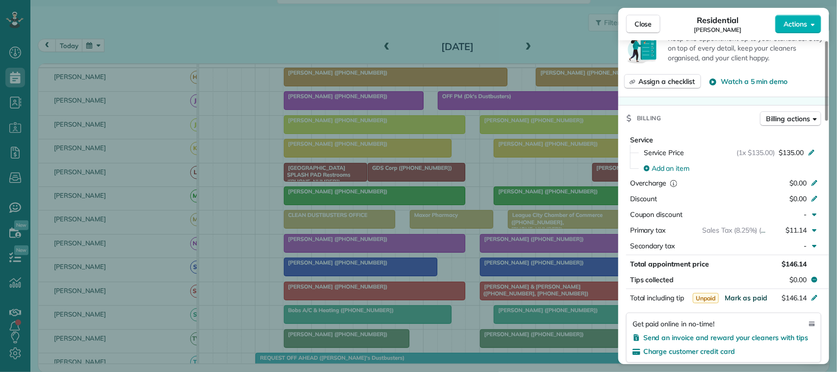
click at [747, 300] on span "Mark as paid" at bounding box center [746, 297] width 43 height 9
click at [636, 19] on span "Close" at bounding box center [643, 24] width 18 height 10
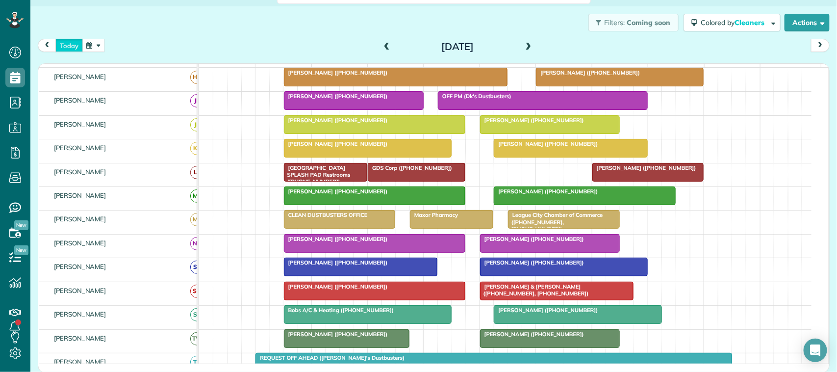
click at [71, 46] on button "today" at bounding box center [68, 45] width 27 height 13
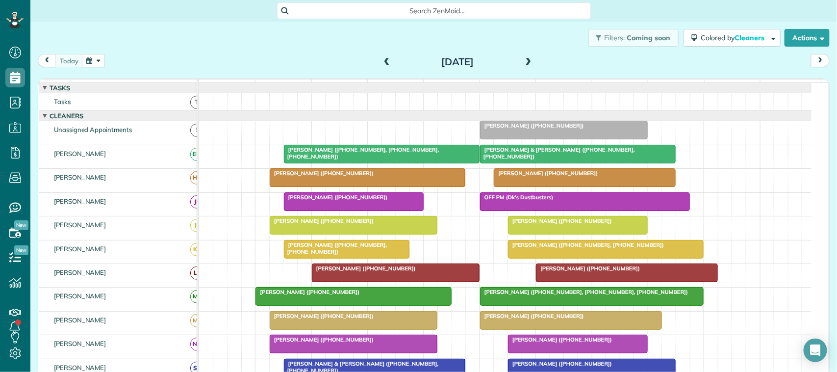
click at [234, 56] on div "[DATE] [DATE]" at bounding box center [434, 63] width 792 height 18
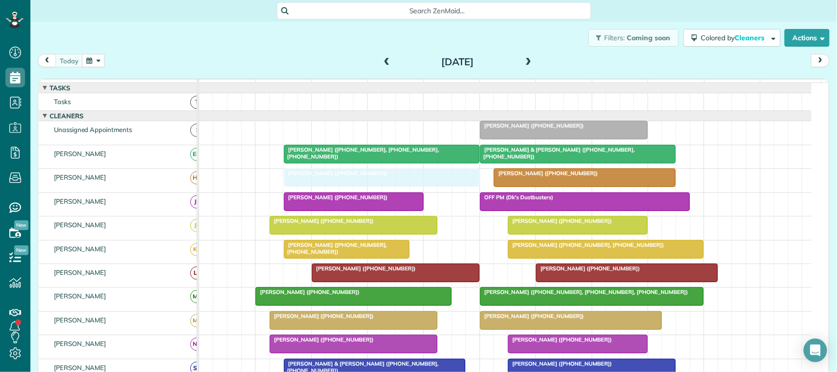
drag, startPoint x: 332, startPoint y: 184, endPoint x: 348, endPoint y: 185, distance: 15.7
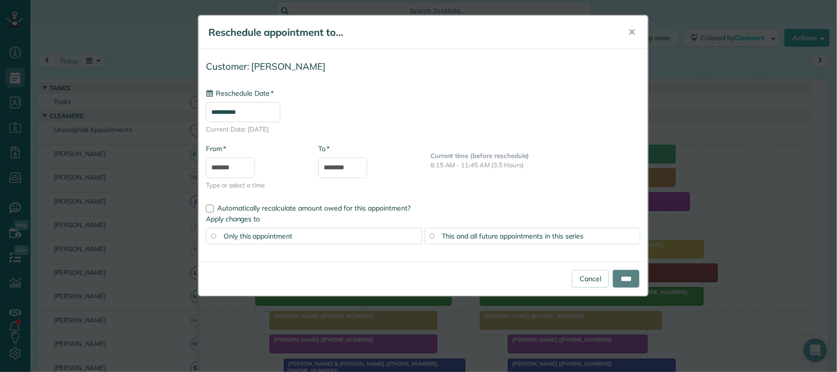
type input "**********"
click at [624, 278] on input "****" at bounding box center [626, 279] width 26 height 18
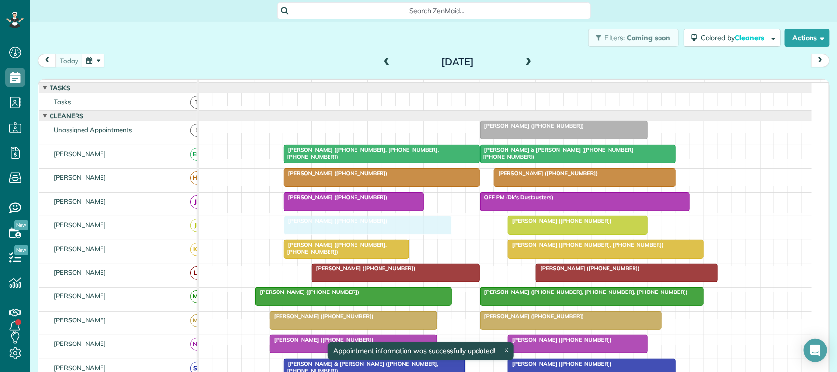
drag, startPoint x: 337, startPoint y: 234, endPoint x: 349, endPoint y: 234, distance: 11.8
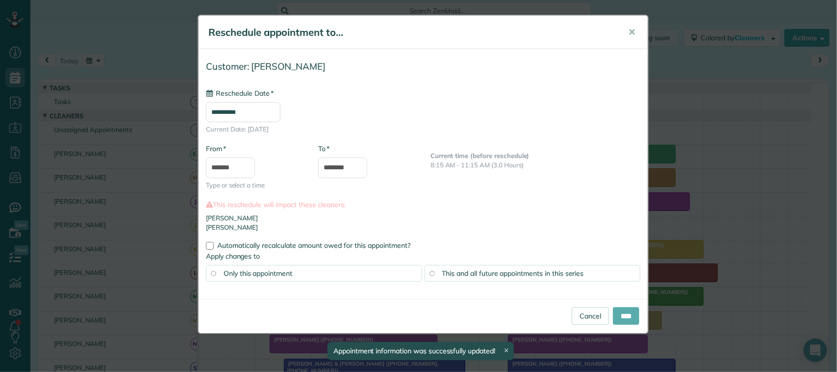
type input "**********"
click at [620, 315] on input "****" at bounding box center [626, 316] width 26 height 18
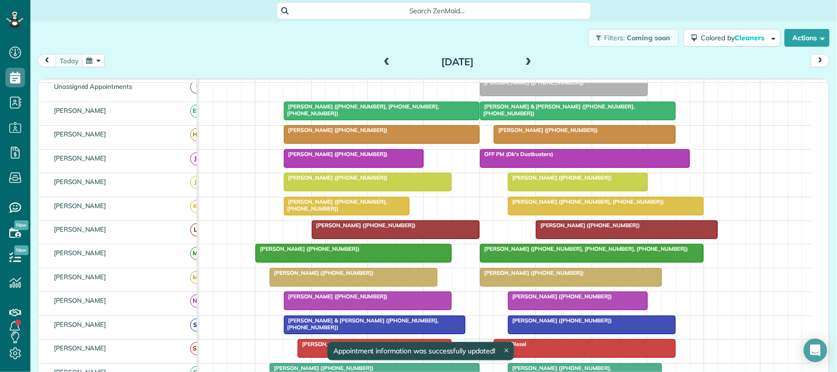
scroll to position [61, 0]
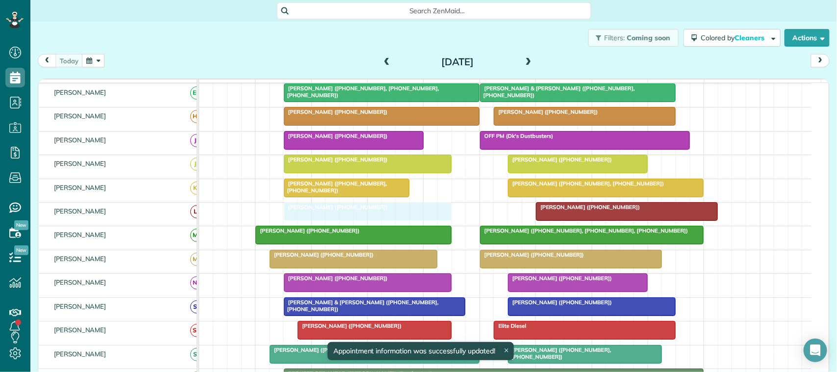
drag, startPoint x: 334, startPoint y: 227, endPoint x: 308, endPoint y: 226, distance: 26.5
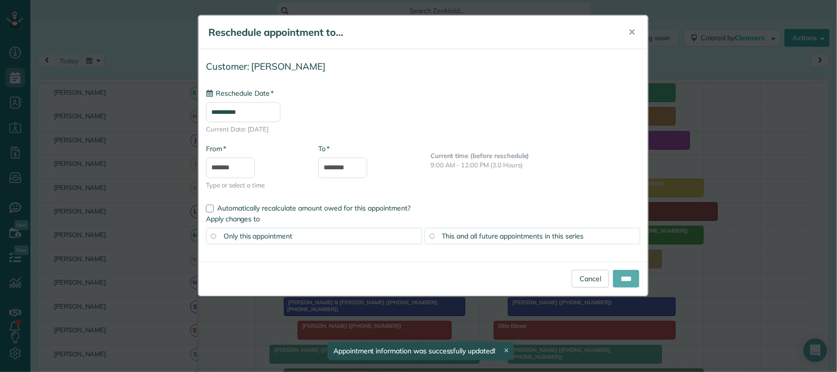
type input "**********"
click at [619, 277] on input "****" at bounding box center [626, 279] width 26 height 18
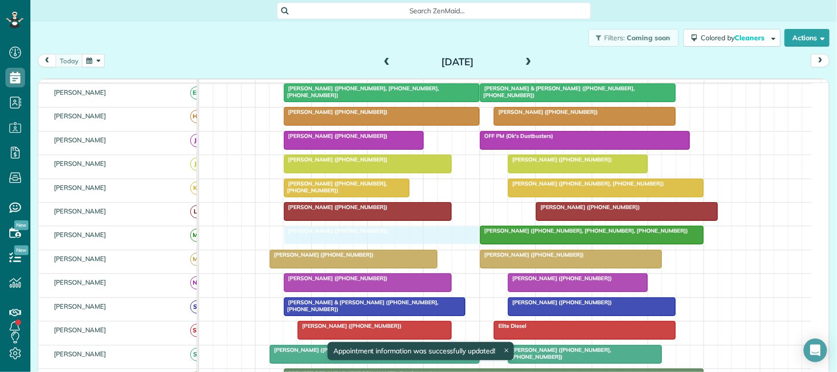
drag, startPoint x: 333, startPoint y: 246, endPoint x: 358, endPoint y: 246, distance: 25.0
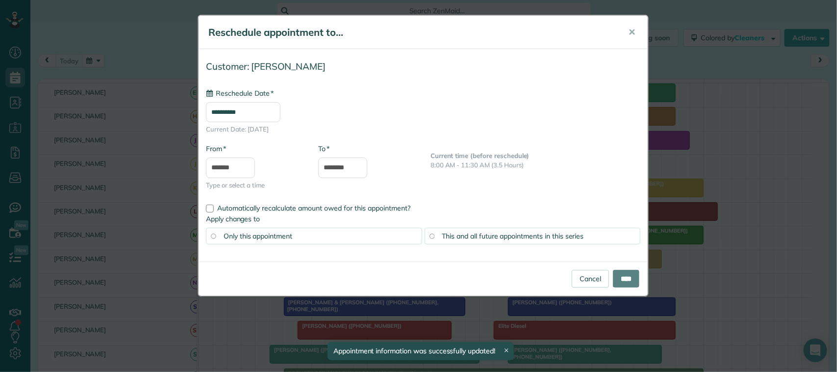
type input "**********"
click at [631, 278] on input "****" at bounding box center [626, 279] width 26 height 18
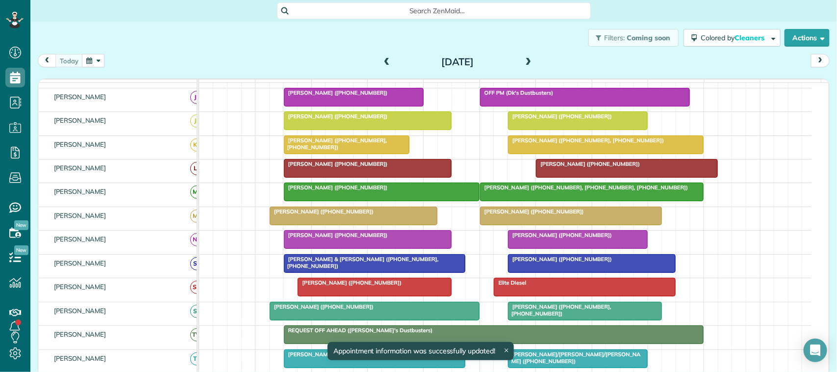
scroll to position [123, 0]
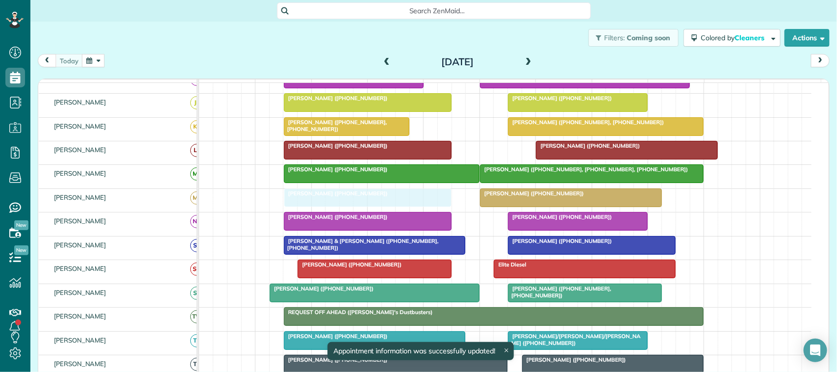
drag, startPoint x: 325, startPoint y: 213, endPoint x: 341, endPoint y: 214, distance: 15.7
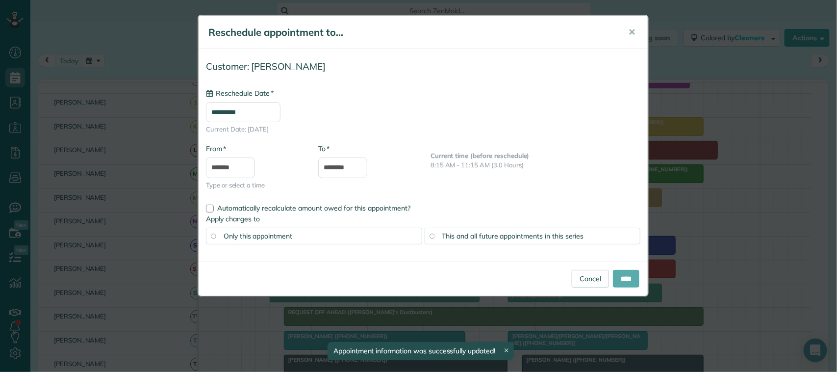
type input "**********"
drag, startPoint x: 631, startPoint y: 278, endPoint x: 618, endPoint y: 285, distance: 14.7
click at [630, 278] on input "****" at bounding box center [626, 279] width 26 height 18
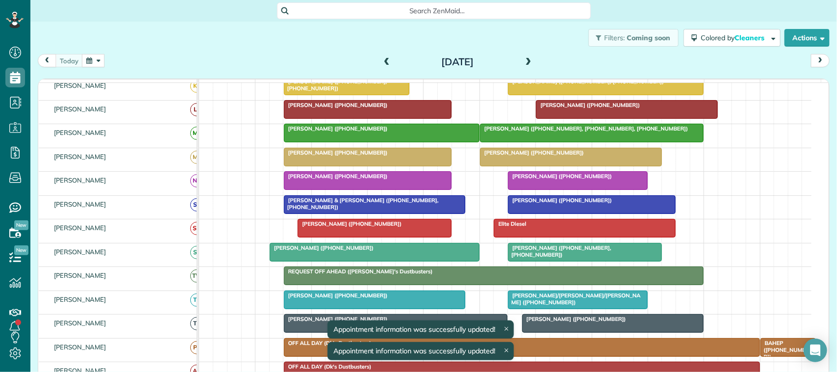
scroll to position [184, 0]
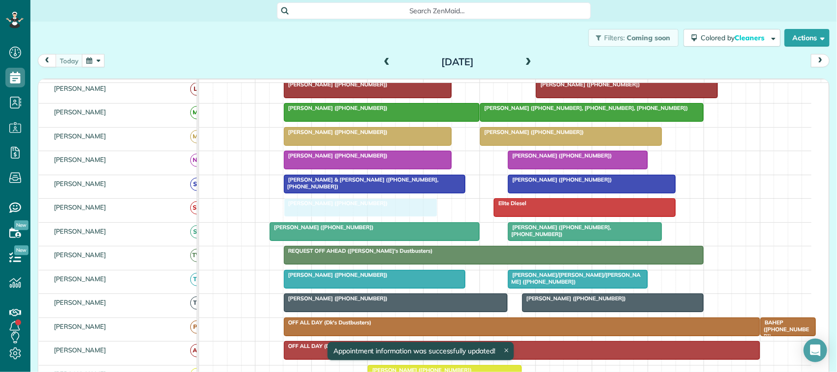
drag, startPoint x: 325, startPoint y: 222, endPoint x: 312, endPoint y: 221, distance: 12.8
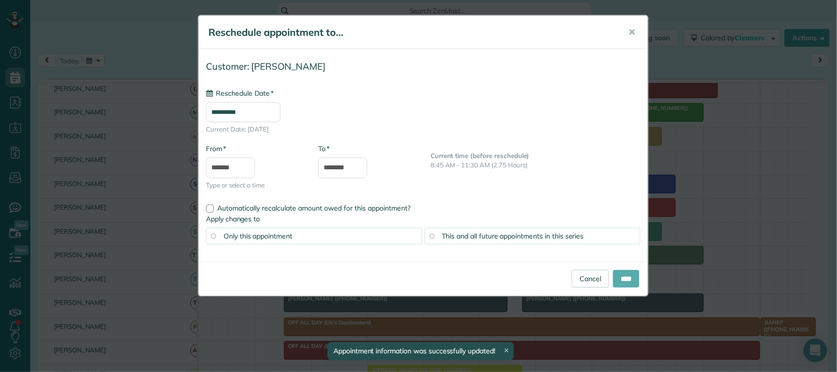
type input "**********"
click at [624, 282] on input "****" at bounding box center [626, 279] width 26 height 18
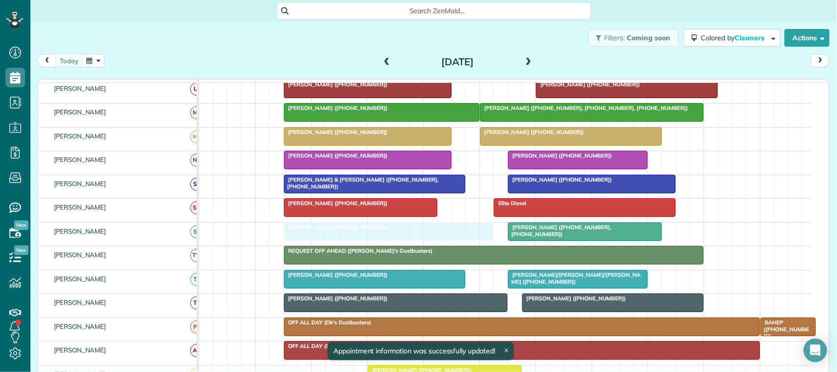
drag, startPoint x: 355, startPoint y: 246, endPoint x: 367, endPoint y: 246, distance: 11.3
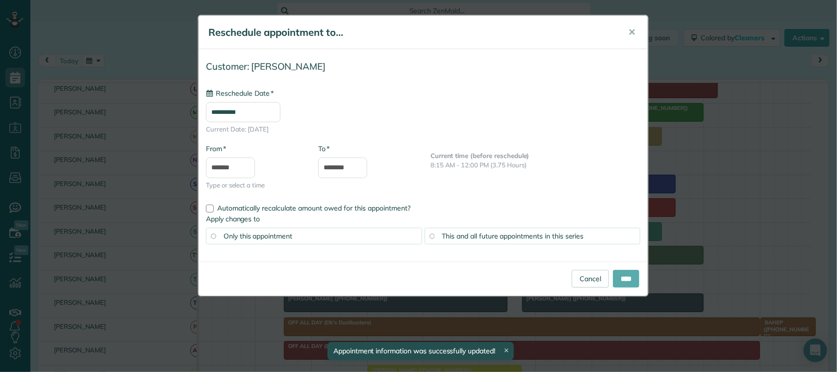
type input "**********"
click at [623, 277] on input "****" at bounding box center [626, 279] width 26 height 18
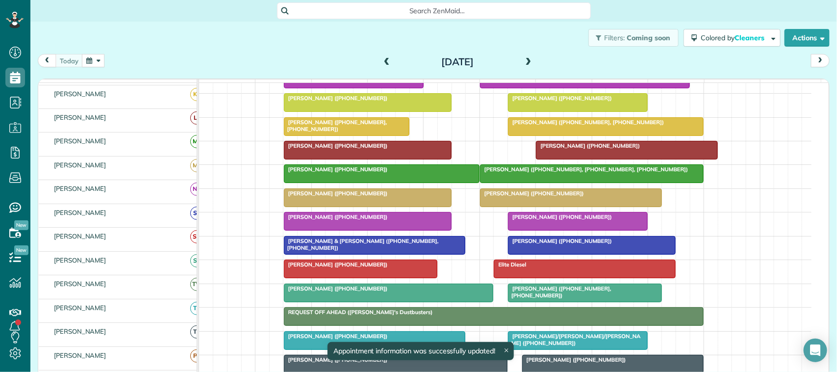
scroll to position [123, 0]
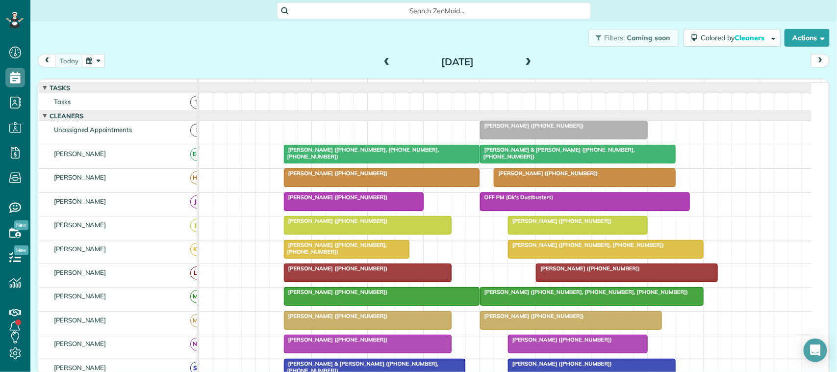
click at [510, 139] on div at bounding box center [563, 130] width 167 height 18
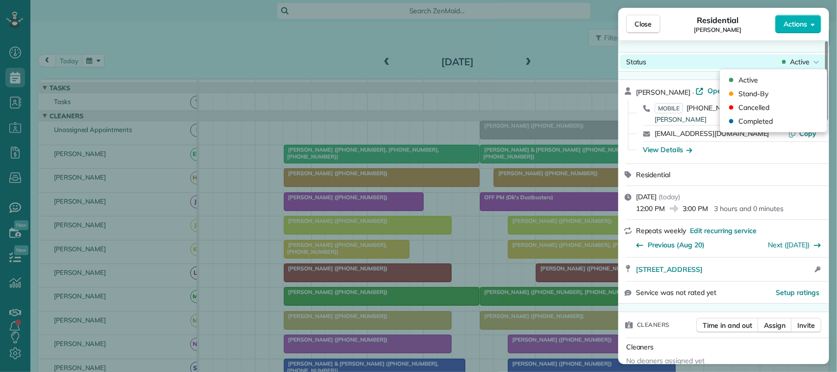
click at [800, 57] on span "Active" at bounding box center [800, 62] width 20 height 10
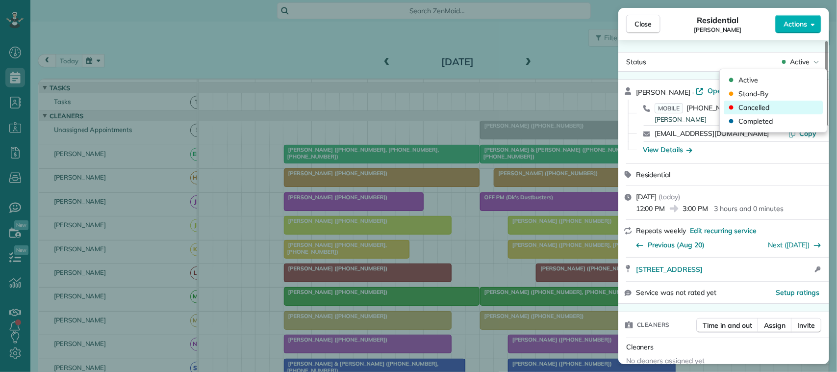
click at [779, 107] on div "Cancelled" at bounding box center [773, 108] width 99 height 14
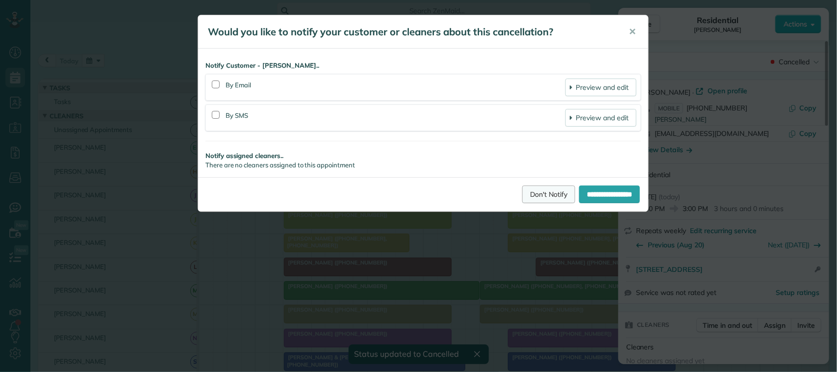
click at [545, 190] on link "Don't Notify" at bounding box center [548, 194] width 53 height 18
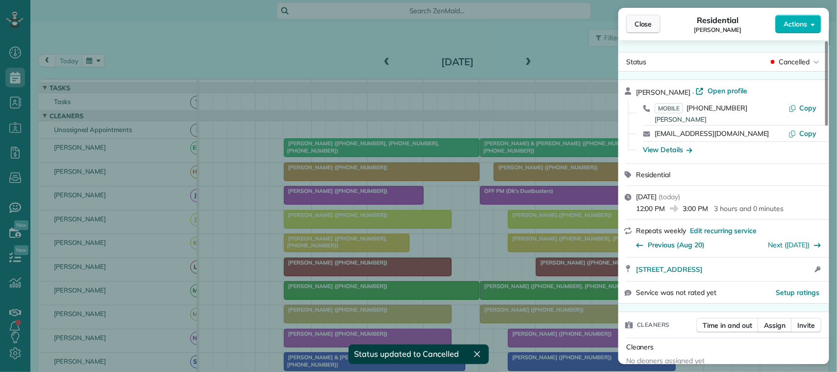
click at [641, 32] on button "Close" at bounding box center [643, 24] width 34 height 19
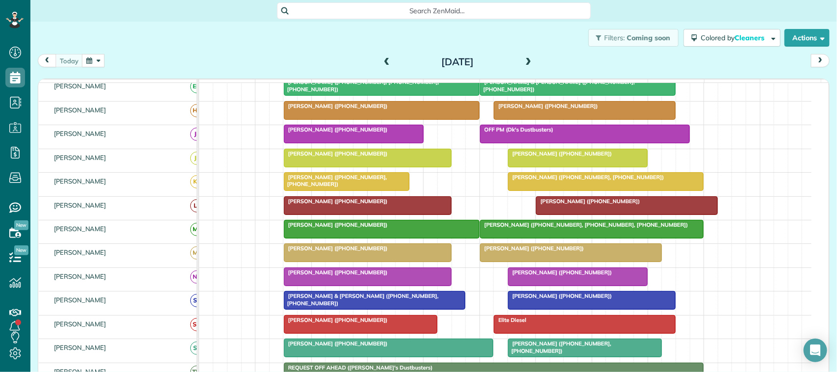
click at [523, 62] on span at bounding box center [528, 62] width 11 height 9
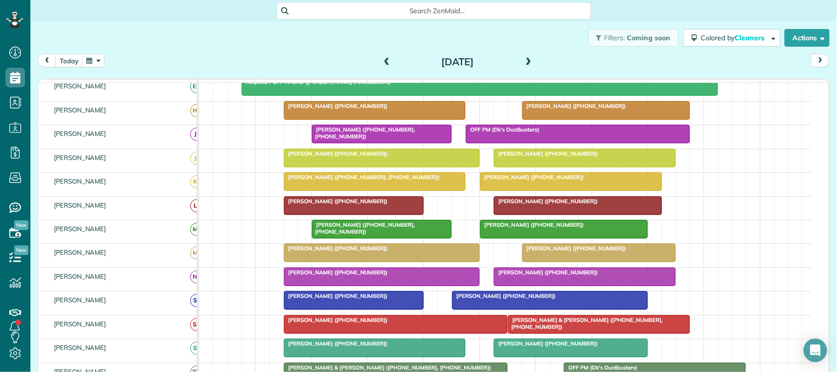
click at [383, 66] on span at bounding box center [386, 62] width 11 height 9
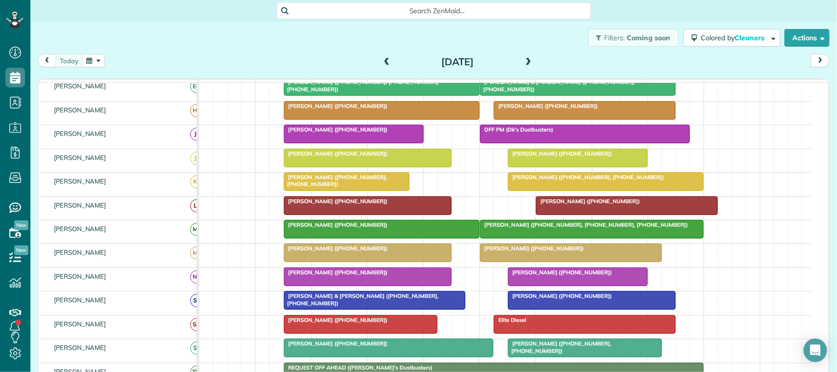
click at [338, 238] on div at bounding box center [381, 229] width 195 height 18
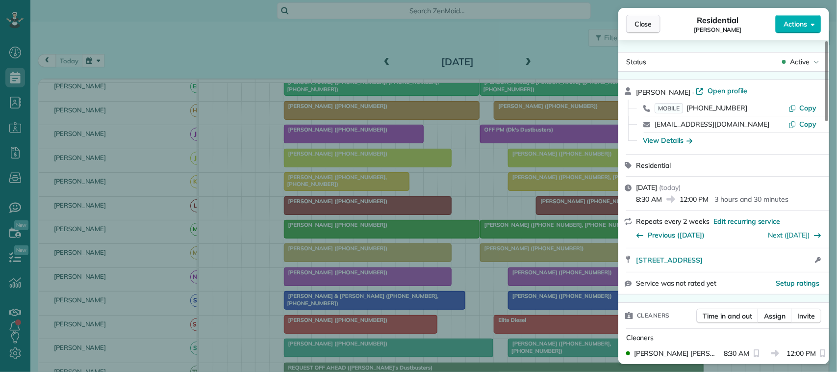
click at [655, 25] on button "Close" at bounding box center [643, 24] width 34 height 19
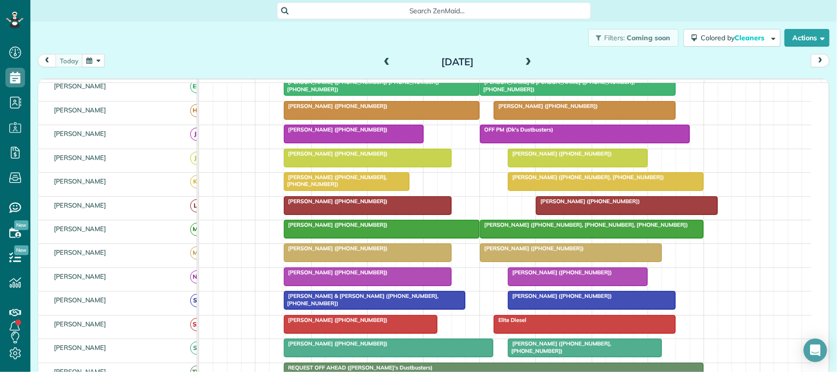
click at [93, 50] on div "Filters: Coming soon Colored by Cleaners Color by Cleaner Color by Team Color b…" at bounding box center [433, 38] width 806 height 32
click at [97, 55] on button "button" at bounding box center [93, 60] width 23 height 13
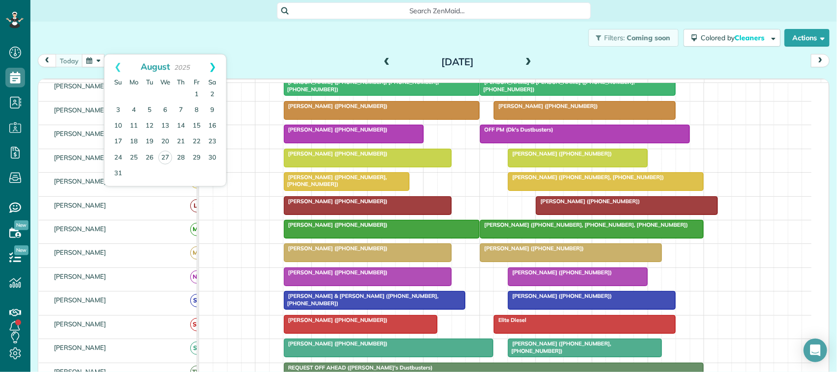
click at [209, 65] on link "Next" at bounding box center [212, 66] width 27 height 25
click at [153, 111] on link "9" at bounding box center [150, 110] width 16 height 16
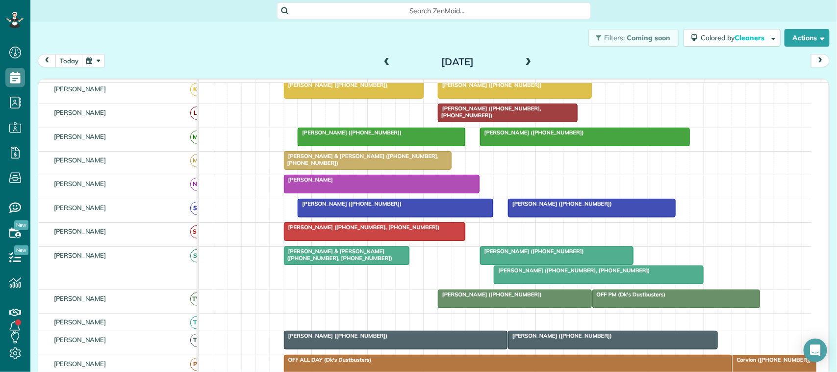
scroll to position [245, 0]
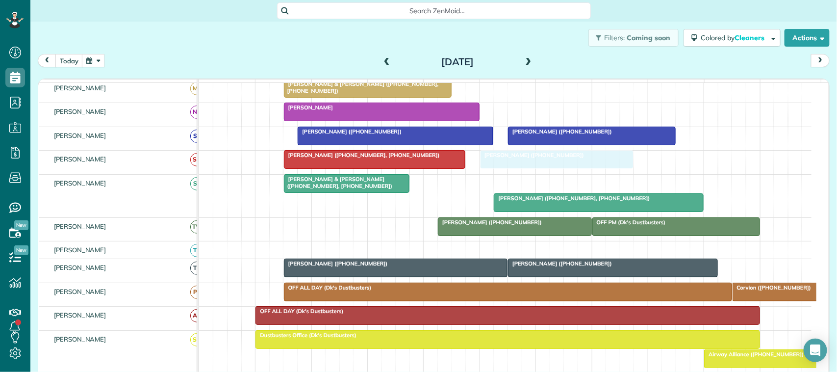
drag, startPoint x: 528, startPoint y: 195, endPoint x: 533, endPoint y: 172, distance: 24.0
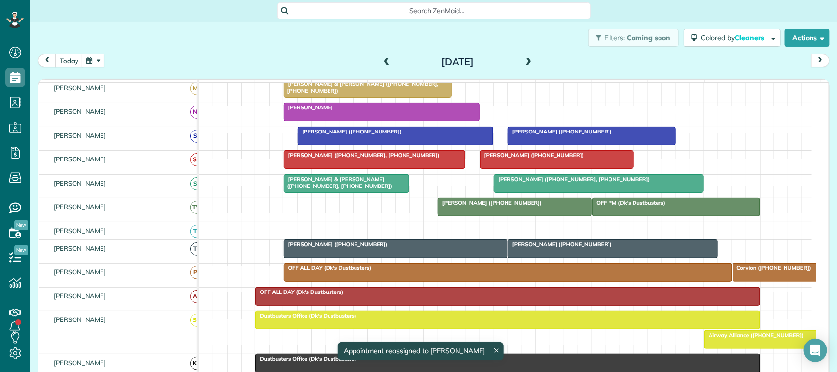
scroll to position [101, 0]
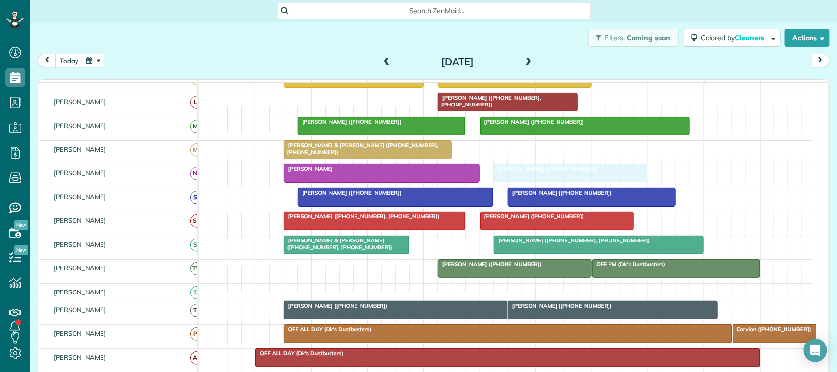
drag, startPoint x: 595, startPoint y: 140, endPoint x: 537, endPoint y: 195, distance: 79.7
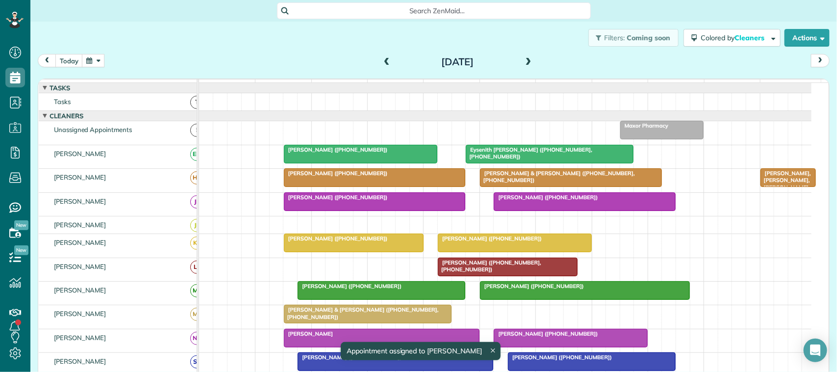
click at [523, 60] on span at bounding box center [528, 62] width 11 height 9
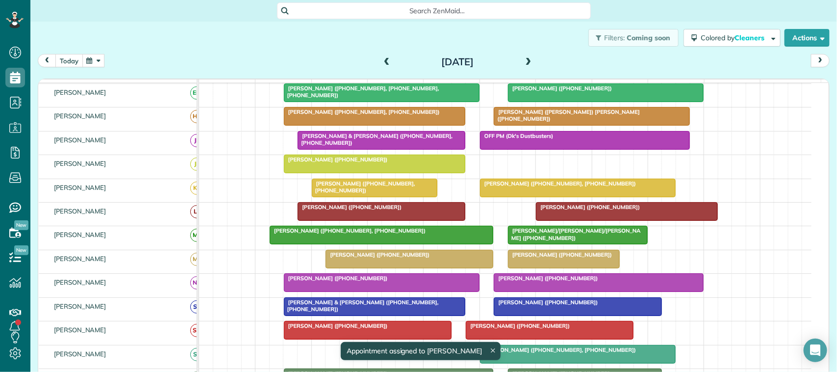
click at [75, 63] on button "today" at bounding box center [68, 60] width 27 height 13
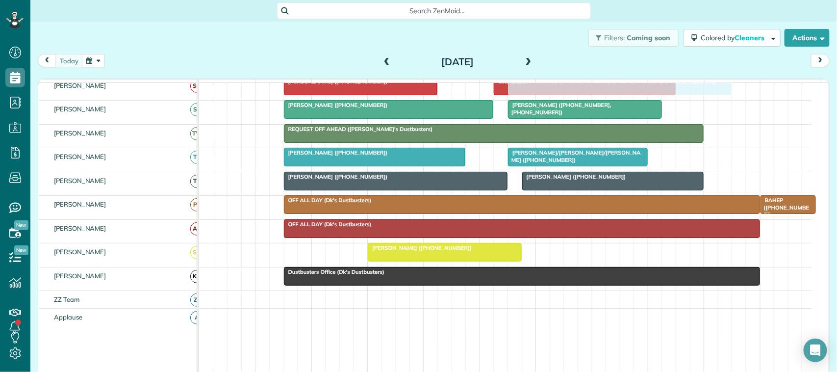
scroll to position [300, 0]
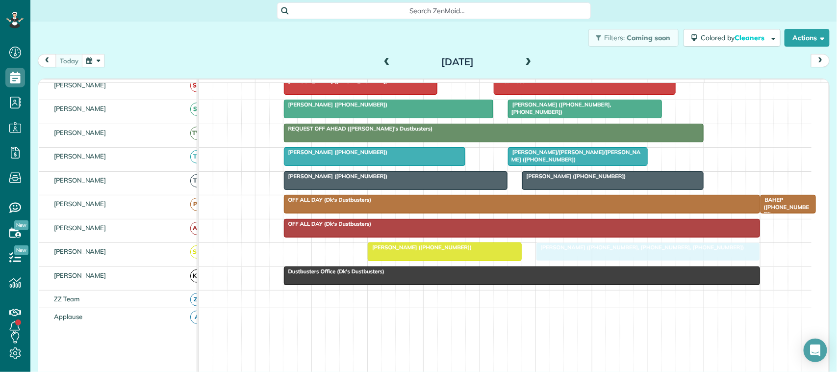
drag, startPoint x: 524, startPoint y: 123, endPoint x: 575, endPoint y: 265, distance: 150.6
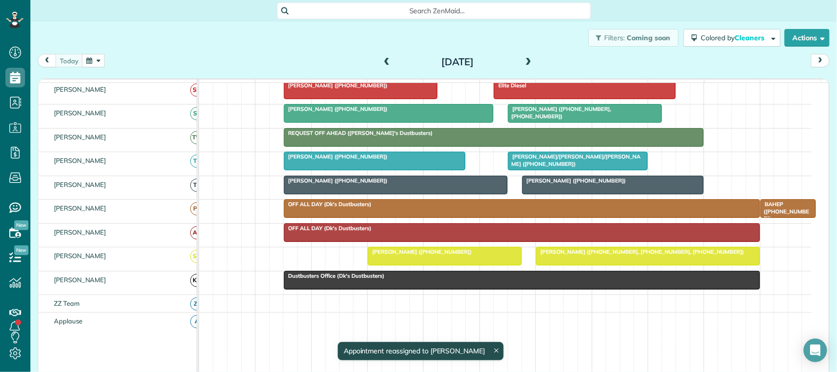
scroll to position [361, 0]
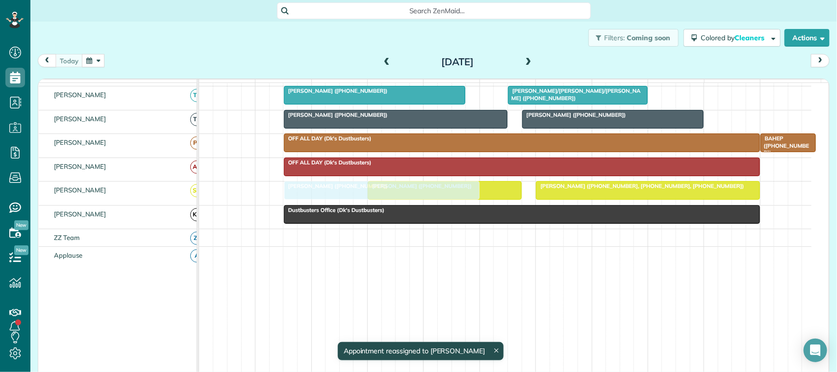
drag, startPoint x: 385, startPoint y: 126, endPoint x: 388, endPoint y: 205, distance: 79.0
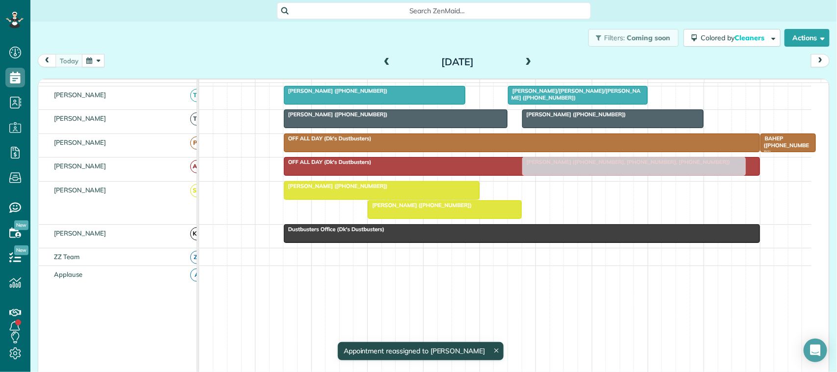
scroll to position [302, 0]
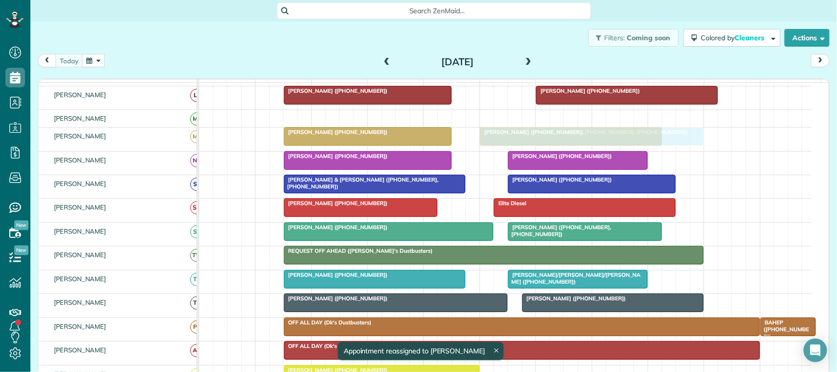
drag, startPoint x: 564, startPoint y: 209, endPoint x: 515, endPoint y: 158, distance: 71.1
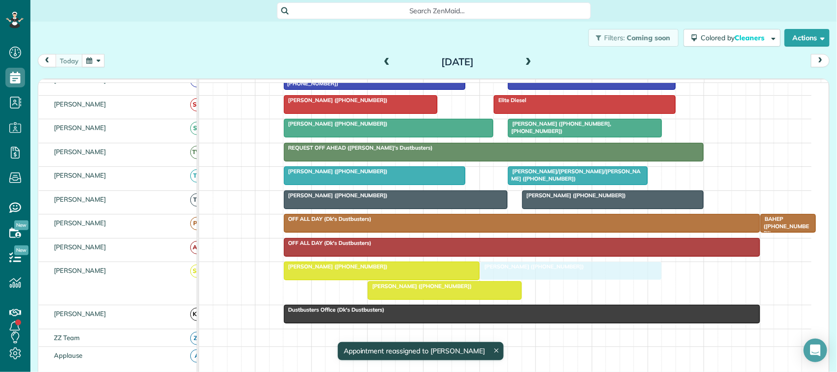
drag, startPoint x: 511, startPoint y: 170, endPoint x: 514, endPoint y: 280, distance: 110.3
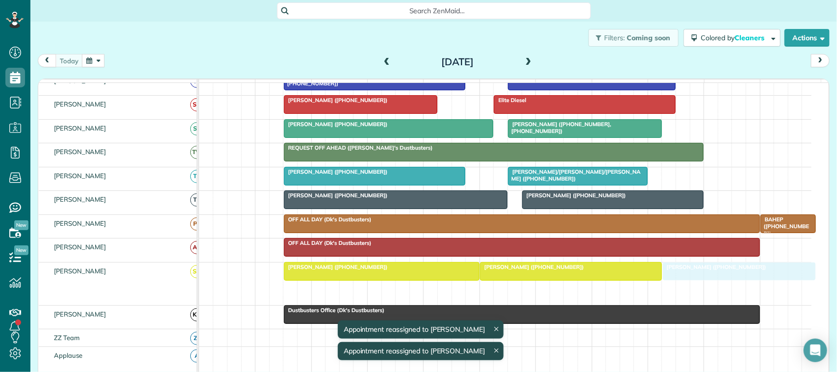
drag, startPoint x: 437, startPoint y: 305, endPoint x: 736, endPoint y: 293, distance: 299.3
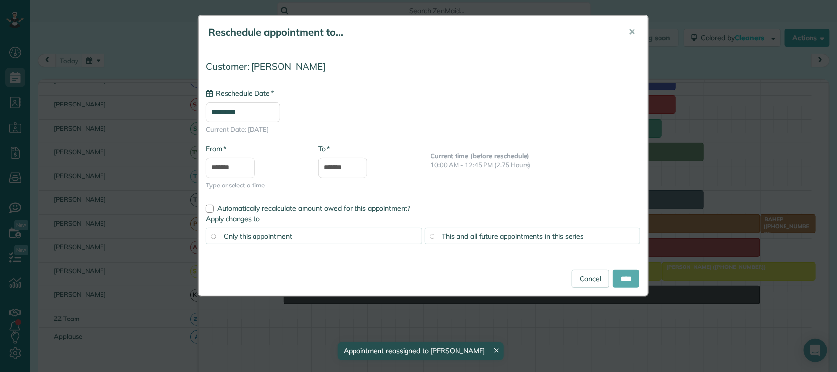
type input "**********"
click at [630, 280] on input "****" at bounding box center [626, 279] width 26 height 18
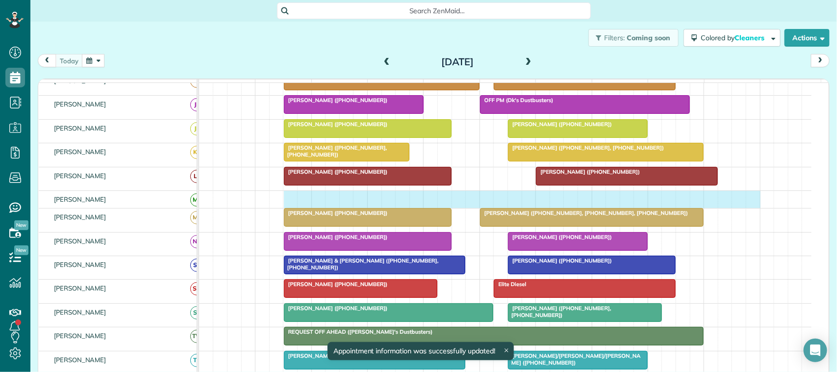
drag, startPoint x: 288, startPoint y: 209, endPoint x: 749, endPoint y: 211, distance: 461.3
click at [749, 208] on div at bounding box center [505, 199] width 612 height 17
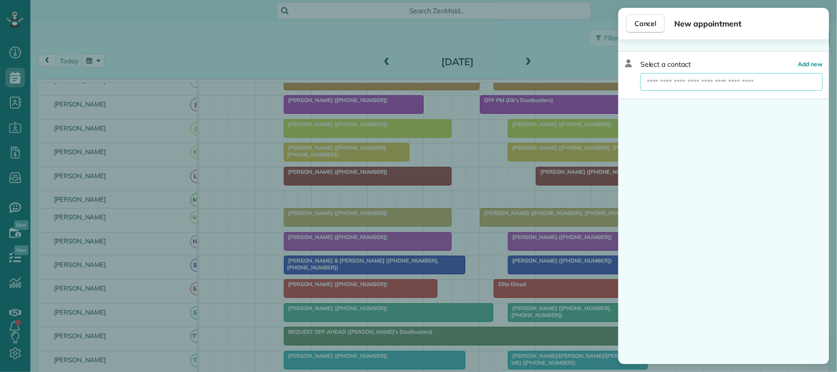
click at [718, 86] on input "text" at bounding box center [731, 82] width 182 height 18
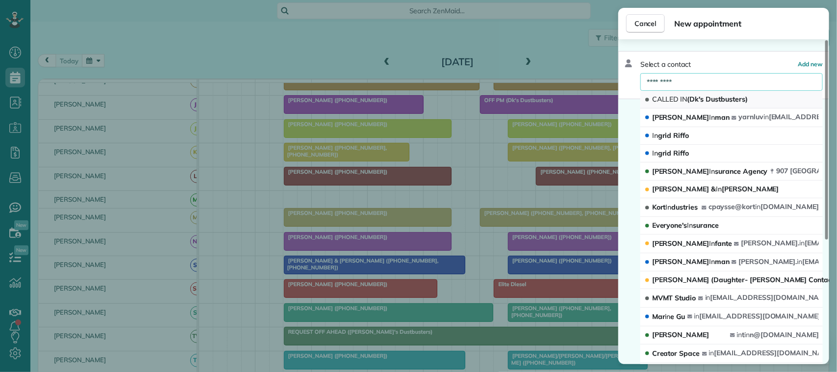
type input "*********"
click at [723, 96] on span "CALLED IN (Dk's Dustbusters)" at bounding box center [700, 99] width 96 height 9
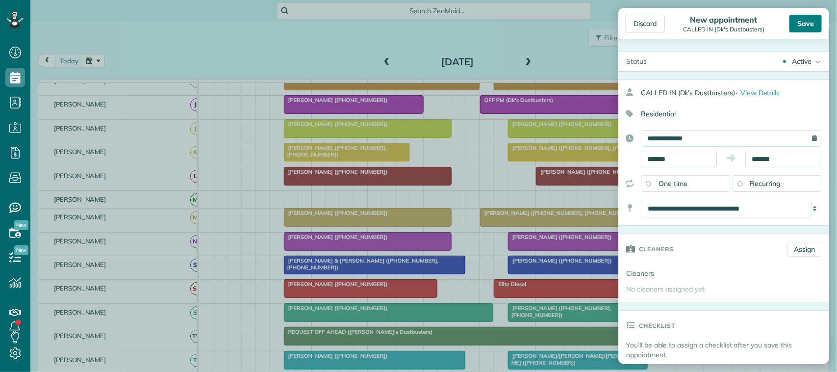
click at [809, 23] on div "Save" at bounding box center [805, 24] width 32 height 18
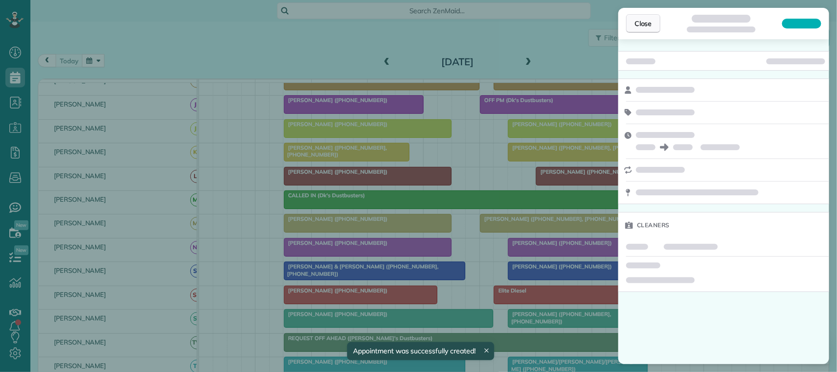
click at [645, 27] on span "Close" at bounding box center [643, 24] width 18 height 10
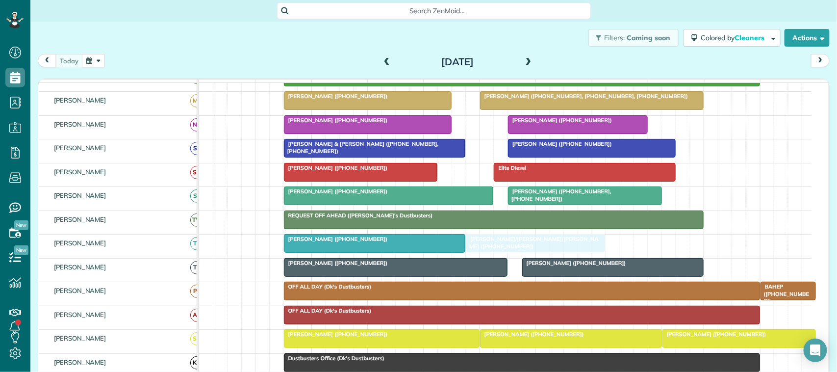
drag, startPoint x: 598, startPoint y: 254, endPoint x: 552, endPoint y: 258, distance: 46.3
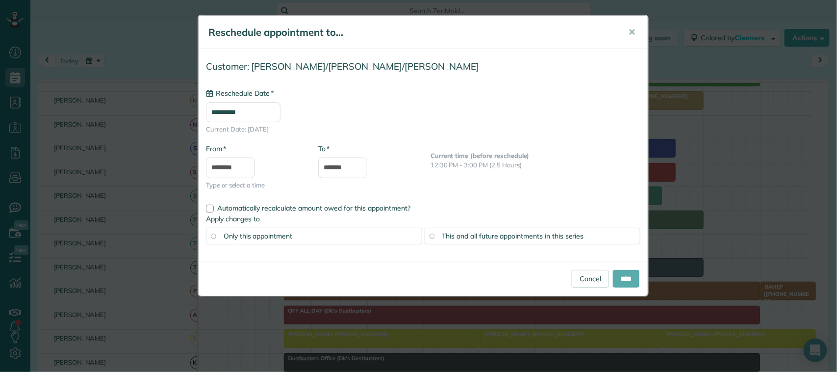
type input "**********"
click at [623, 278] on input "****" at bounding box center [626, 279] width 26 height 18
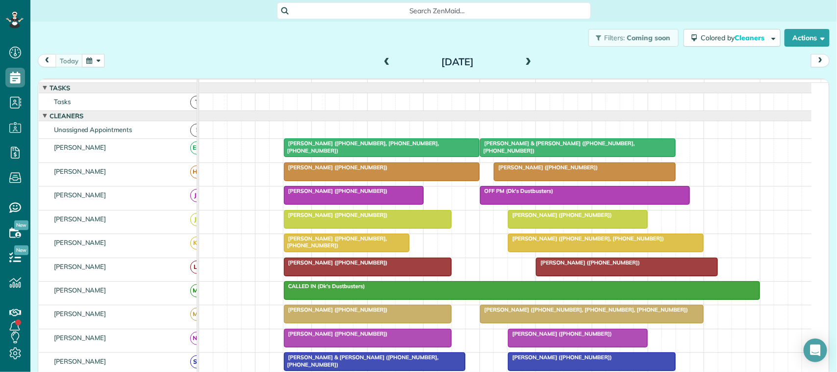
click at [320, 65] on div "[DATE] [DATE]" at bounding box center [434, 63] width 792 height 18
